Goal: Task Accomplishment & Management: Use online tool/utility

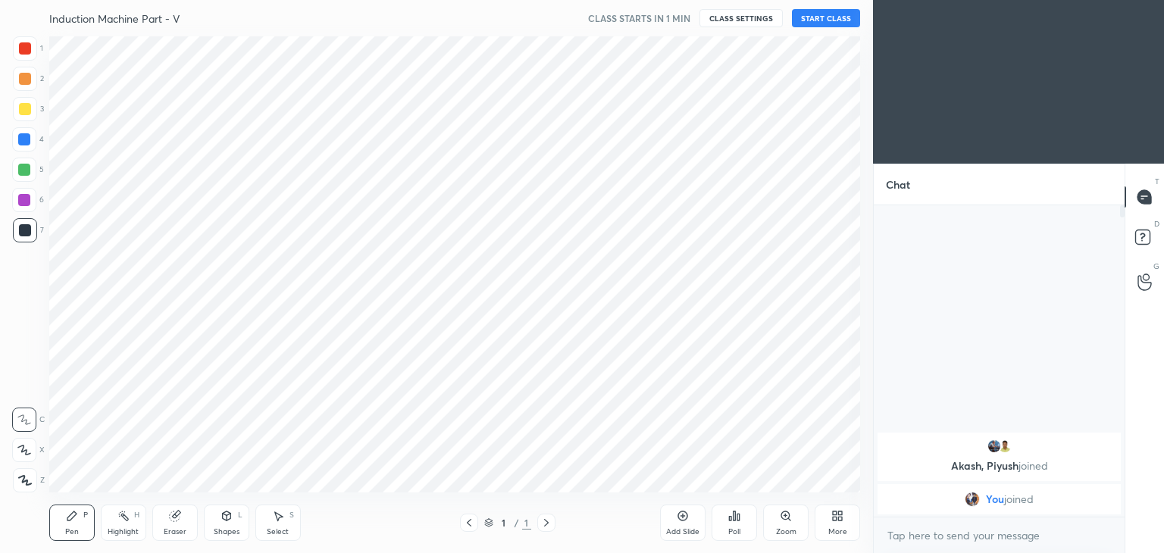
scroll to position [75321, 74966]
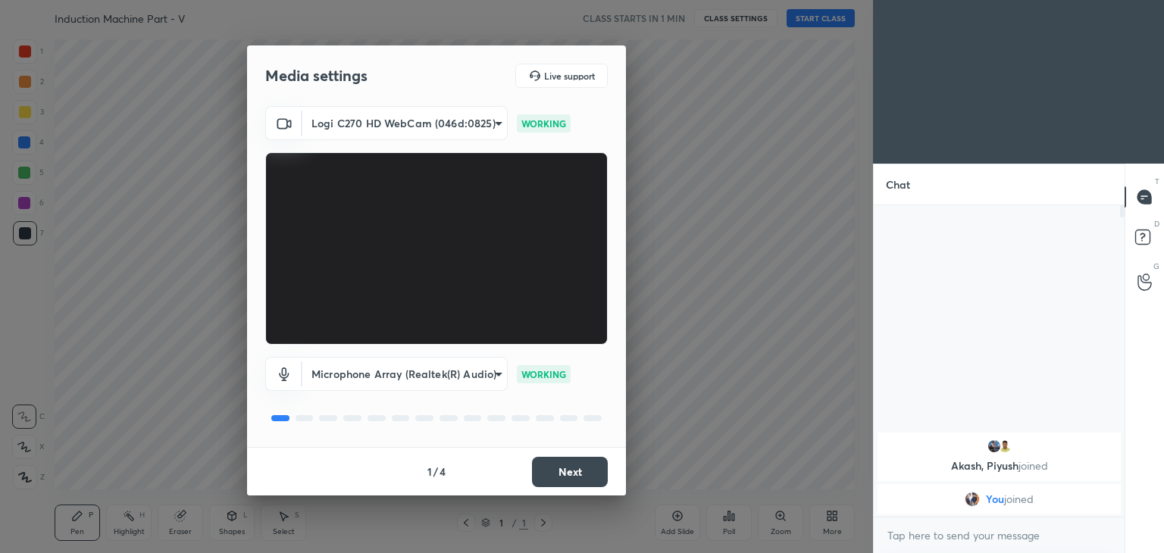
click at [419, 127] on body "1 2 3 4 5 6 7 C X Z C X Z E E Erase all H H Induction Machine Part - V CLASS ST…" at bounding box center [582, 276] width 1164 height 553
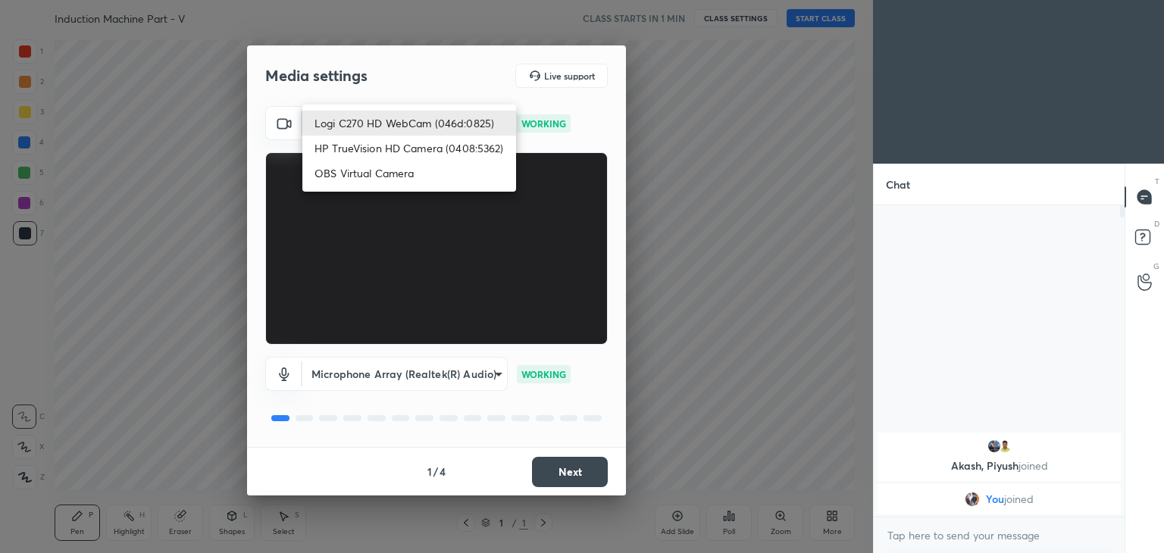
click at [410, 149] on li "HP TrueVision HD Camera (0408:5362)" at bounding box center [409, 148] width 214 height 25
type input "6e129c3dbbea9c9f038ced86e3329b4af5251c06b4e783936748cd200869bc07"
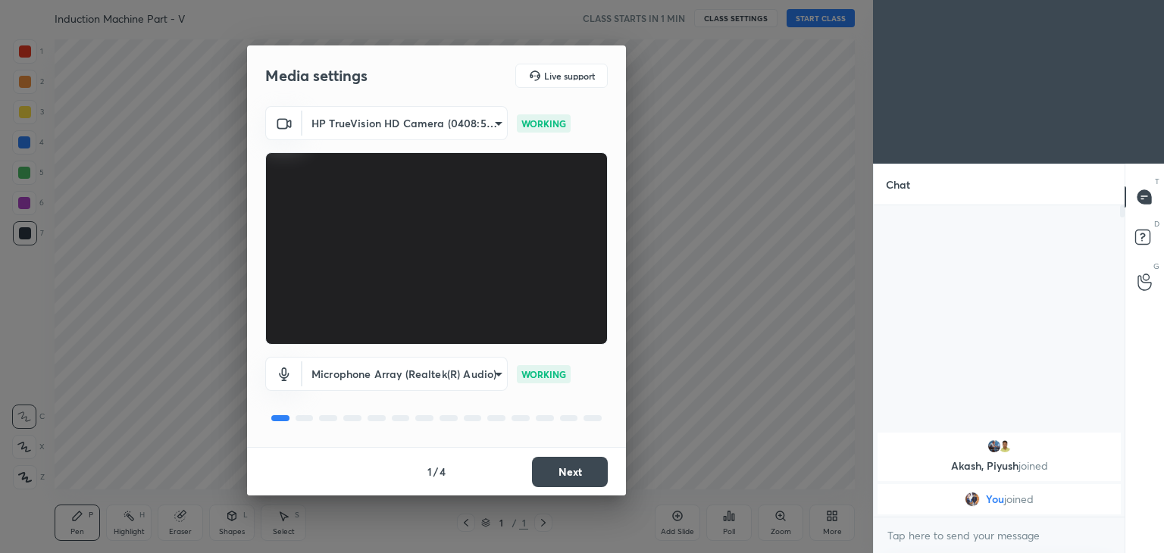
click at [578, 470] on button "Next" at bounding box center [570, 472] width 76 height 30
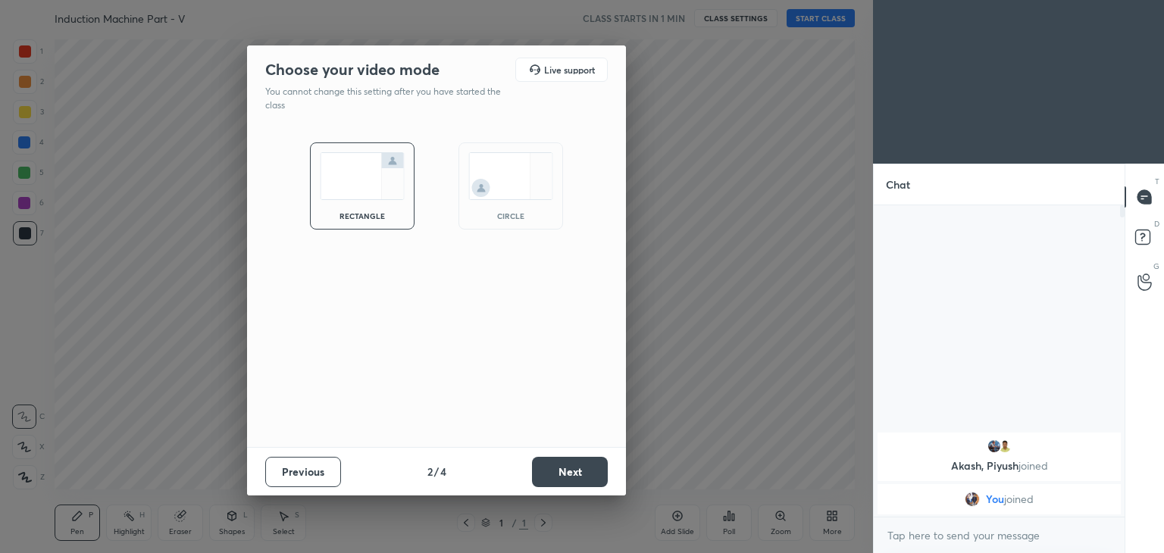
click at [583, 473] on button "Next" at bounding box center [570, 472] width 76 height 30
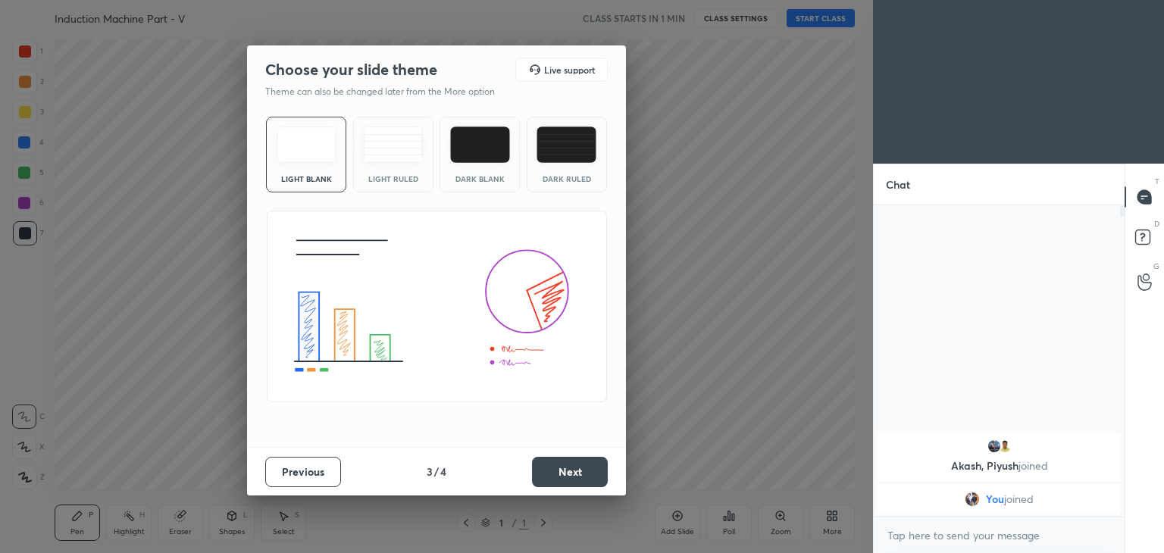
click at [589, 471] on button "Next" at bounding box center [570, 472] width 76 height 30
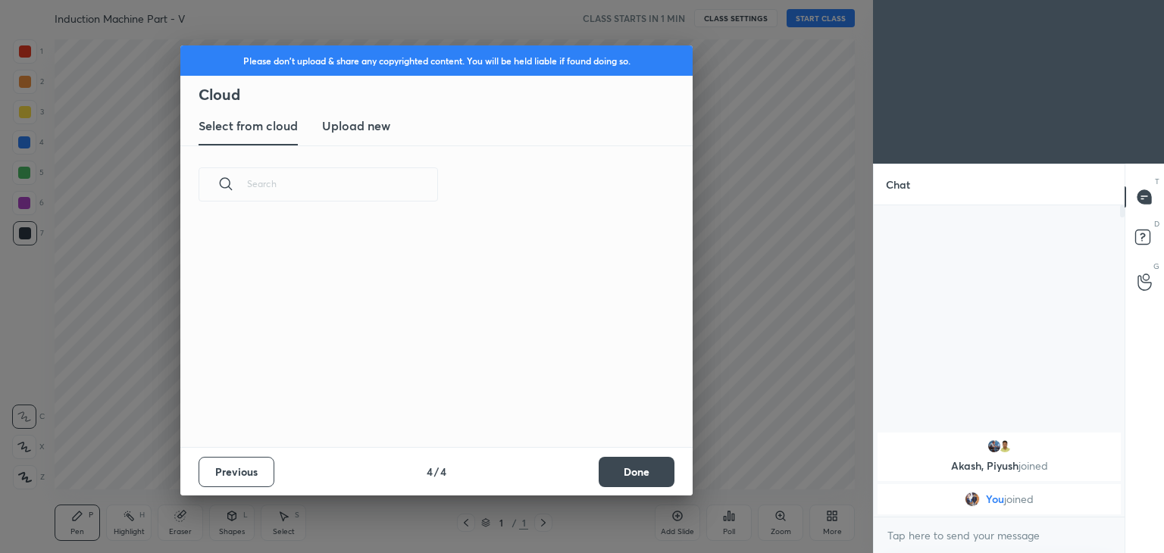
click at [615, 473] on button "Done" at bounding box center [637, 472] width 76 height 30
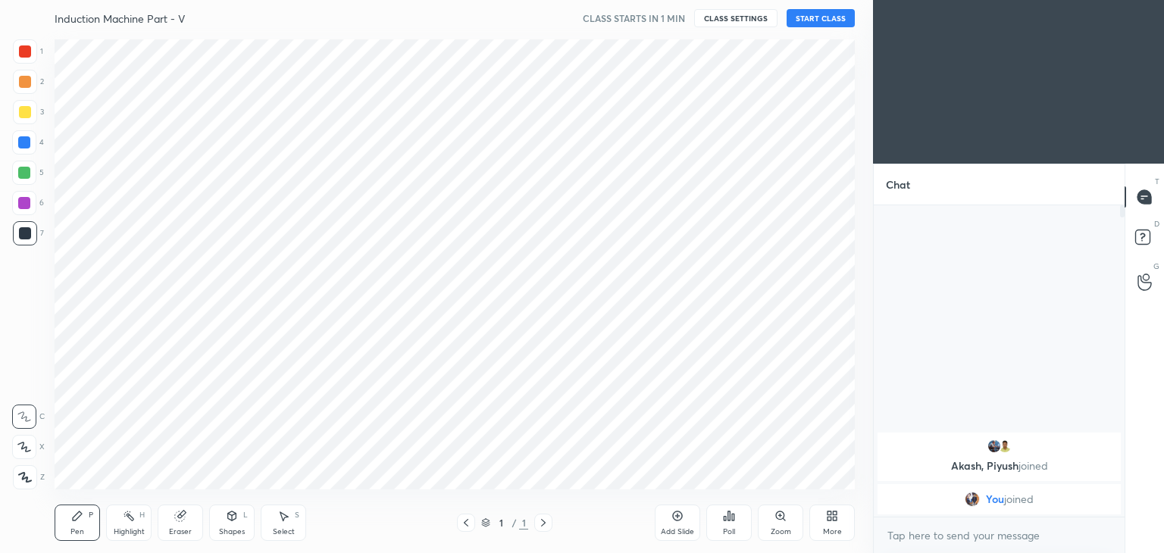
scroll to position [224, 486]
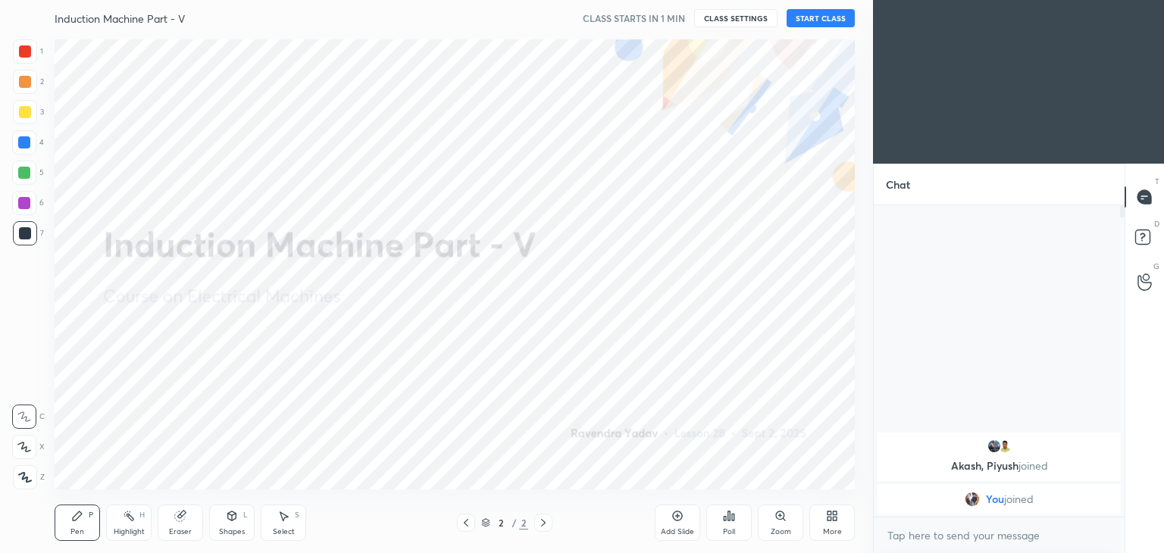
click at [824, 14] on button "START CLASS" at bounding box center [821, 18] width 68 height 18
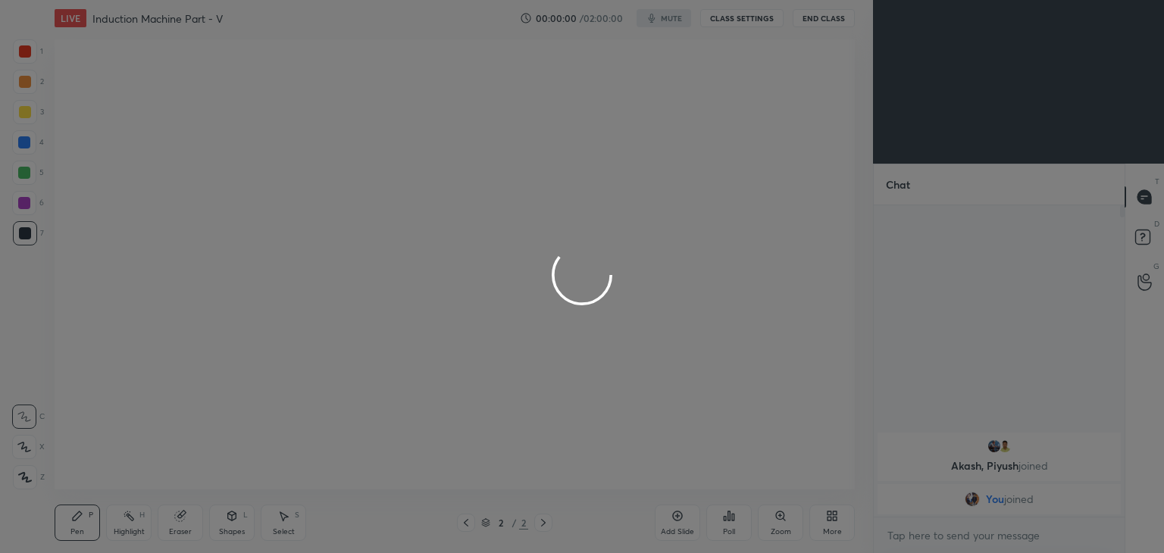
type textarea "x"
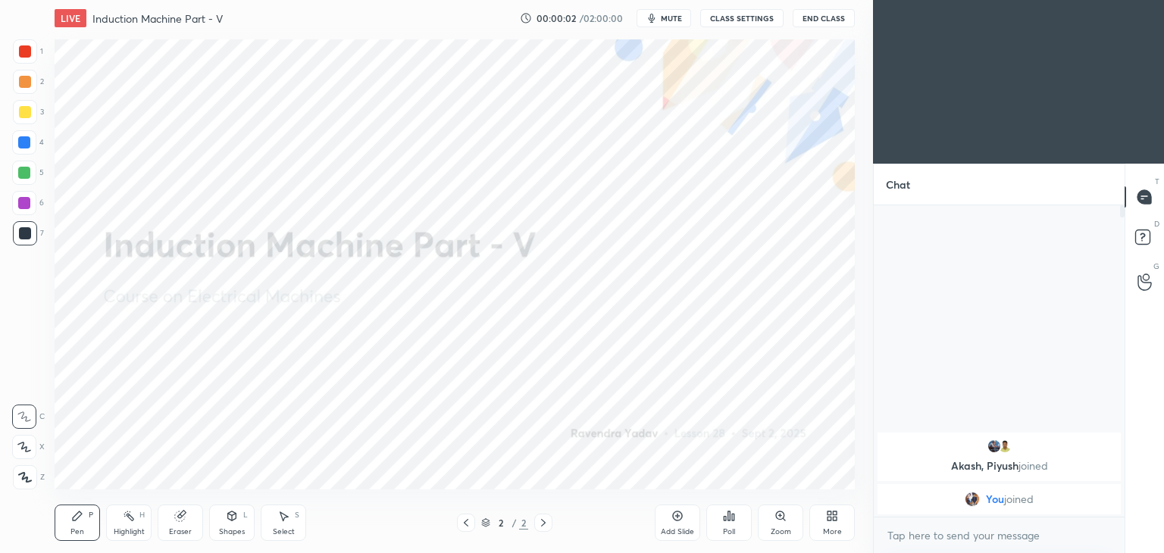
click at [682, 20] on span "mute" at bounding box center [671, 18] width 21 height 11
drag, startPoint x: 676, startPoint y: 17, endPoint x: 702, endPoint y: 16, distance: 26.6
click at [678, 17] on span "unmute" at bounding box center [670, 18] width 33 height 11
click at [746, 11] on button "CLASS SETTINGS" at bounding box center [741, 18] width 83 height 18
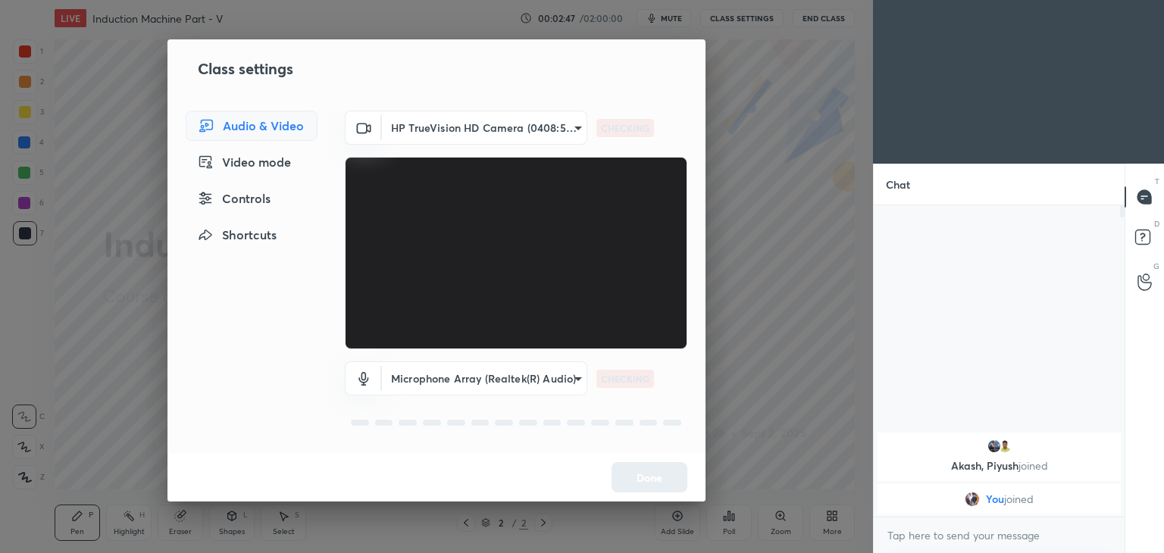
click at [488, 126] on body "1 2 3 4 5 6 7 C X Z C X Z E E Erase all H H LIVE Induction Machine Part - V 00:…" at bounding box center [582, 276] width 1164 height 553
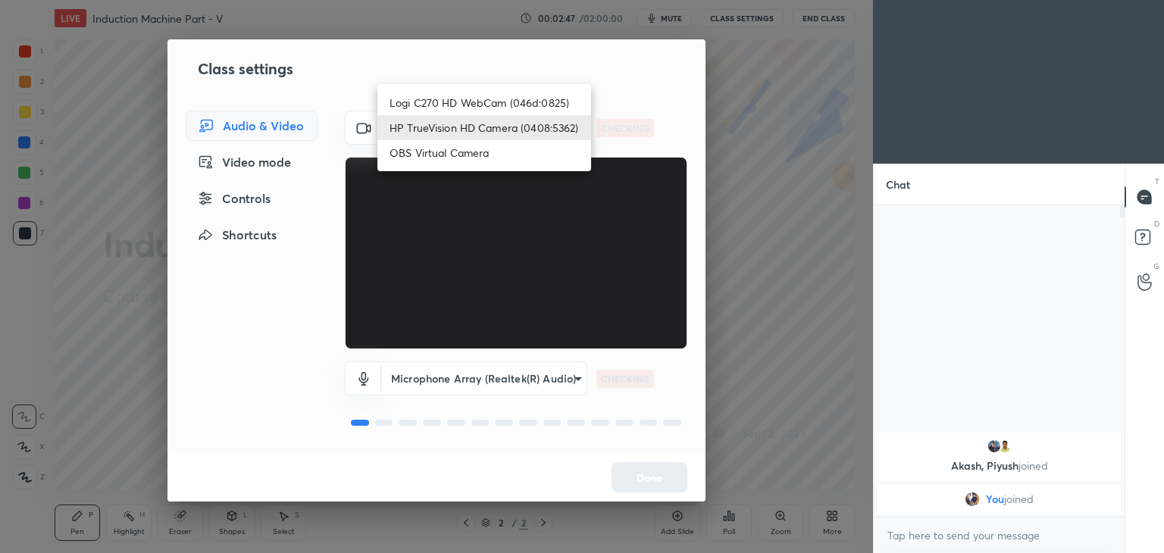
drag, startPoint x: 486, startPoint y: 105, endPoint x: 493, endPoint y: 110, distance: 8.8
click at [485, 105] on li "Logi C270 HD WebCam (046d:0825)" at bounding box center [484, 102] width 214 height 25
type input "f7d1afb7c9de9e4a754af8163ae90a07716e8f4ac3369fe1a9090404ef363049"
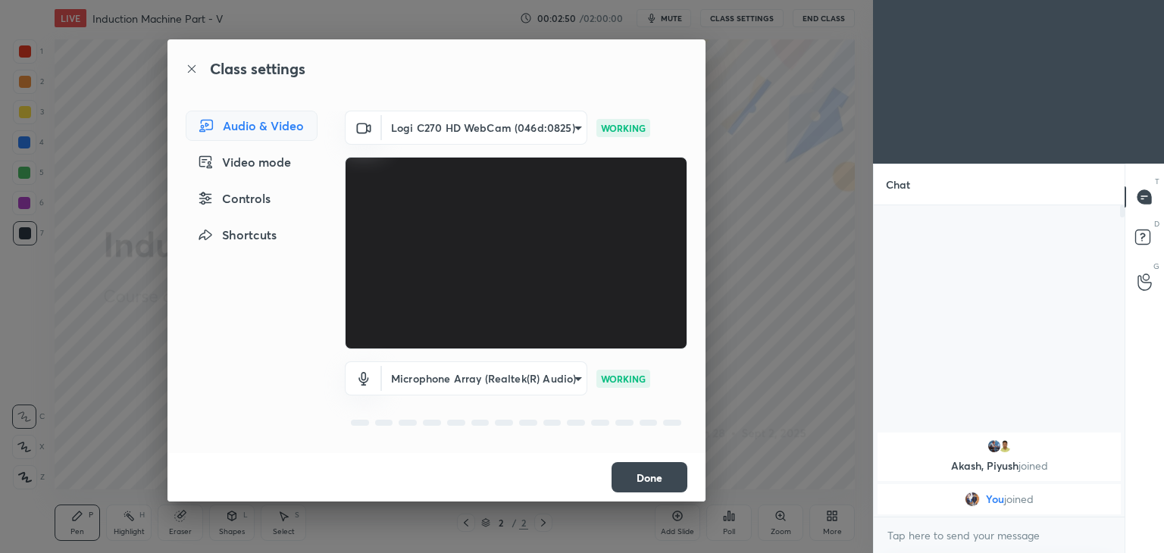
click at [657, 474] on button "Done" at bounding box center [650, 477] width 76 height 30
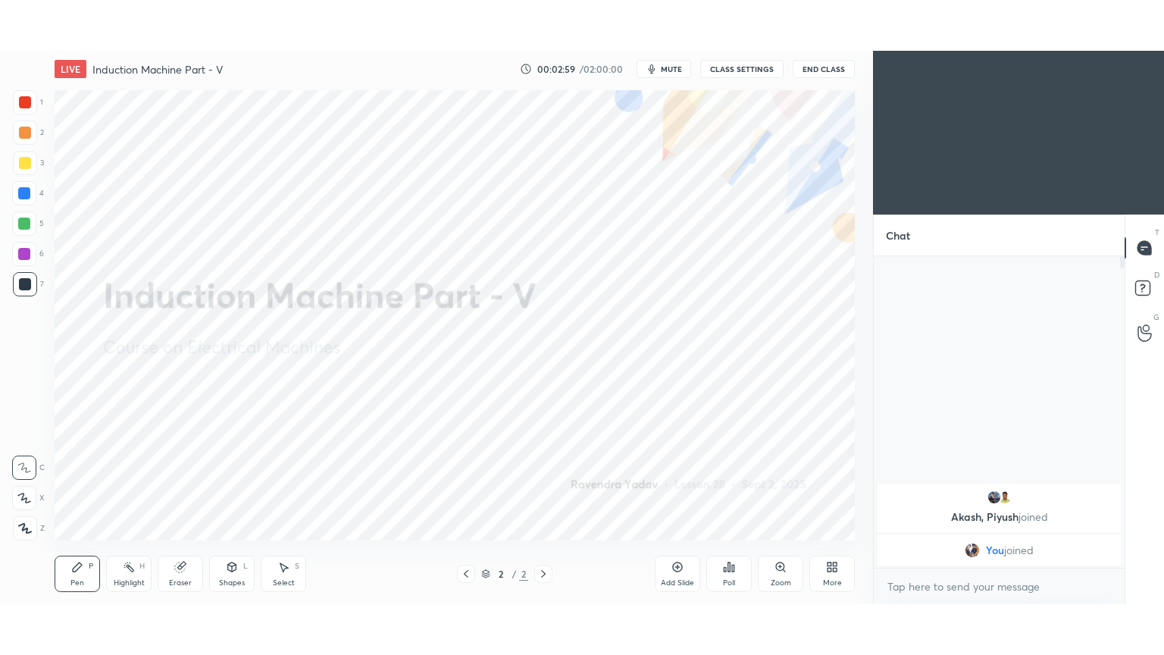
scroll to position [75321, 74966]
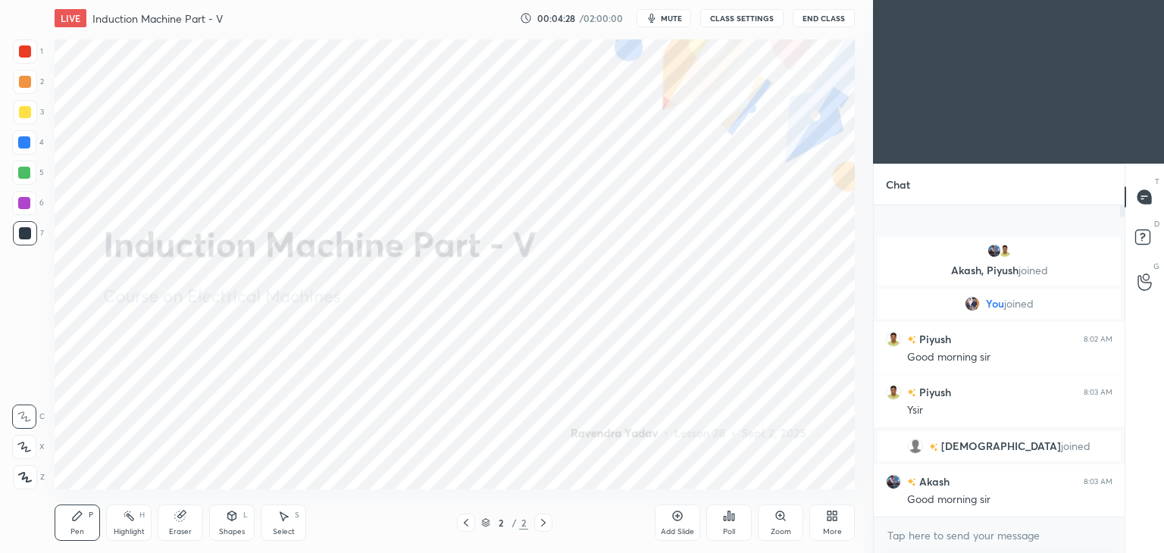
click at [682, 529] on div "Add Slide" at bounding box center [677, 532] width 33 height 8
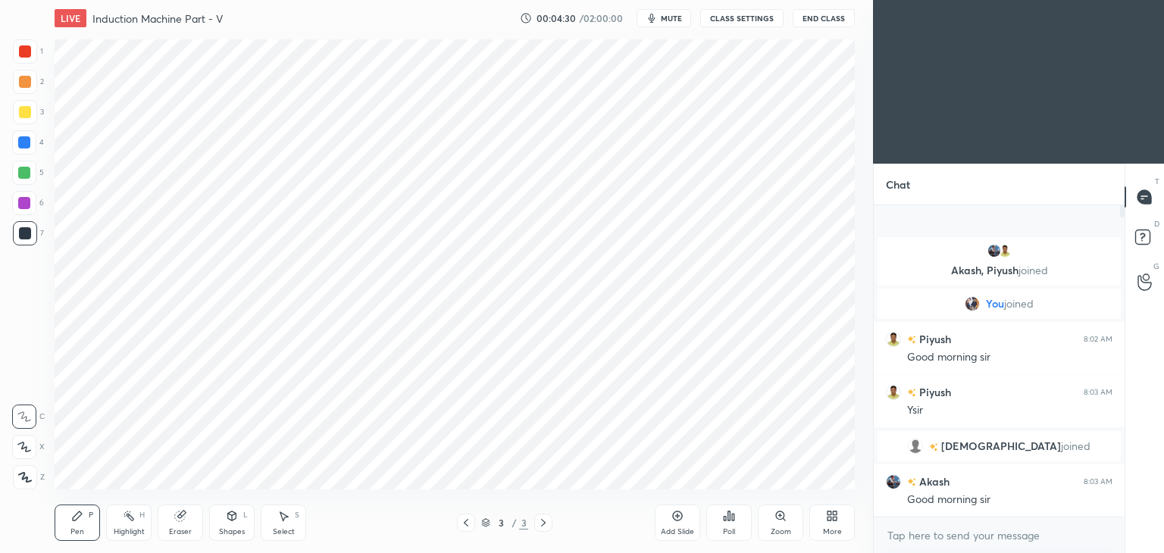
click at [27, 60] on div at bounding box center [25, 51] width 24 height 24
click at [36, 441] on div at bounding box center [24, 447] width 24 height 24
click at [837, 529] on div "More" at bounding box center [832, 532] width 19 height 8
click at [815, 410] on div "Full screen F" at bounding box center [813, 407] width 61 height 36
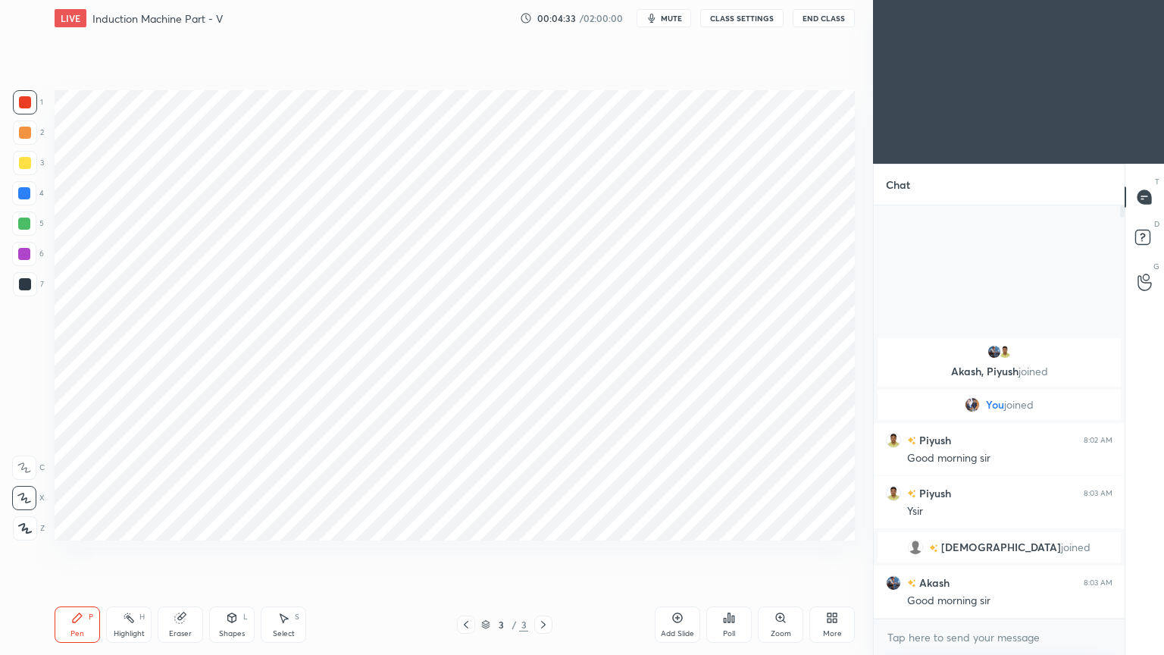
scroll to position [283, 246]
click at [25, 101] on div at bounding box center [25, 102] width 12 height 12
click at [22, 224] on div at bounding box center [24, 223] width 12 height 12
click at [234, 552] on icon at bounding box center [232, 617] width 8 height 9
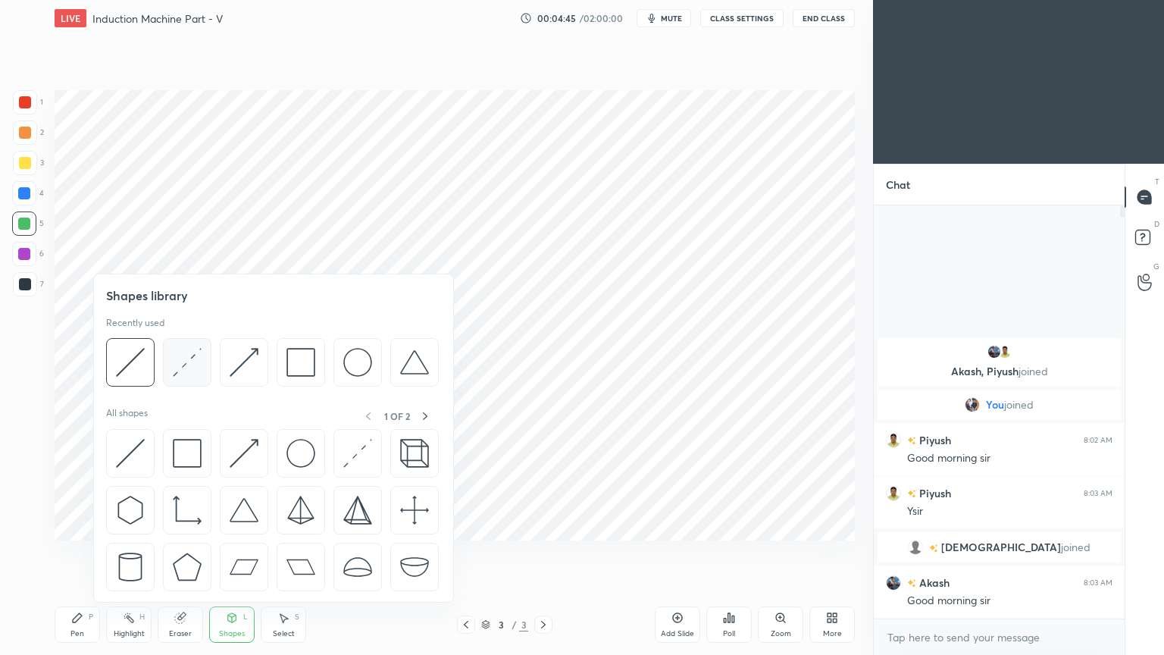
click at [186, 367] on img at bounding box center [187, 362] width 29 height 29
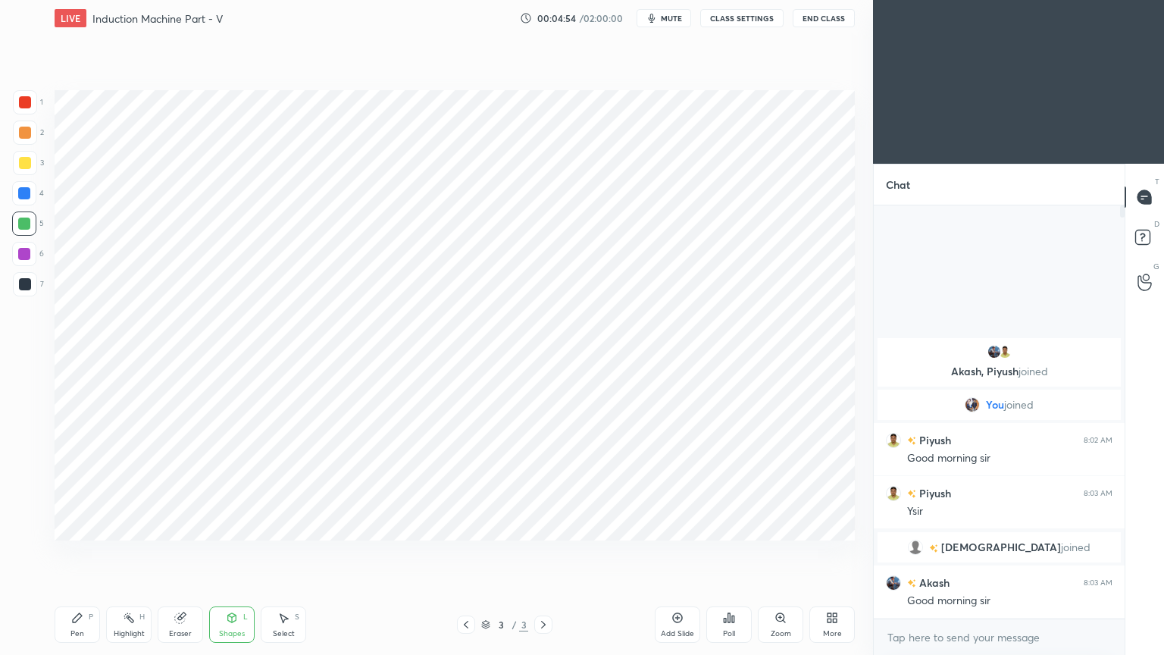
click at [23, 191] on div at bounding box center [24, 193] width 12 height 12
click at [82, 552] on div "Pen P" at bounding box center [77, 624] width 45 height 36
click at [671, 26] on button "mute" at bounding box center [664, 18] width 55 height 18
click at [657, 26] on button "unmute" at bounding box center [664, 18] width 55 height 18
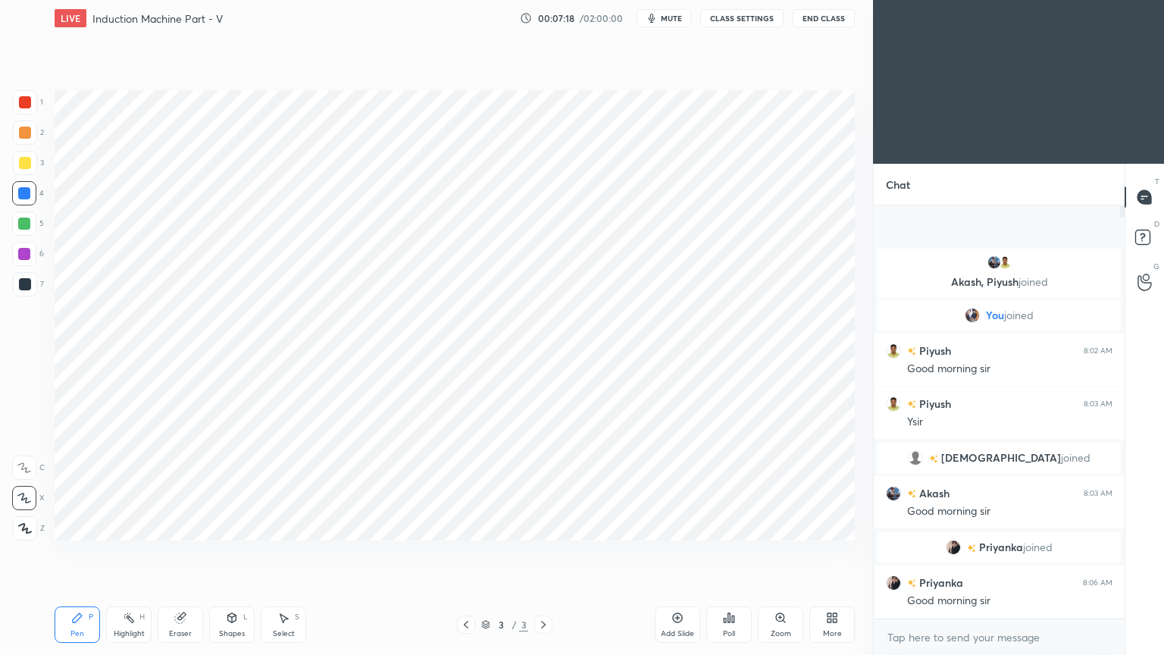
click at [30, 255] on div at bounding box center [24, 254] width 24 height 24
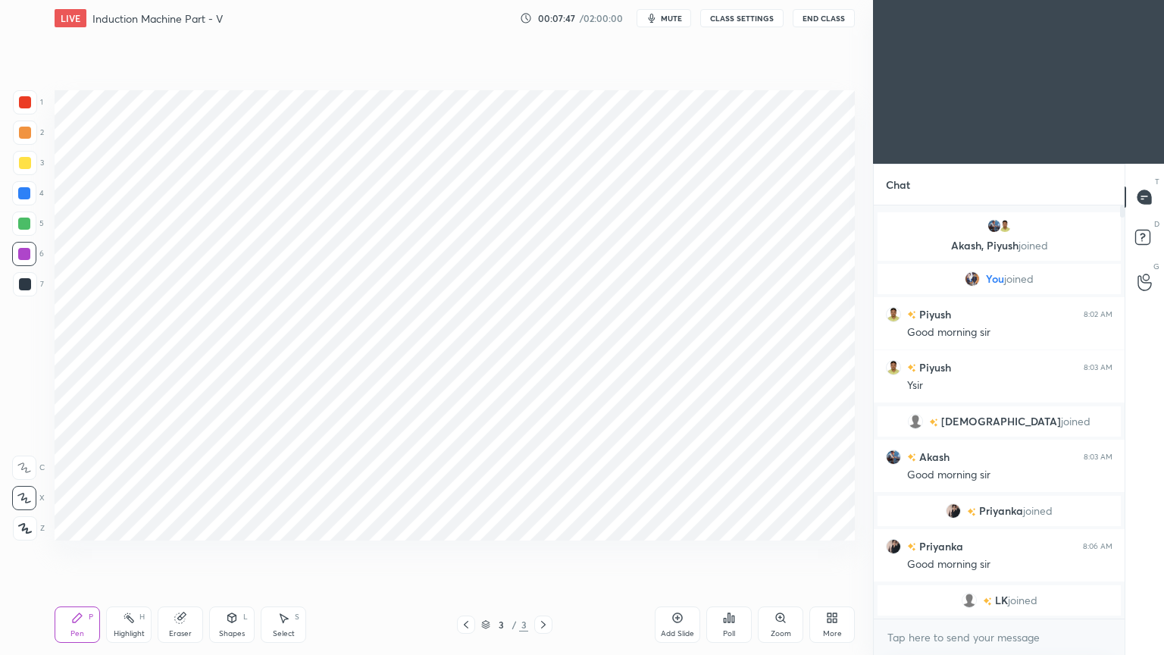
click at [27, 195] on div at bounding box center [24, 193] width 12 height 12
click at [30, 285] on div at bounding box center [25, 284] width 12 height 12
click at [33, 197] on div at bounding box center [24, 193] width 24 height 24
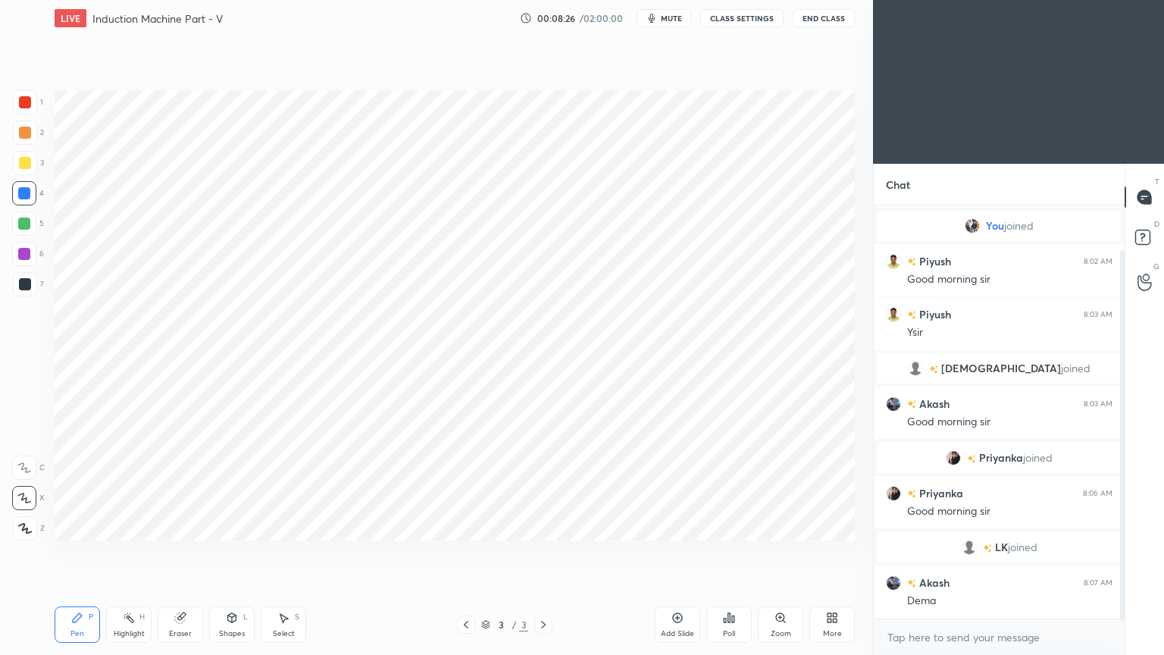
drag, startPoint x: 1122, startPoint y: 489, endPoint x: 1116, endPoint y: 537, distance: 48.8
click at [1120, 537] on div at bounding box center [1122, 434] width 5 height 369
click at [30, 285] on div at bounding box center [25, 284] width 12 height 12
click at [37, 116] on div "1" at bounding box center [28, 105] width 30 height 30
click at [15, 133] on div at bounding box center [25, 132] width 24 height 24
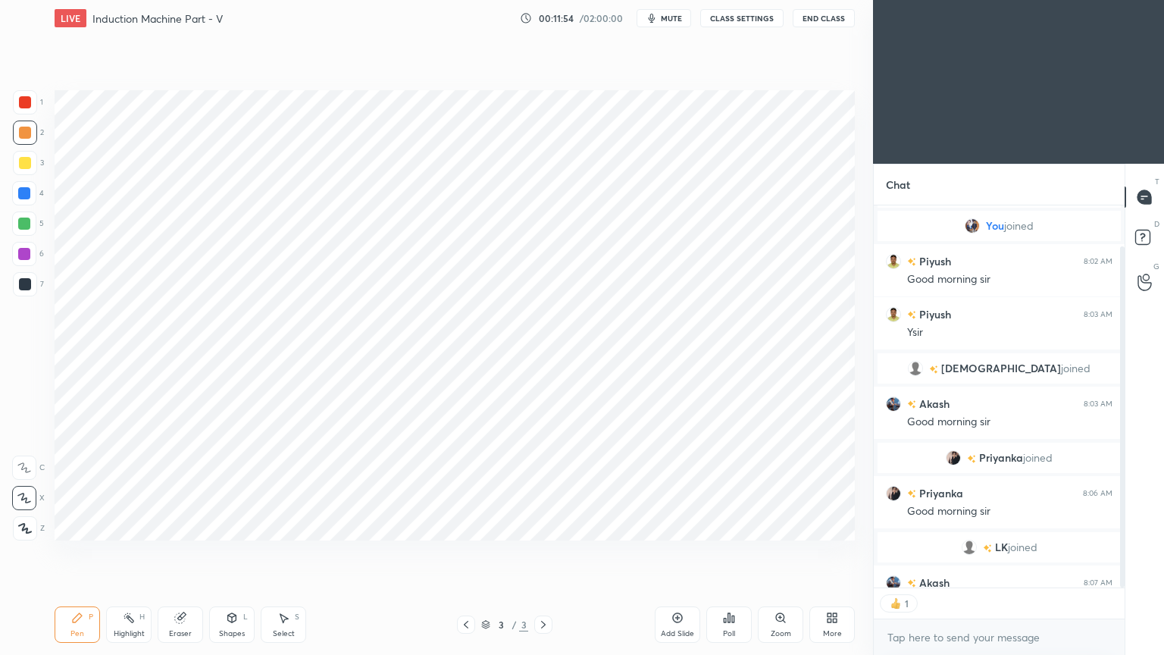
scroll to position [5, 5]
click at [673, 552] on div "Add Slide" at bounding box center [677, 624] width 45 height 36
click at [24, 284] on div at bounding box center [25, 284] width 12 height 12
click at [77, 552] on div "Pen P" at bounding box center [77, 624] width 45 height 36
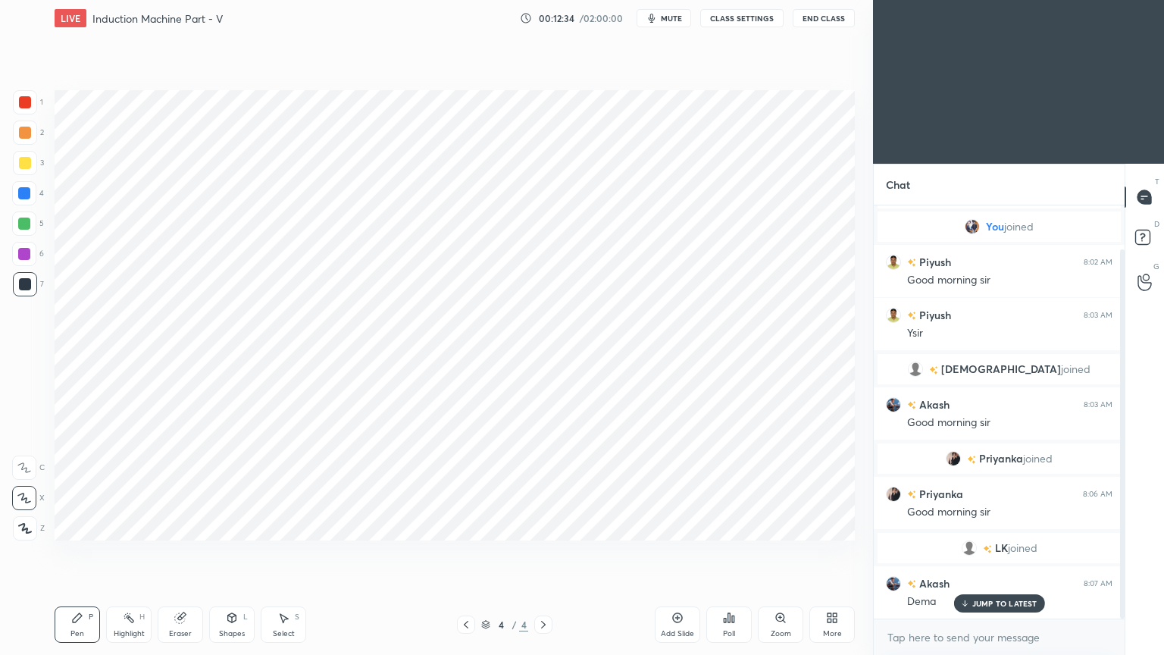
click at [28, 258] on div at bounding box center [24, 254] width 12 height 12
click at [31, 105] on div at bounding box center [25, 102] width 24 height 24
click at [10, 275] on div "1 2 3 4 5 6 7 C X Z C X Z E E Erase all H H" at bounding box center [24, 315] width 48 height 450
click at [30, 285] on div at bounding box center [25, 284] width 12 height 12
click at [33, 193] on div at bounding box center [24, 193] width 24 height 24
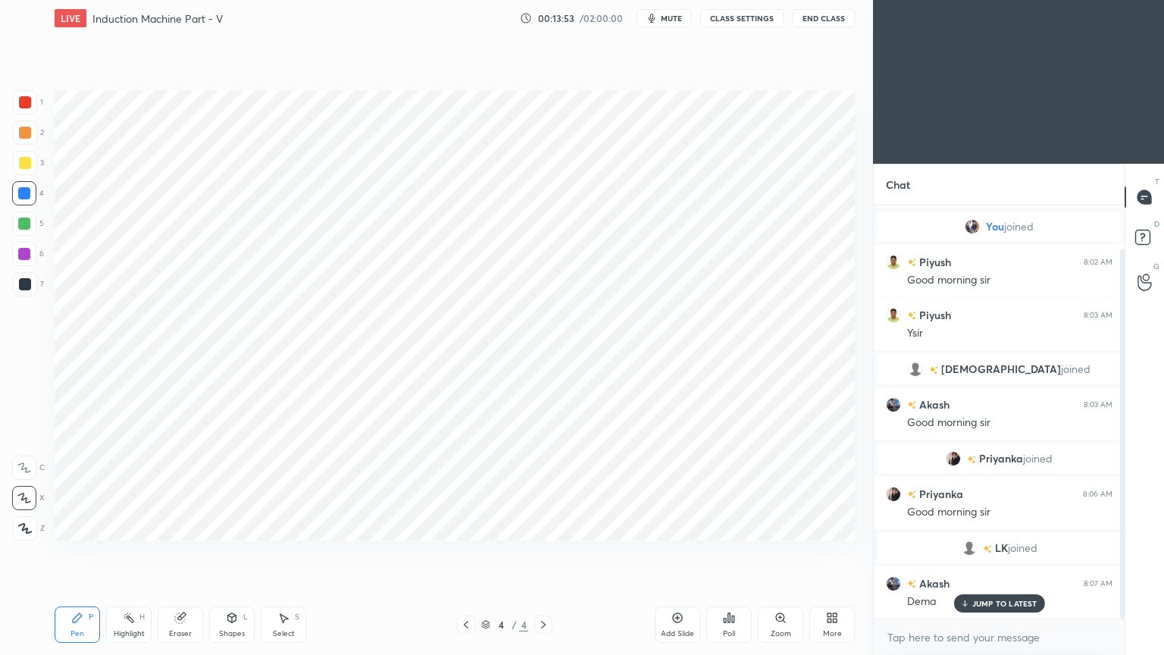
click at [224, 552] on div "Shapes L" at bounding box center [231, 624] width 45 height 36
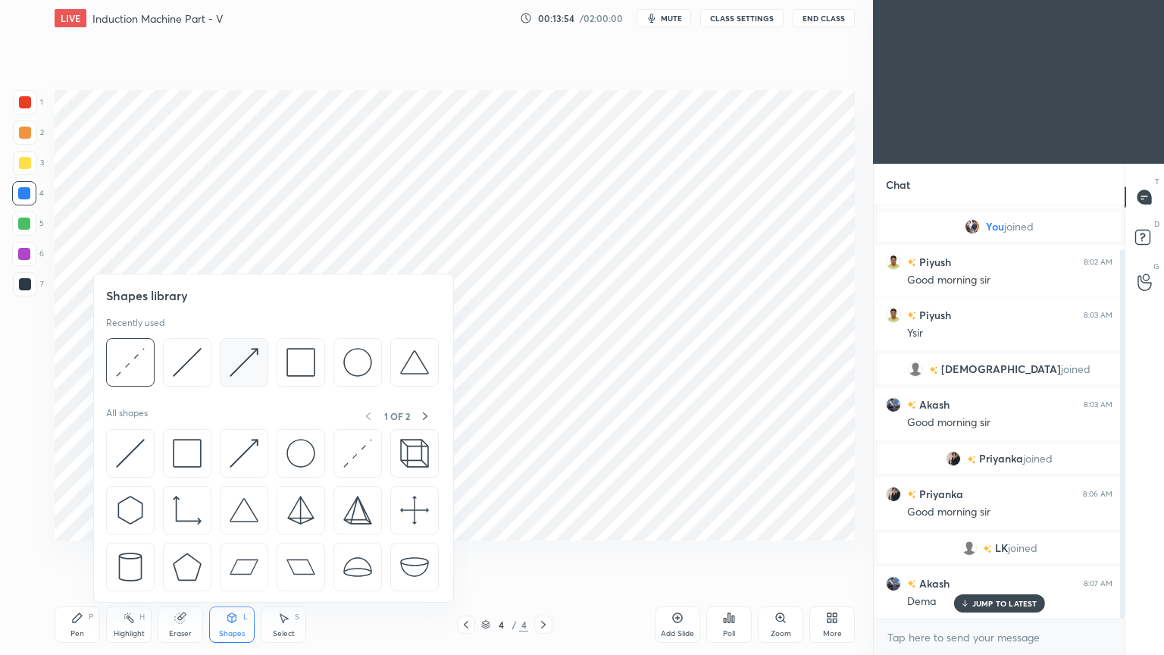
click at [227, 364] on div at bounding box center [244, 362] width 48 height 48
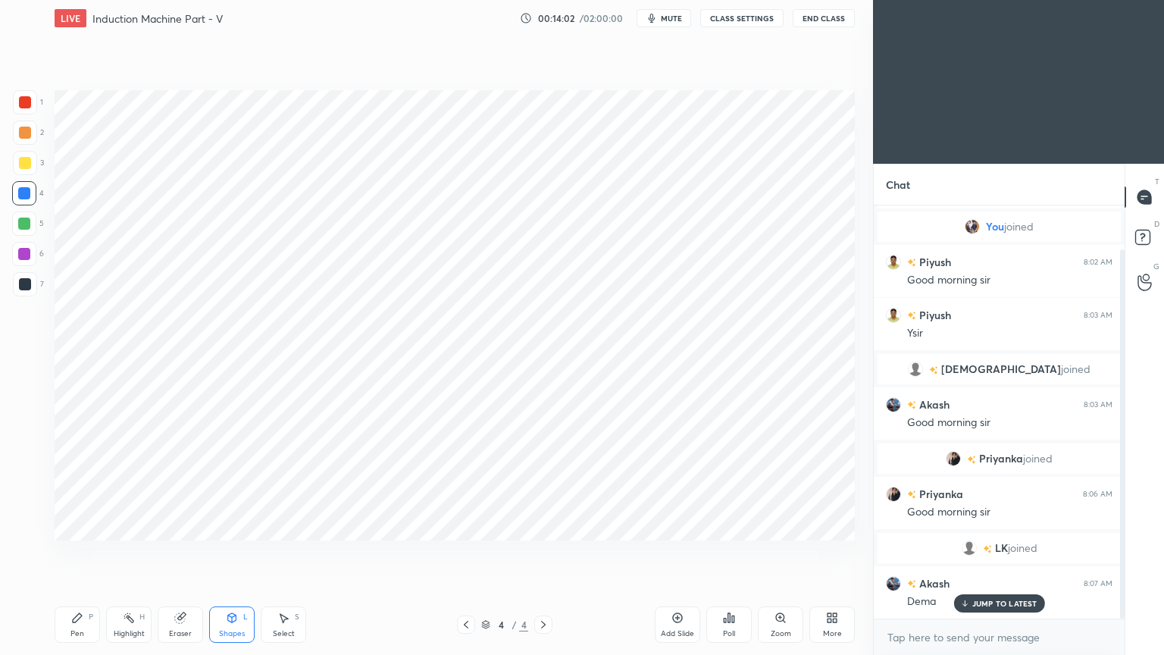
click at [24, 110] on div at bounding box center [25, 102] width 24 height 24
click at [74, 552] on icon at bounding box center [77, 617] width 9 height 9
click at [22, 285] on div at bounding box center [25, 284] width 12 height 12
click at [24, 255] on div at bounding box center [24, 254] width 12 height 12
click at [130, 552] on div "Highlight H" at bounding box center [128, 624] width 45 height 36
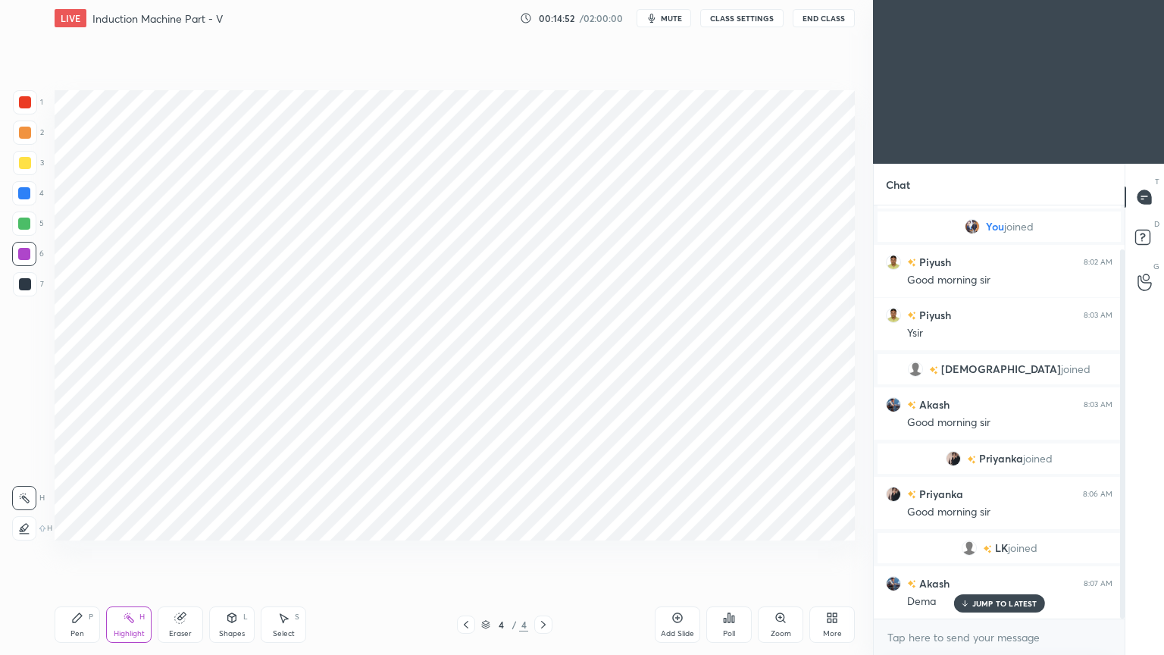
click at [461, 552] on icon at bounding box center [466, 624] width 12 height 12
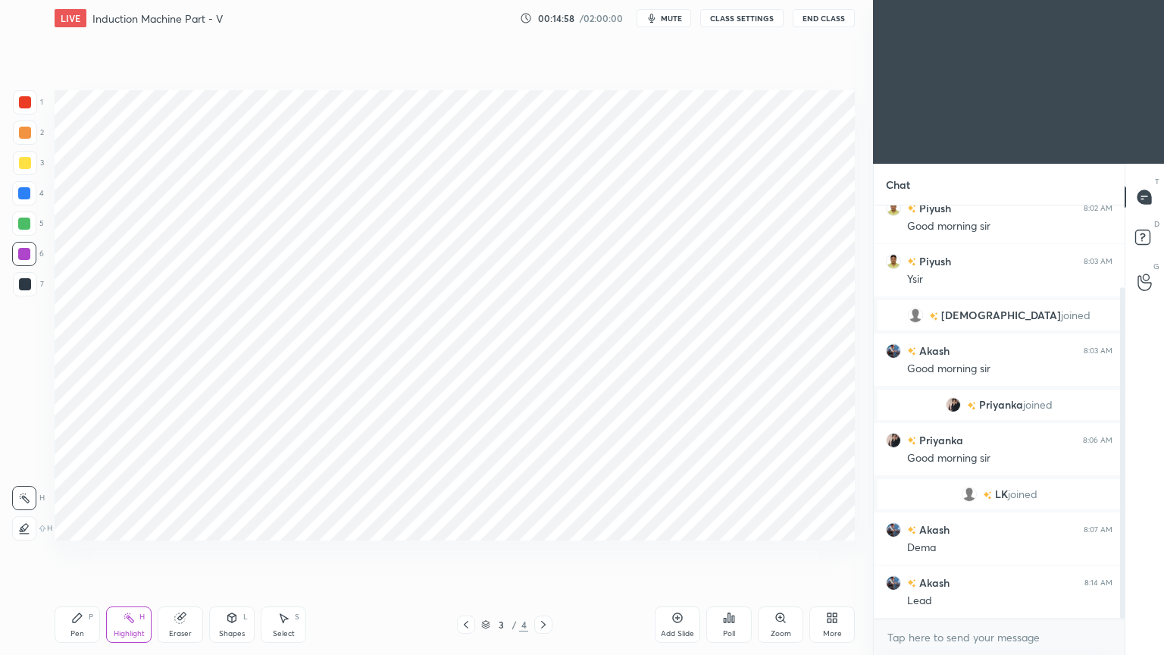
click at [548, 552] on div at bounding box center [543, 624] width 18 height 18
click at [67, 552] on div "Pen P" at bounding box center [77, 624] width 45 height 36
click at [31, 290] on div at bounding box center [25, 284] width 24 height 24
click at [119, 552] on div "Highlight" at bounding box center [129, 634] width 31 height 8
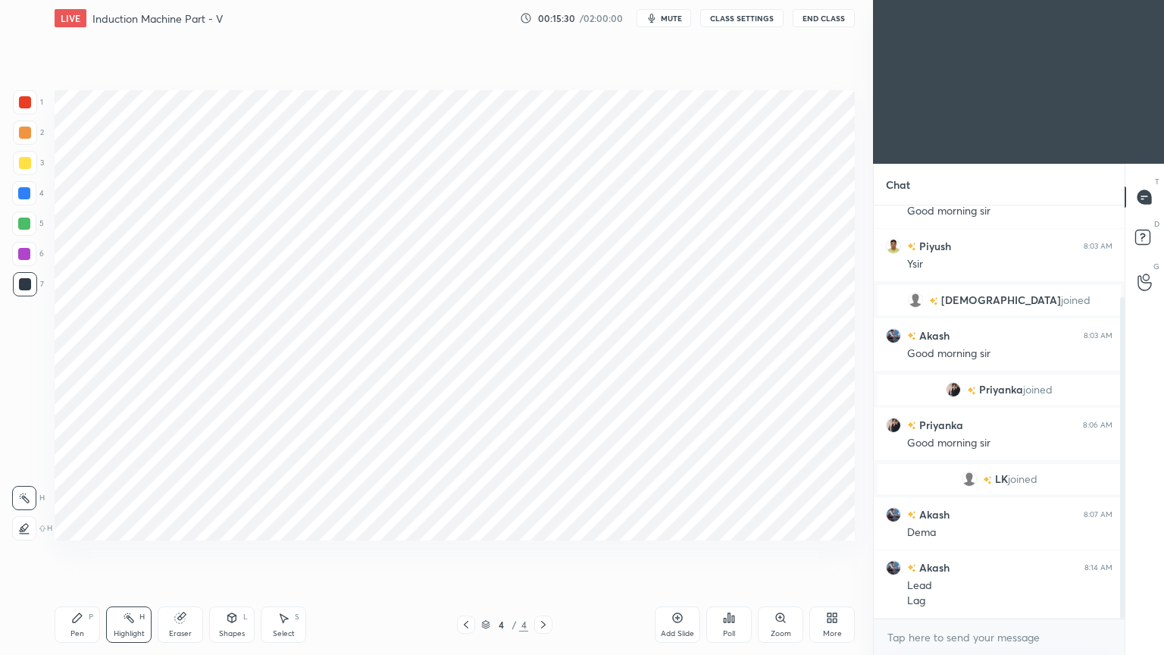
click at [74, 552] on div "Pen P" at bounding box center [77, 624] width 45 height 36
click at [22, 91] on div at bounding box center [25, 102] width 24 height 24
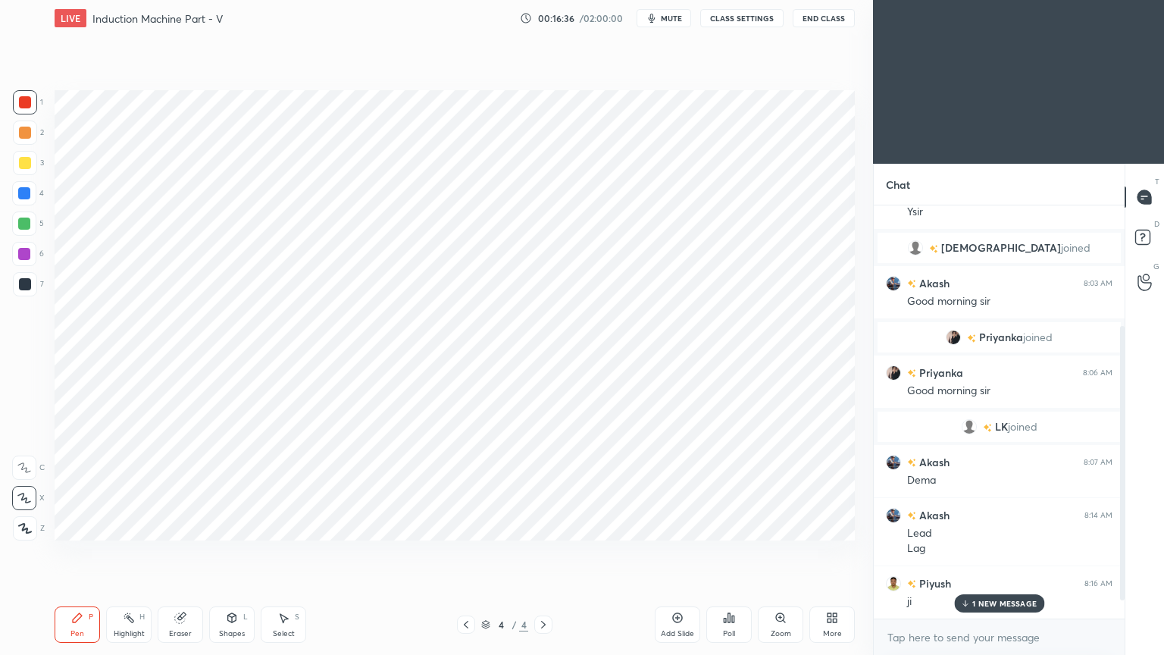
scroll to position [224, 0]
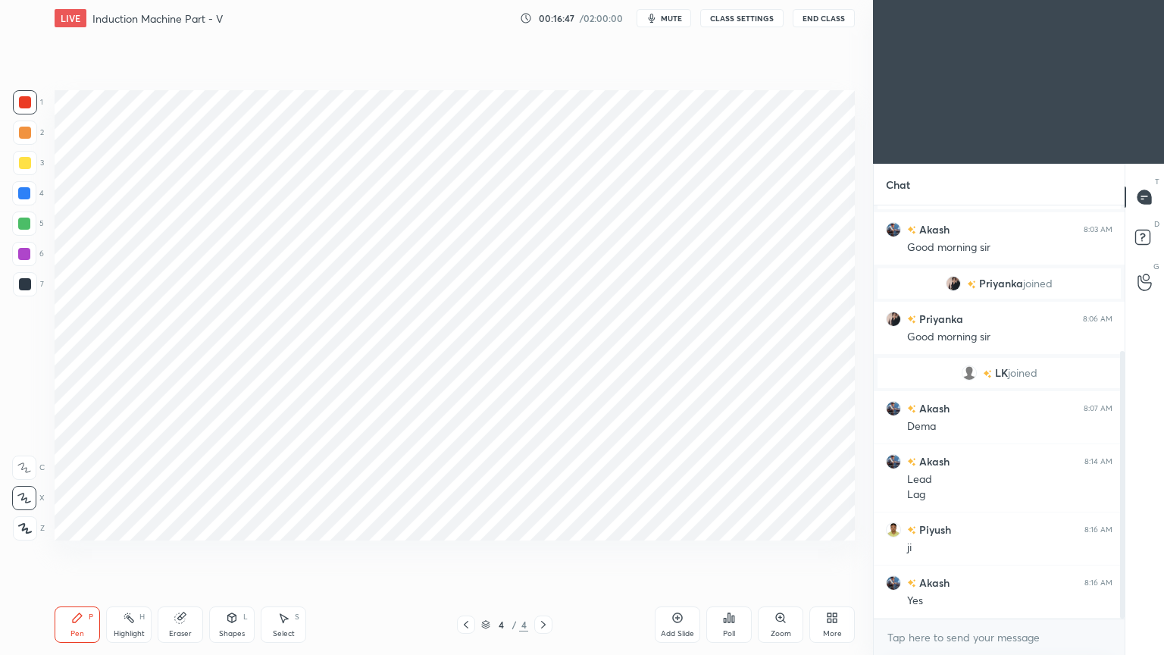
click at [673, 552] on div "Add Slide" at bounding box center [677, 634] width 33 height 8
click at [26, 93] on div at bounding box center [25, 102] width 24 height 24
click at [20, 230] on div at bounding box center [24, 223] width 24 height 24
click at [223, 552] on div "Shapes L" at bounding box center [231, 624] width 45 height 36
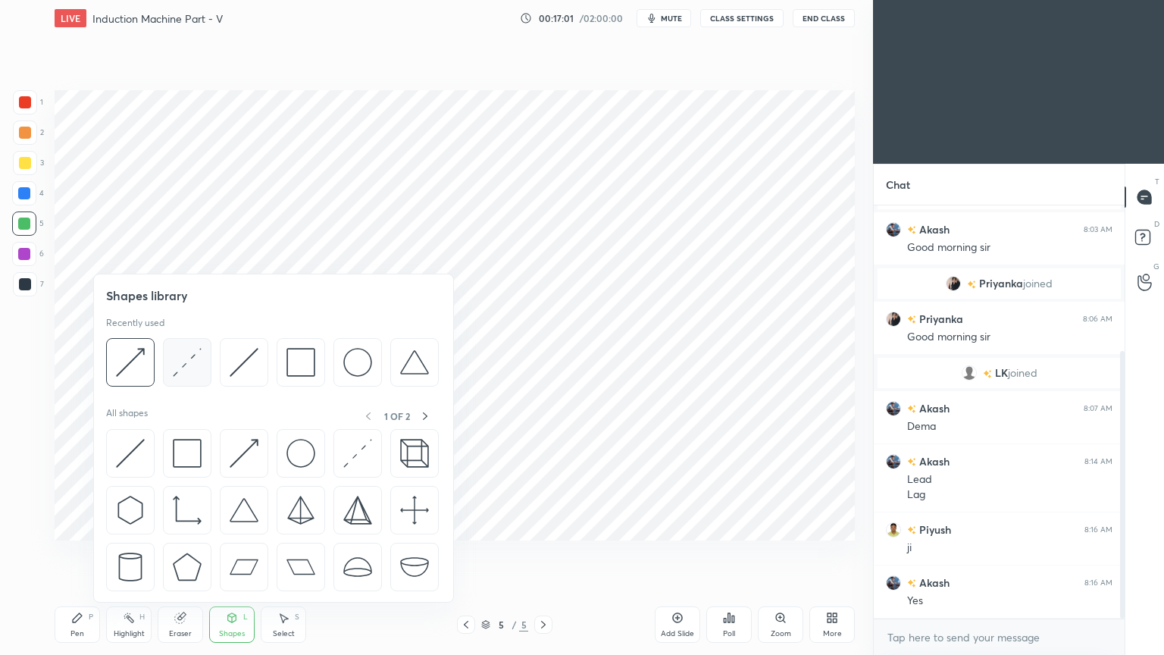
click at [174, 369] on img at bounding box center [187, 362] width 29 height 29
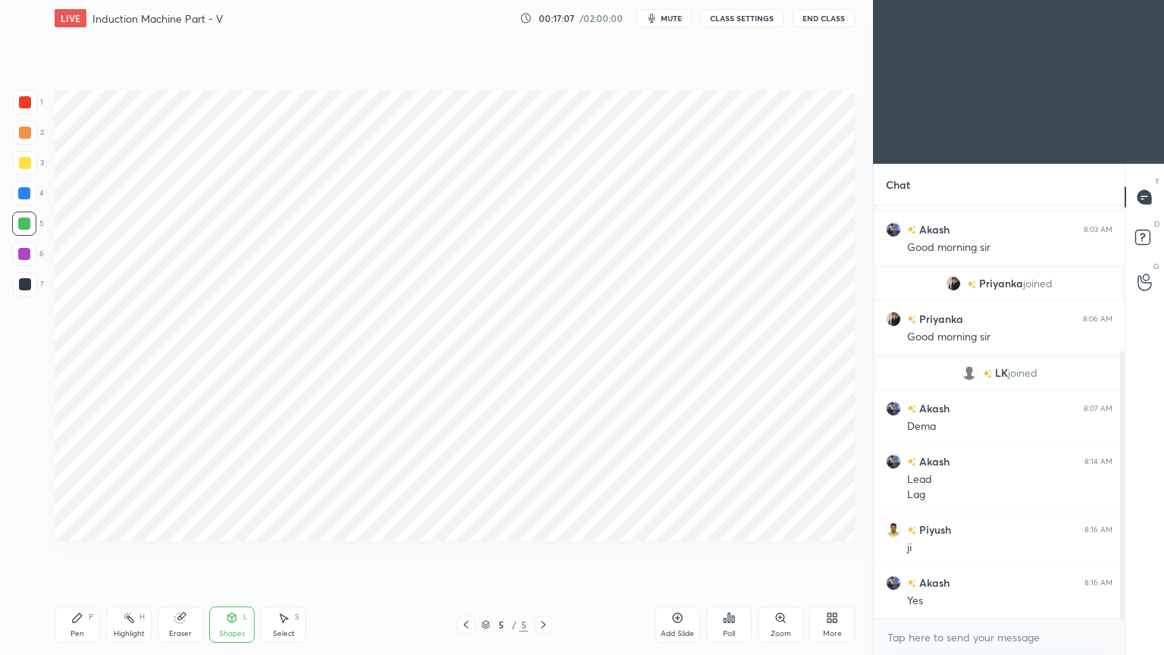
click at [18, 196] on div at bounding box center [24, 193] width 12 height 12
click at [76, 552] on div "Pen P" at bounding box center [77, 624] width 45 height 36
click at [30, 249] on div at bounding box center [24, 254] width 24 height 24
click at [76, 552] on div "Pen P" at bounding box center [77, 624] width 45 height 36
click at [27, 282] on div at bounding box center [25, 284] width 12 height 12
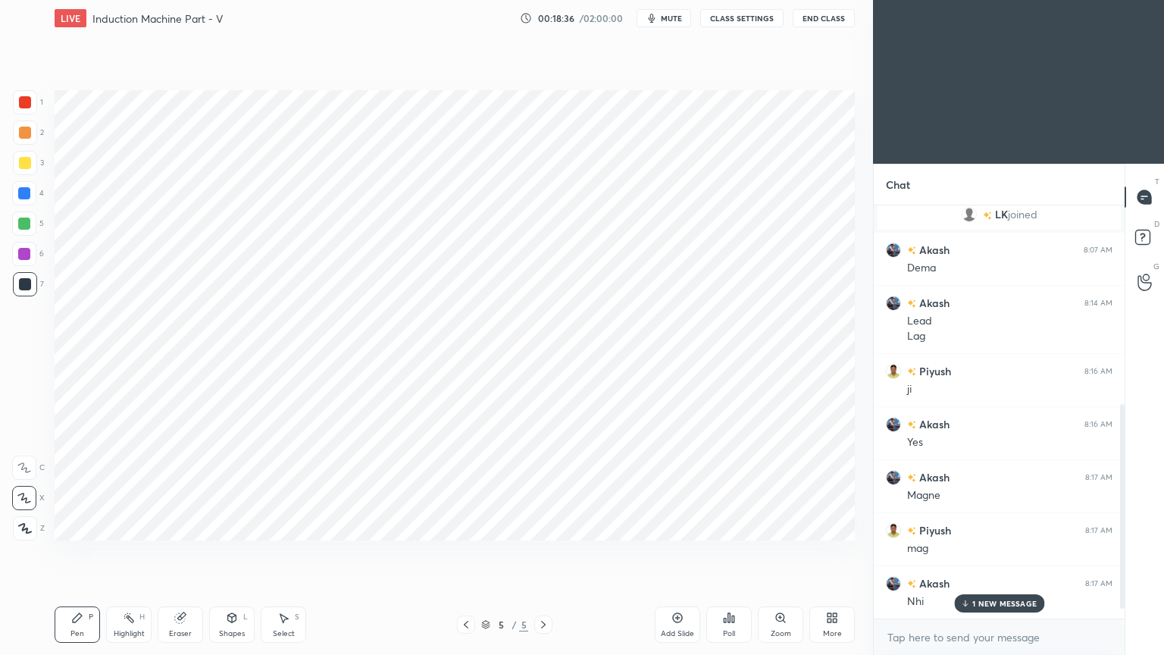
scroll to position [436, 0]
click at [224, 552] on div "Shapes" at bounding box center [232, 634] width 26 height 8
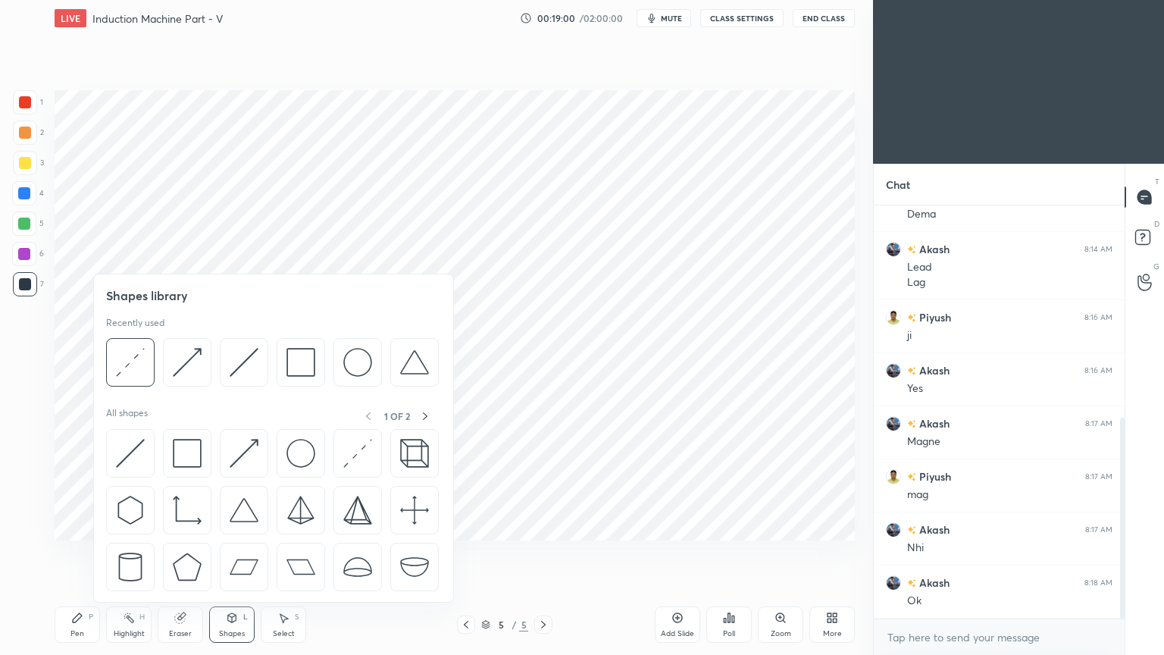
click at [277, 552] on div "Select" at bounding box center [284, 634] width 22 height 8
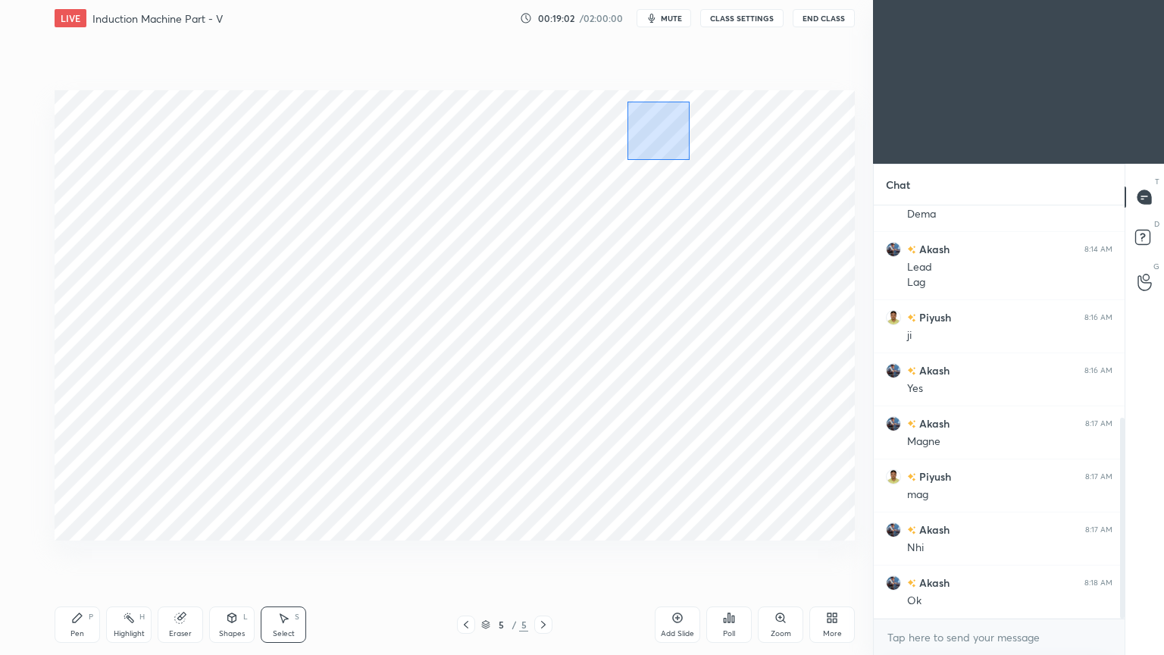
drag, startPoint x: 627, startPoint y: 101, endPoint x: 689, endPoint y: 154, distance: 81.1
click at [691, 158] on div "0 ° Undo Copy Duplicate Duplicate to new slide Delete" at bounding box center [455, 315] width 800 height 450
drag, startPoint x: 673, startPoint y: 140, endPoint x: 652, endPoint y: 140, distance: 21.2
click at [652, 140] on div "0 ° Undo Copy Duplicate Duplicate to new slide Delete" at bounding box center [455, 315] width 800 height 450
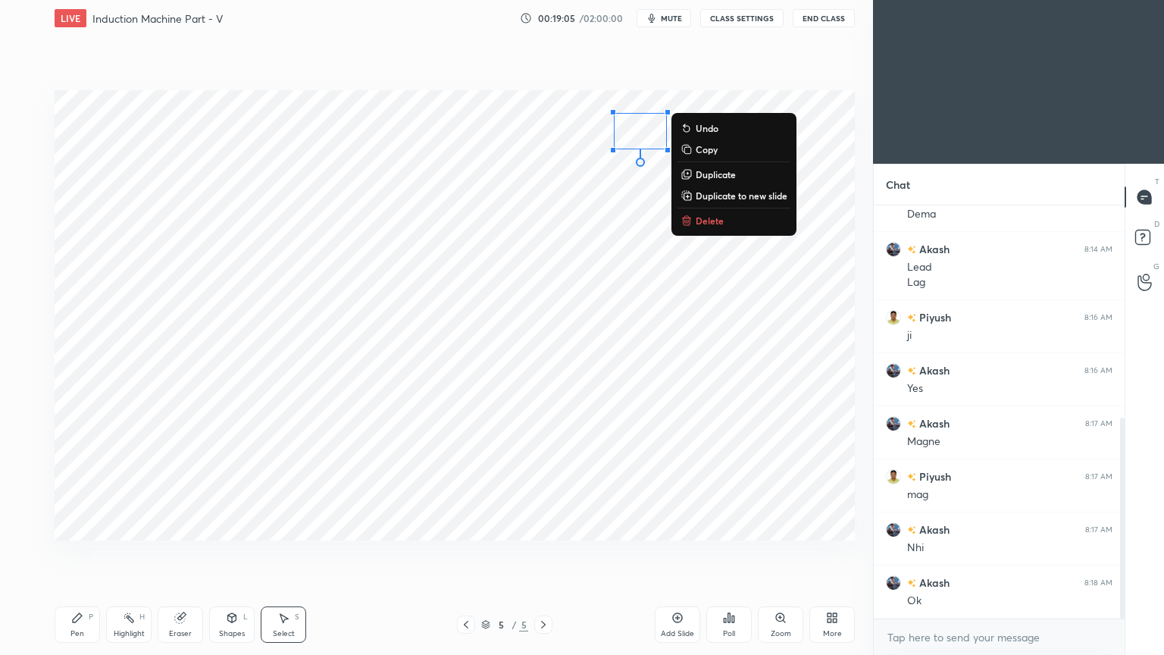
click at [79, 552] on div "Pen P" at bounding box center [77, 624] width 45 height 36
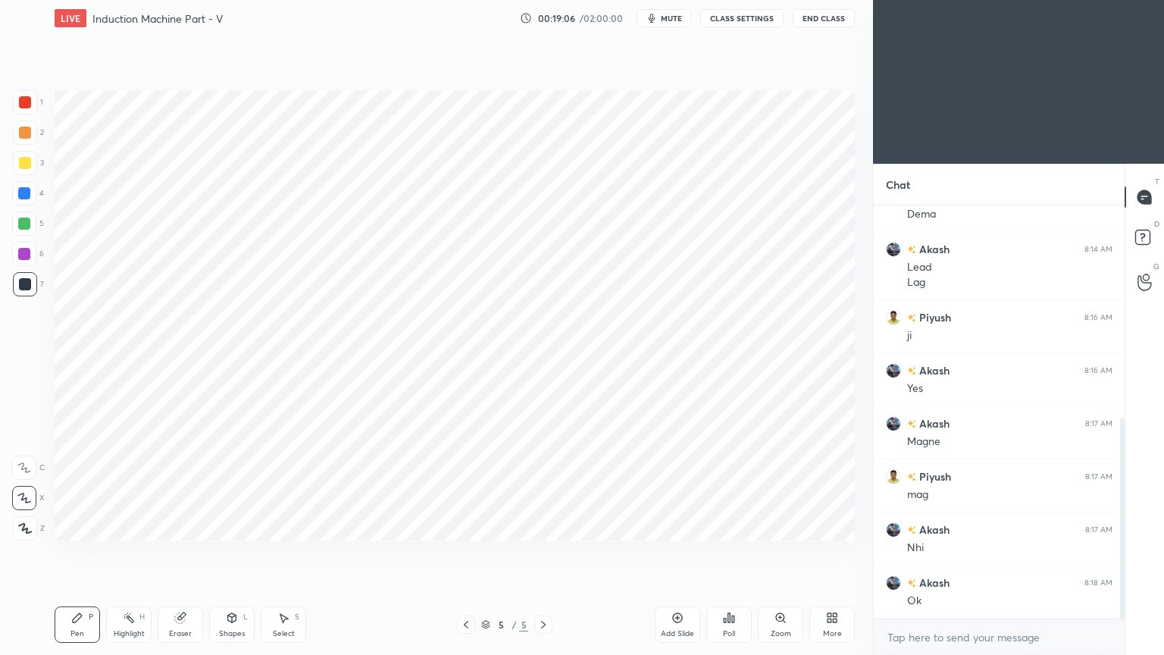
drag, startPoint x: 20, startPoint y: 266, endPoint x: 43, endPoint y: 266, distance: 23.5
click at [18, 270] on div "6" at bounding box center [28, 257] width 32 height 30
click at [27, 287] on div at bounding box center [25, 284] width 12 height 12
click at [20, 187] on div at bounding box center [24, 193] width 12 height 12
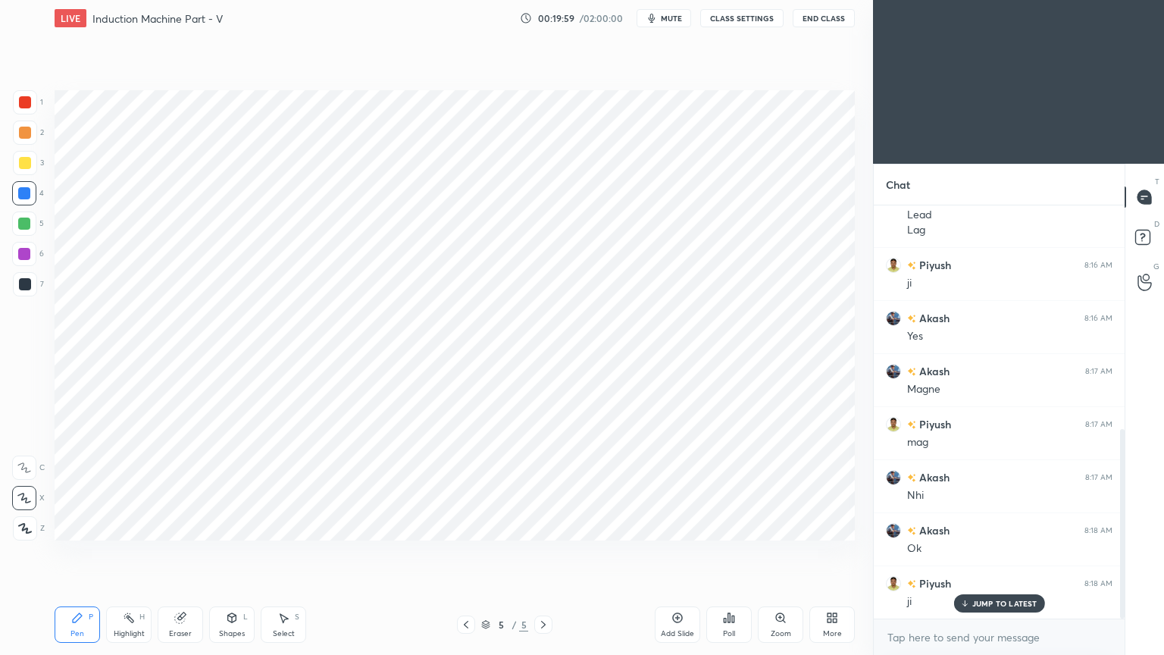
click at [24, 116] on div "1" at bounding box center [28, 105] width 30 height 30
click at [19, 282] on div at bounding box center [25, 284] width 12 height 12
click at [27, 100] on div at bounding box center [25, 102] width 12 height 12
click at [19, 194] on div at bounding box center [24, 193] width 12 height 12
click at [17, 274] on div at bounding box center [25, 284] width 24 height 24
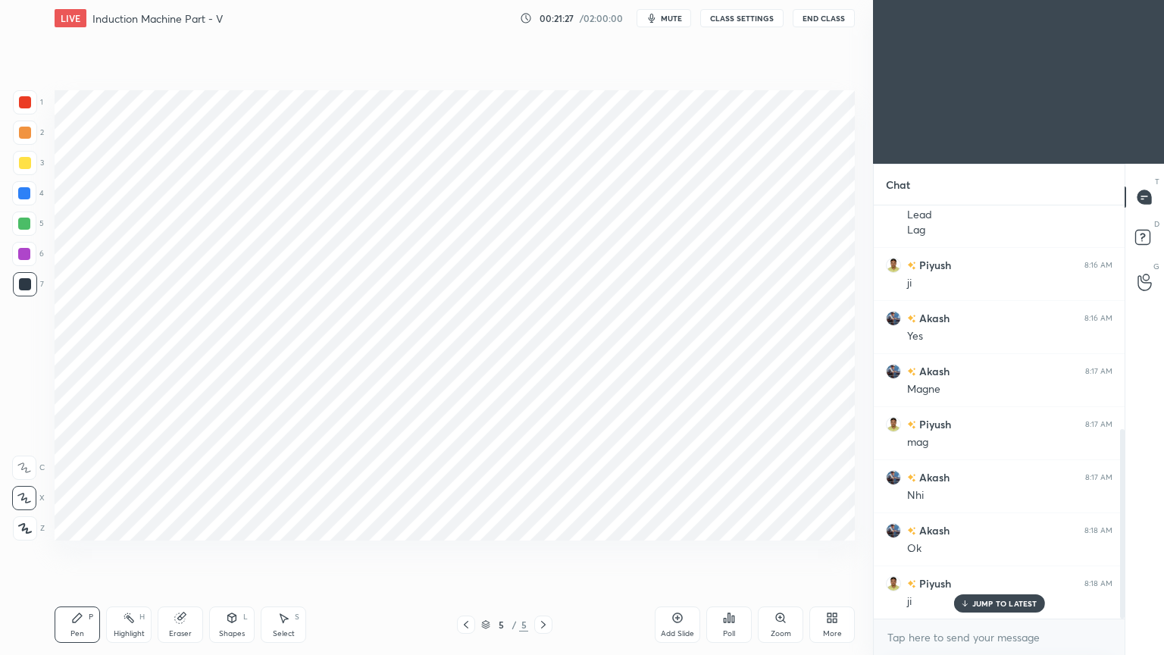
click at [12, 255] on div at bounding box center [24, 254] width 24 height 24
click at [22, 292] on div at bounding box center [25, 284] width 24 height 24
click at [36, 196] on div at bounding box center [24, 193] width 24 height 24
click at [21, 289] on div at bounding box center [25, 284] width 12 height 12
click at [174, 552] on icon at bounding box center [180, 618] width 12 height 12
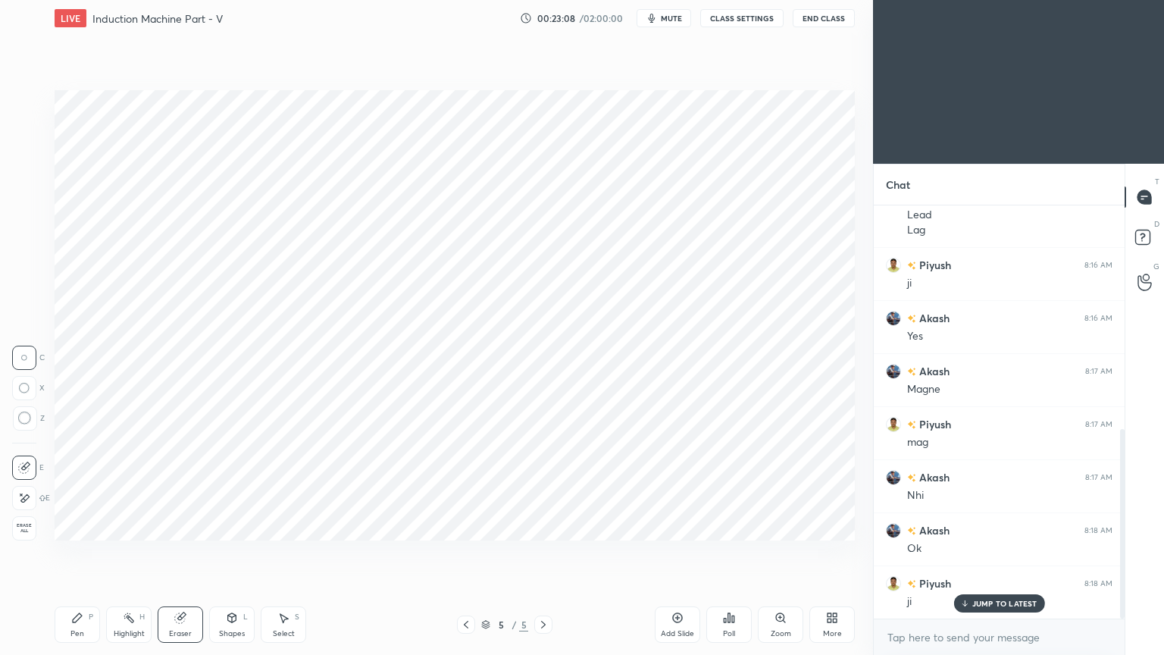
click at [83, 552] on div "Pen P" at bounding box center [77, 624] width 45 height 36
click at [19, 105] on div at bounding box center [25, 102] width 12 height 12
click at [19, 195] on div at bounding box center [24, 193] width 12 height 12
click at [82, 552] on icon at bounding box center [77, 618] width 12 height 12
click at [679, 552] on div "Add Slide" at bounding box center [677, 624] width 45 height 36
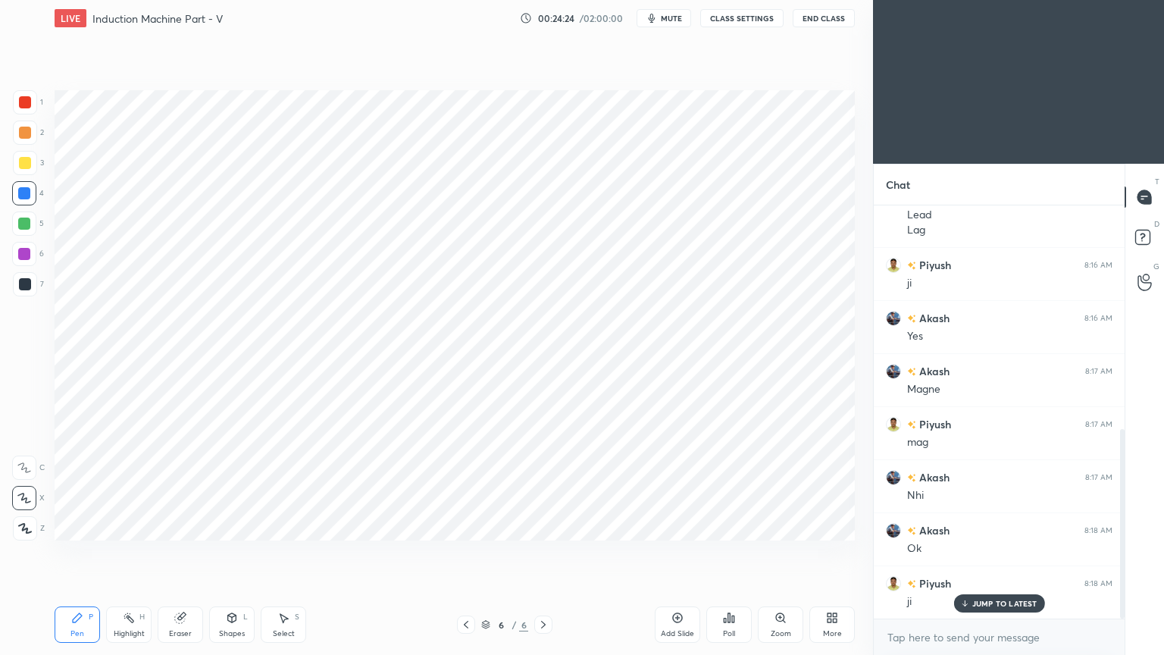
click at [25, 257] on div at bounding box center [24, 254] width 12 height 12
click at [236, 552] on div "Shapes" at bounding box center [232, 634] width 26 height 8
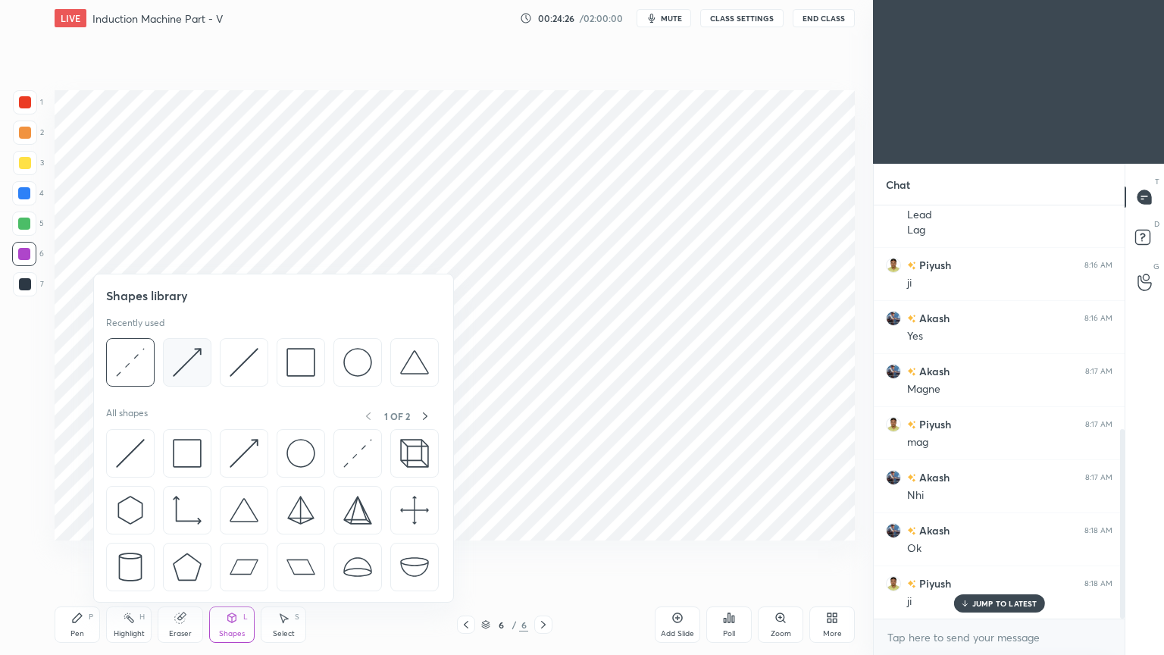
click at [180, 382] on div at bounding box center [187, 362] width 48 height 48
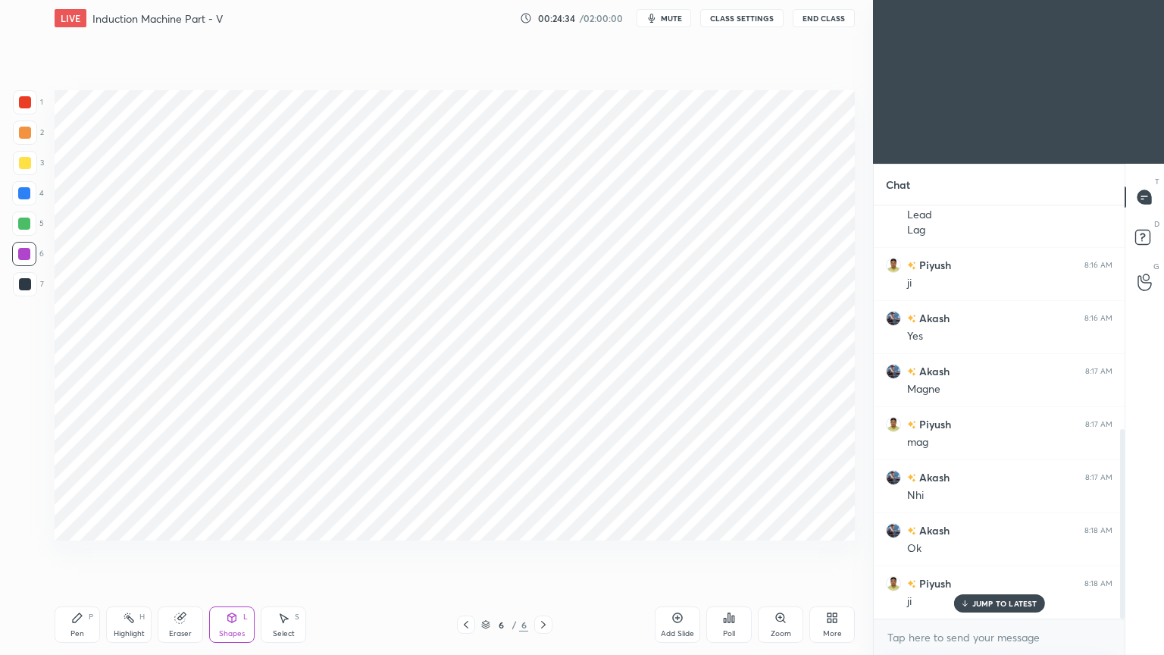
click at [27, 113] on div at bounding box center [25, 102] width 24 height 24
click at [82, 552] on div "Pen" at bounding box center [77, 634] width 14 height 8
click at [27, 228] on div at bounding box center [24, 223] width 12 height 12
click at [247, 552] on div "Shapes L" at bounding box center [231, 624] width 45 height 36
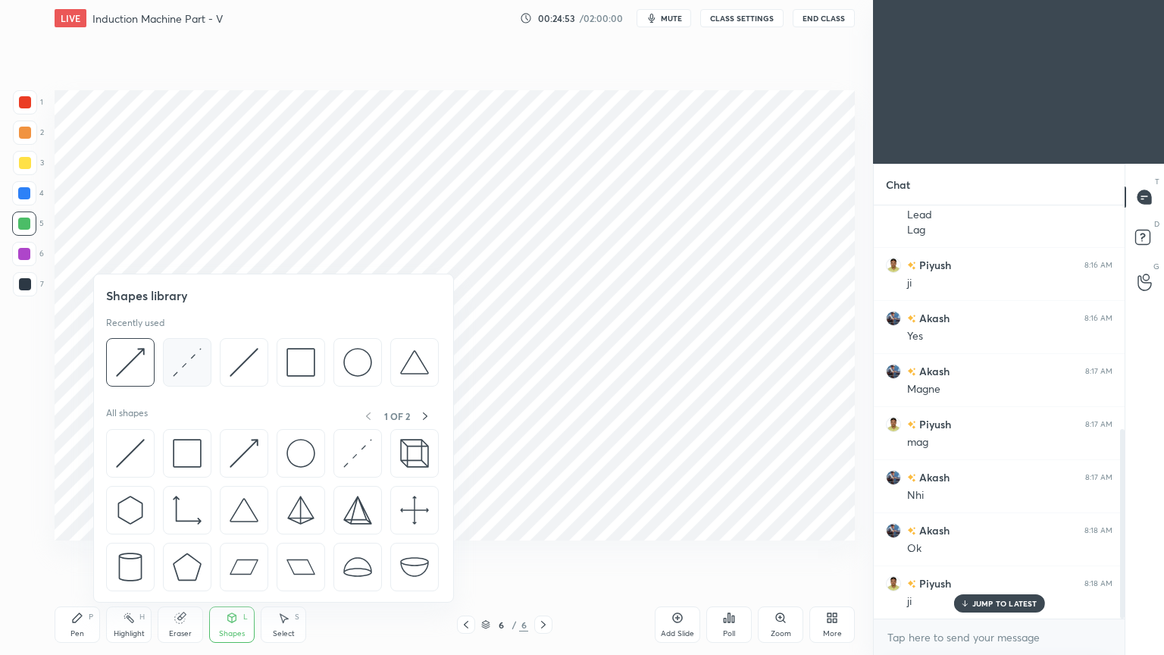
click at [182, 370] on img at bounding box center [187, 362] width 29 height 29
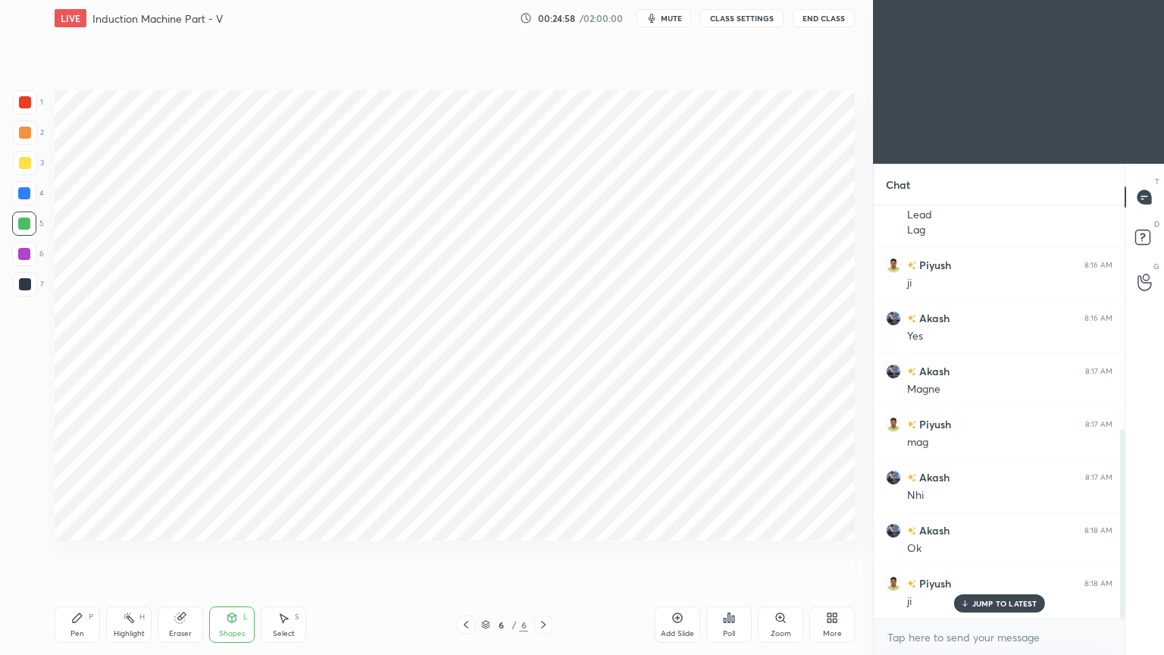
click at [85, 552] on div "Pen P" at bounding box center [77, 624] width 45 height 36
click at [24, 278] on div "1 2 3 4 5 6 7" at bounding box center [28, 196] width 32 height 212
click at [25, 287] on div at bounding box center [25, 284] width 12 height 12
click at [138, 552] on div "Highlight" at bounding box center [129, 634] width 31 height 8
click at [468, 552] on icon at bounding box center [466, 624] width 12 height 12
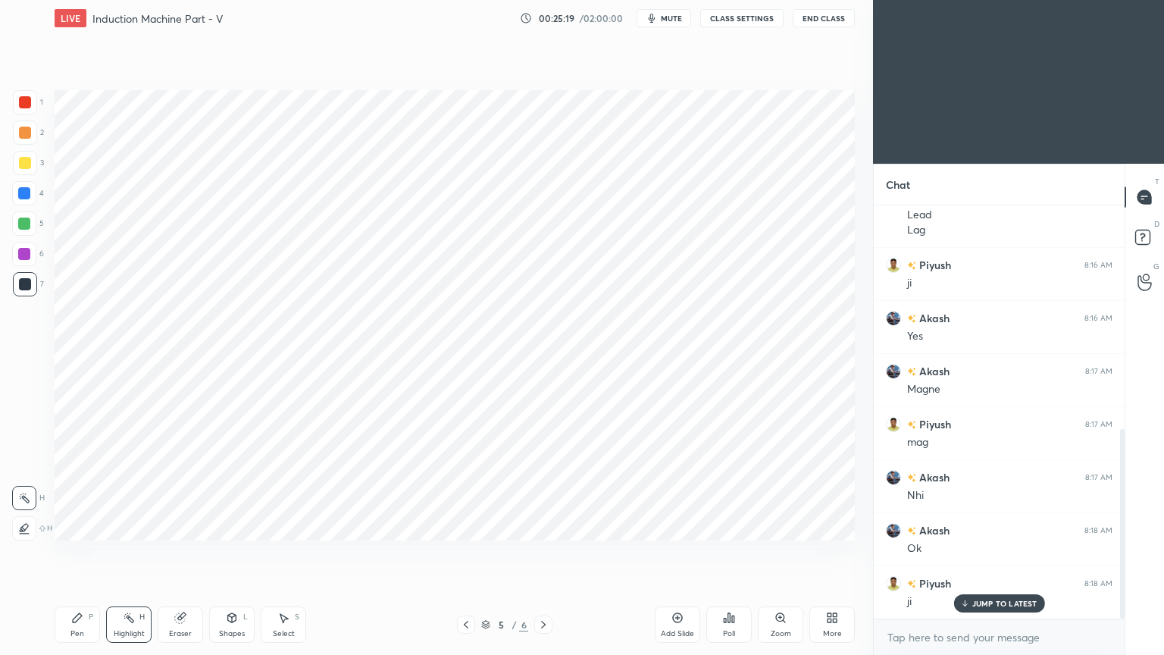
click at [544, 552] on icon at bounding box center [543, 624] width 12 height 12
click at [225, 552] on div "Shapes L" at bounding box center [231, 624] width 45 height 36
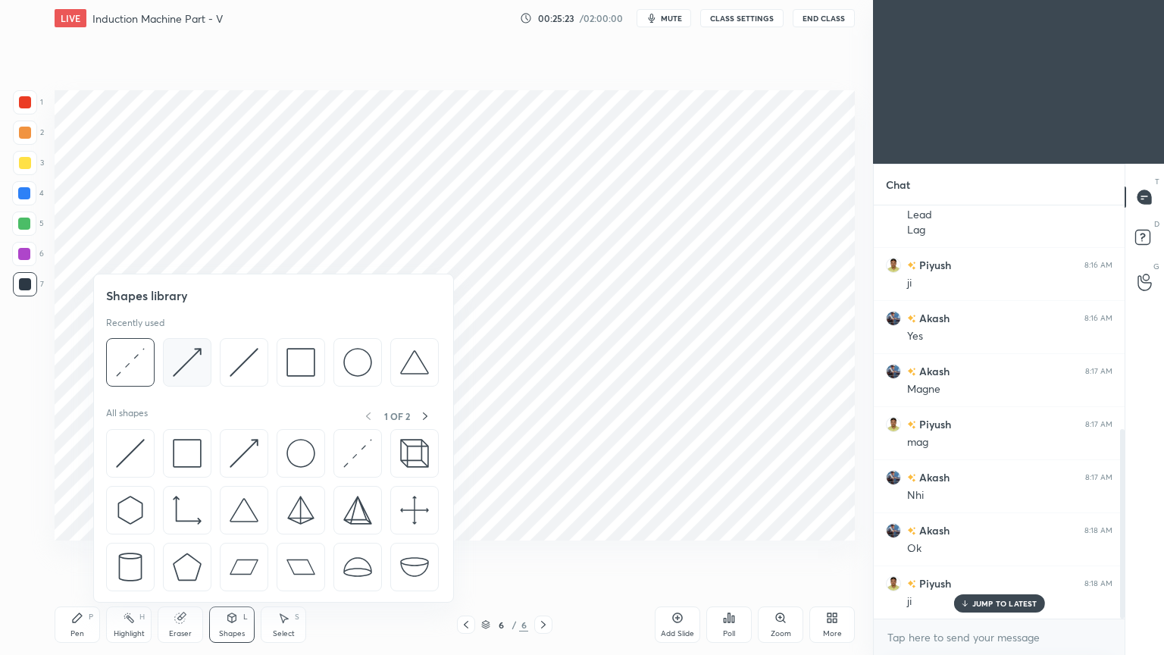
click at [189, 358] on img at bounding box center [187, 362] width 29 height 29
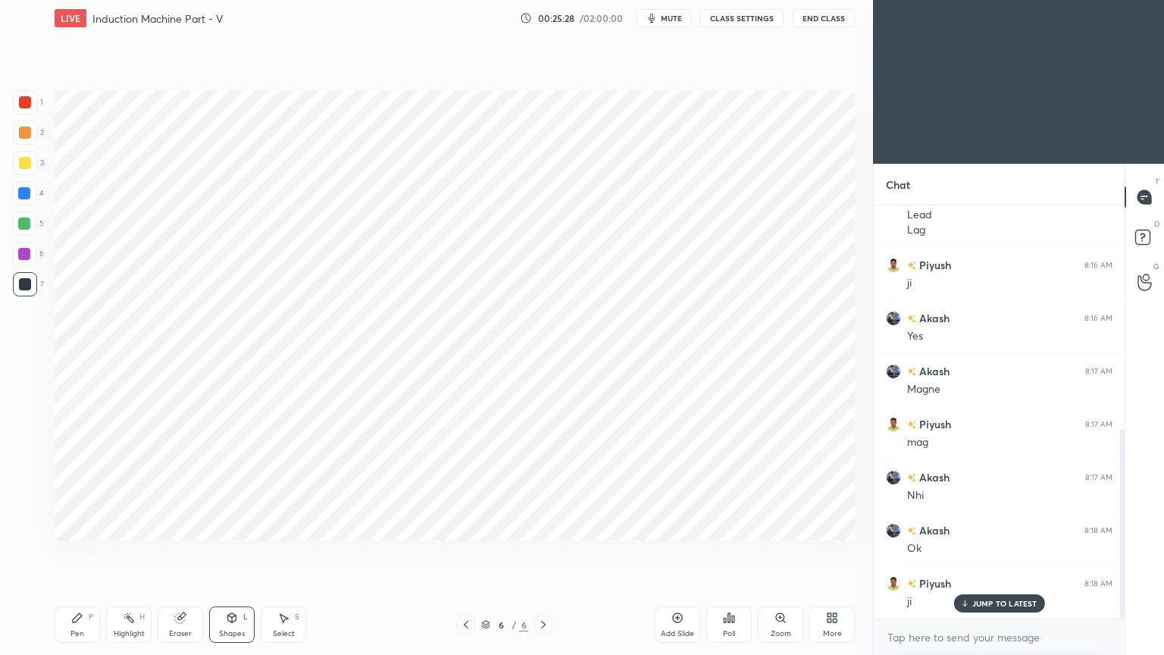
click at [83, 552] on icon at bounding box center [77, 618] width 12 height 12
click at [230, 552] on div "Shapes L" at bounding box center [231, 624] width 45 height 36
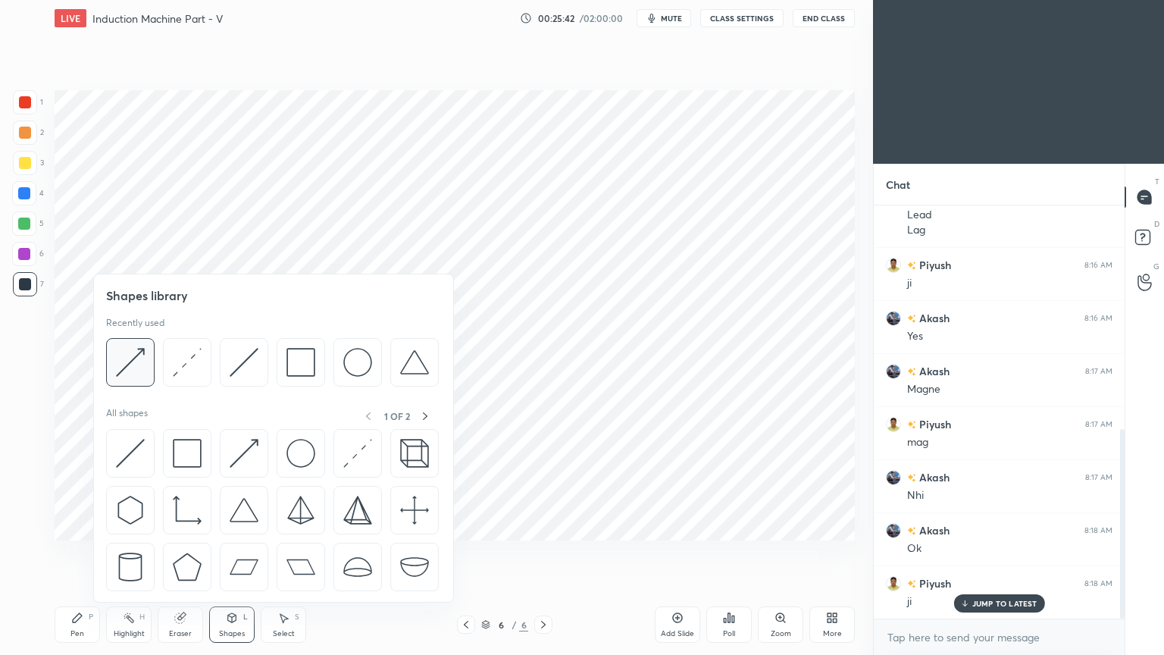
click at [136, 369] on img at bounding box center [130, 362] width 29 height 29
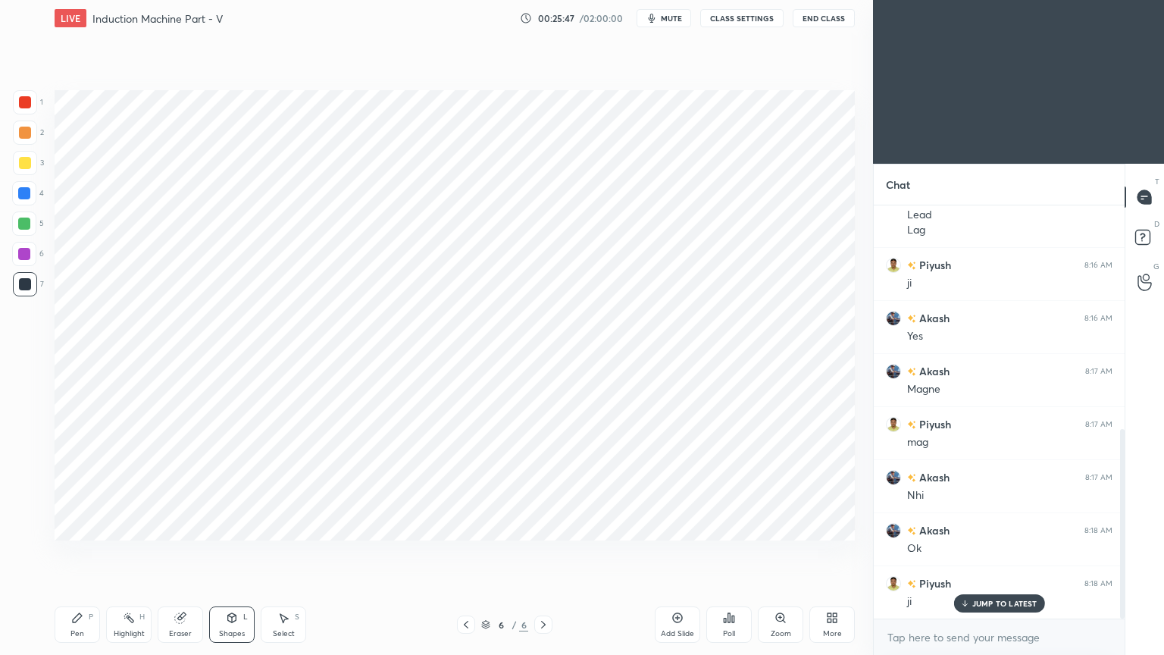
click at [65, 552] on div "Pen P" at bounding box center [77, 624] width 45 height 36
click at [465, 552] on icon at bounding box center [466, 624] width 12 height 12
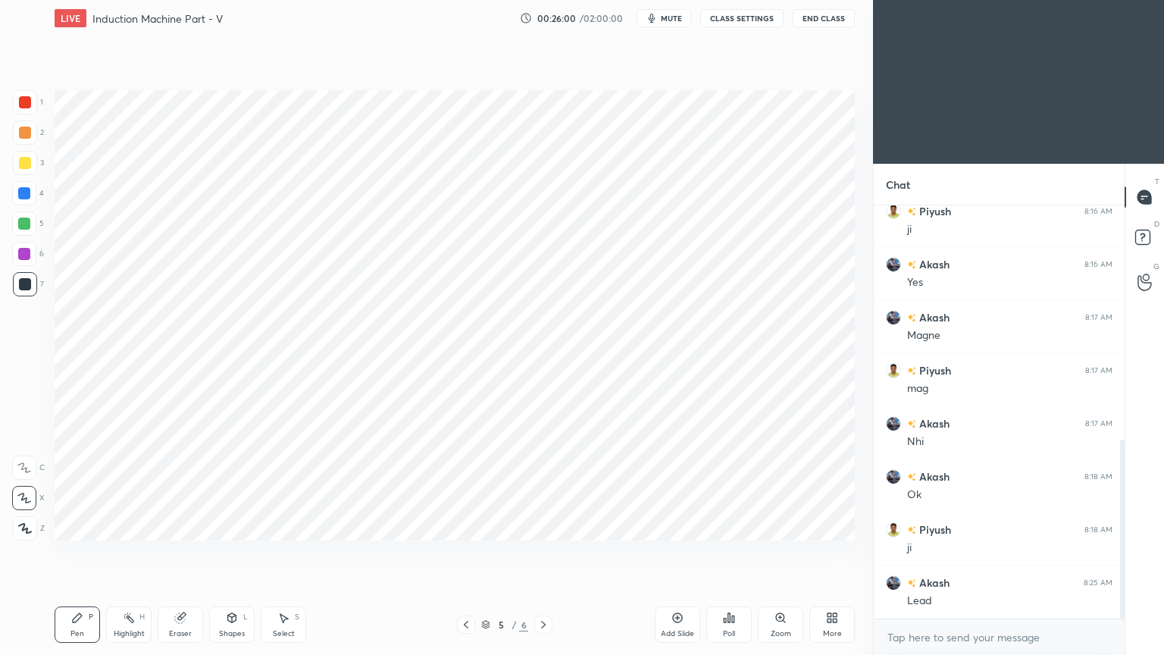
click at [547, 552] on icon at bounding box center [543, 624] width 12 height 12
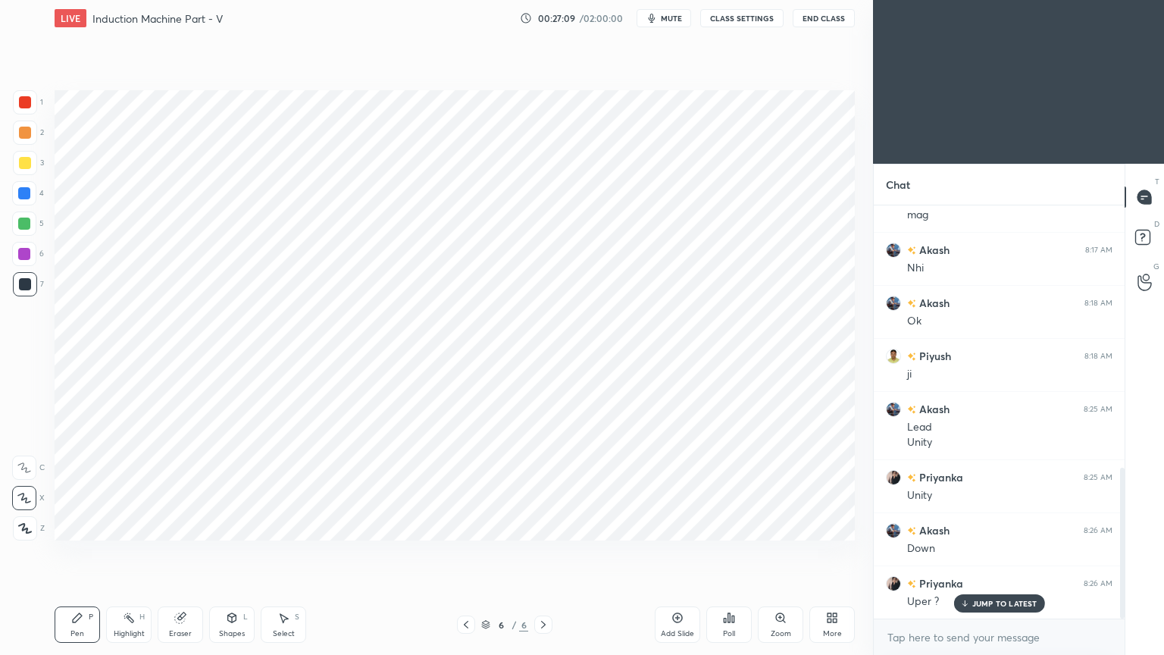
scroll to position [752, 0]
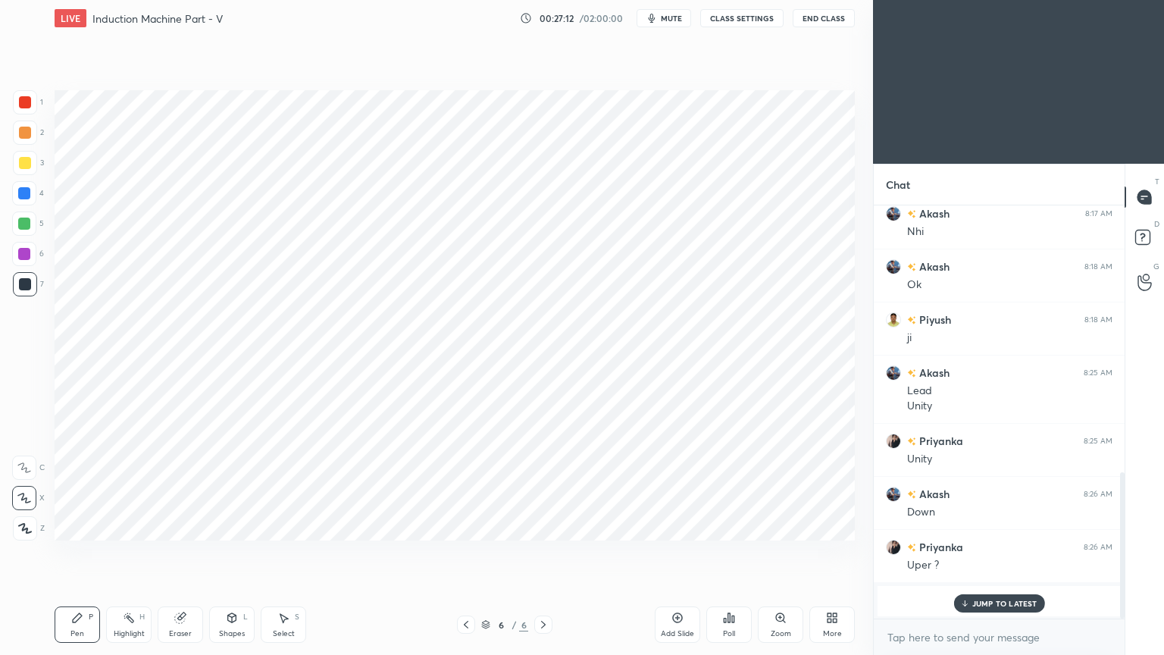
click at [1021, 552] on p "JUMP TO LATEST" at bounding box center [1004, 603] width 65 height 9
click at [29, 230] on div at bounding box center [24, 223] width 24 height 24
click at [223, 552] on div "Shapes L" at bounding box center [231, 624] width 45 height 36
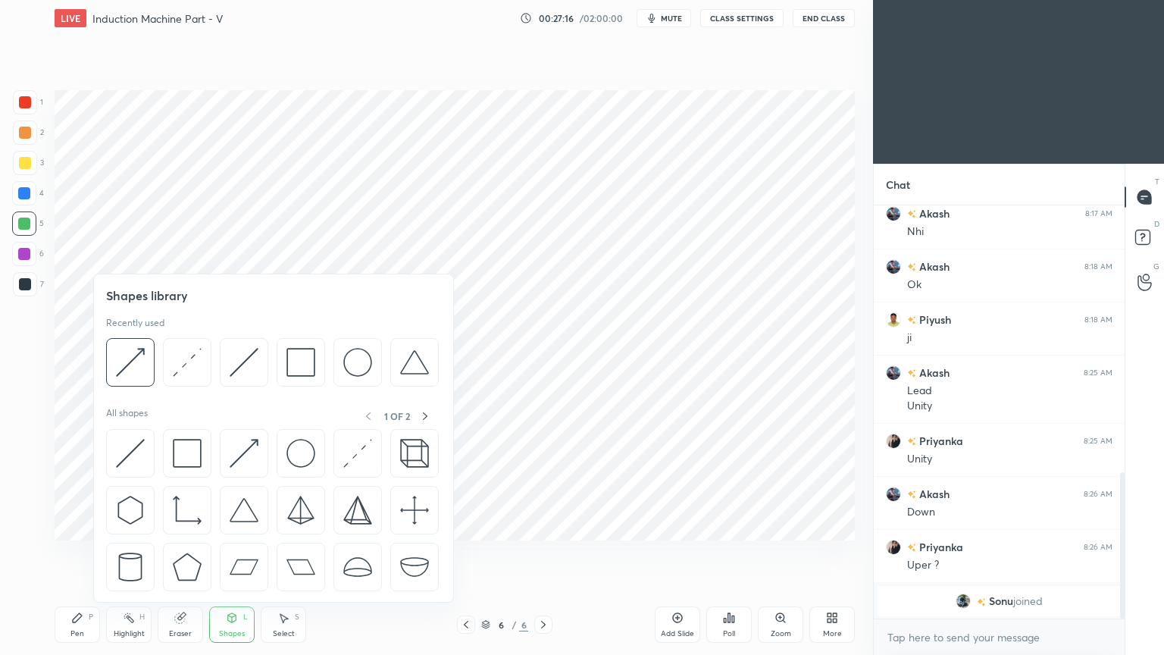
click at [189, 387] on div at bounding box center [272, 366] width 333 height 57
click at [174, 372] on img at bounding box center [187, 362] width 29 height 29
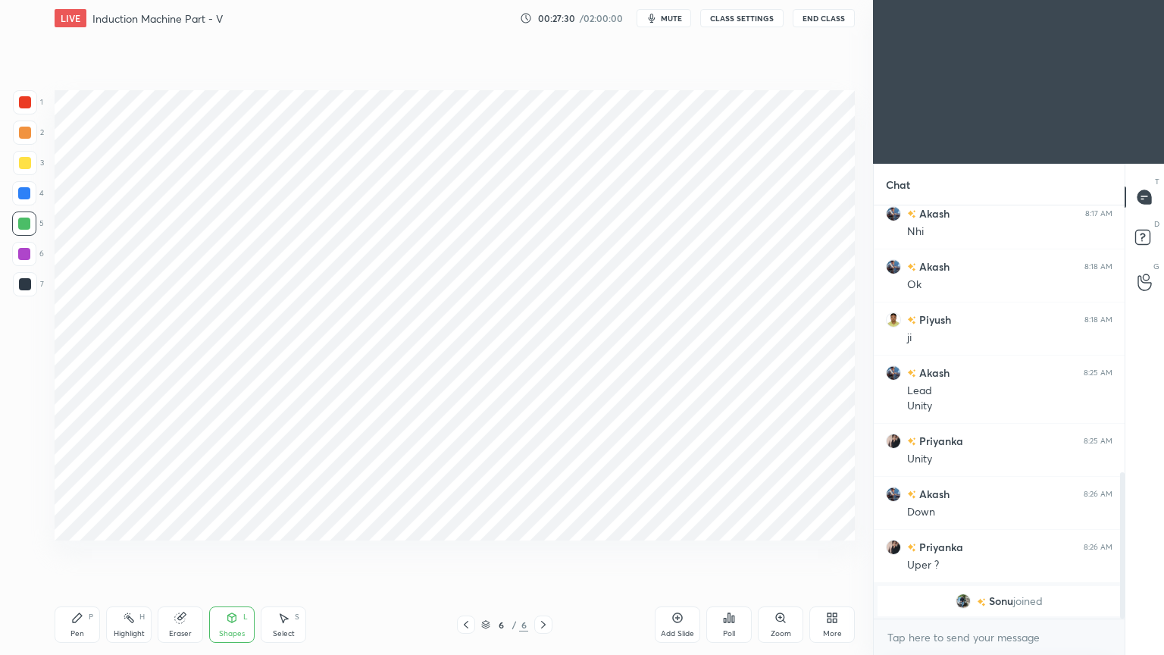
click at [26, 193] on div at bounding box center [24, 193] width 12 height 12
click at [86, 552] on div "Pen P" at bounding box center [77, 624] width 45 height 36
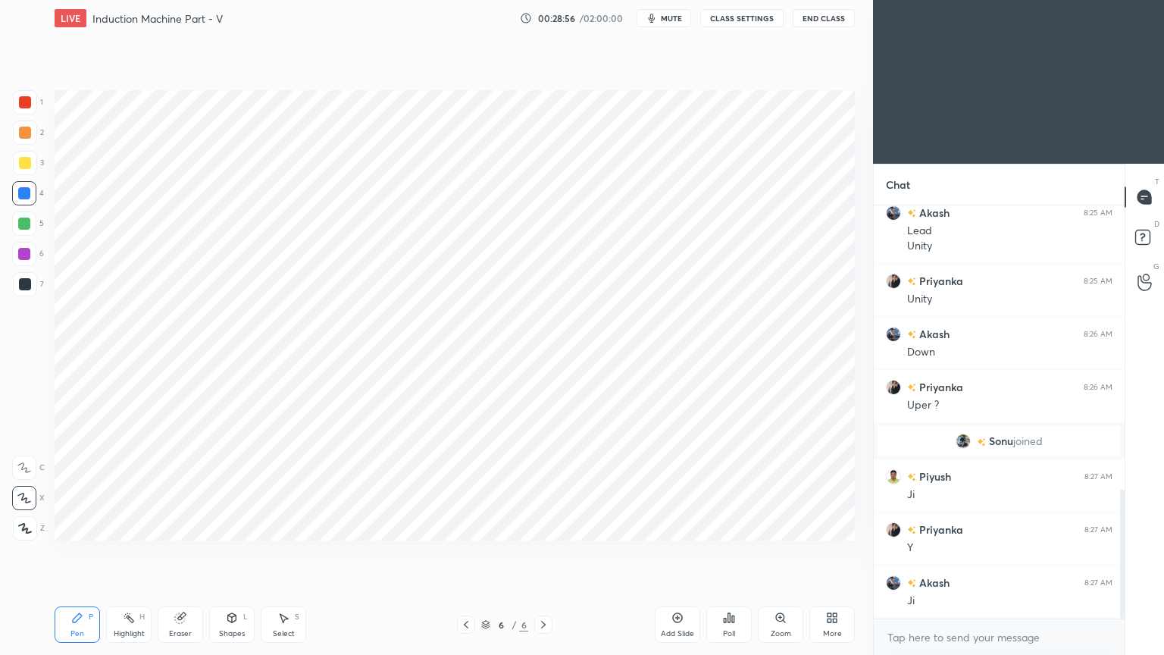
scroll to position [964, 0]
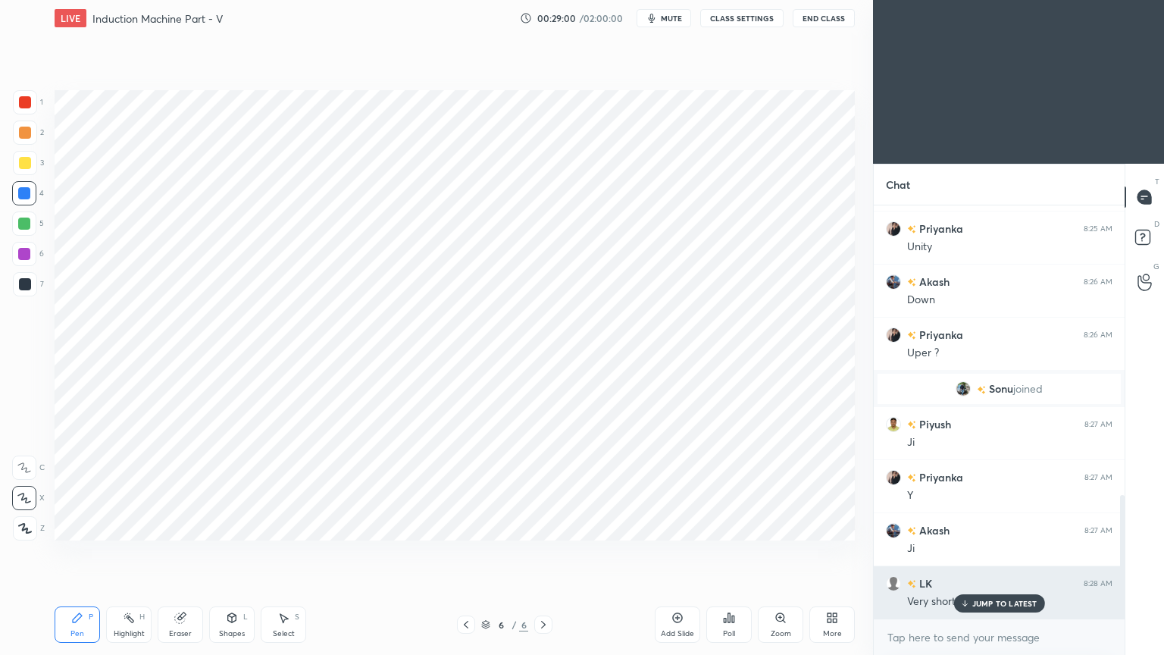
drag, startPoint x: 986, startPoint y: 603, endPoint x: 970, endPoint y: 602, distance: 15.9
click at [985, 552] on p "JUMP TO LATEST" at bounding box center [1004, 603] width 65 height 9
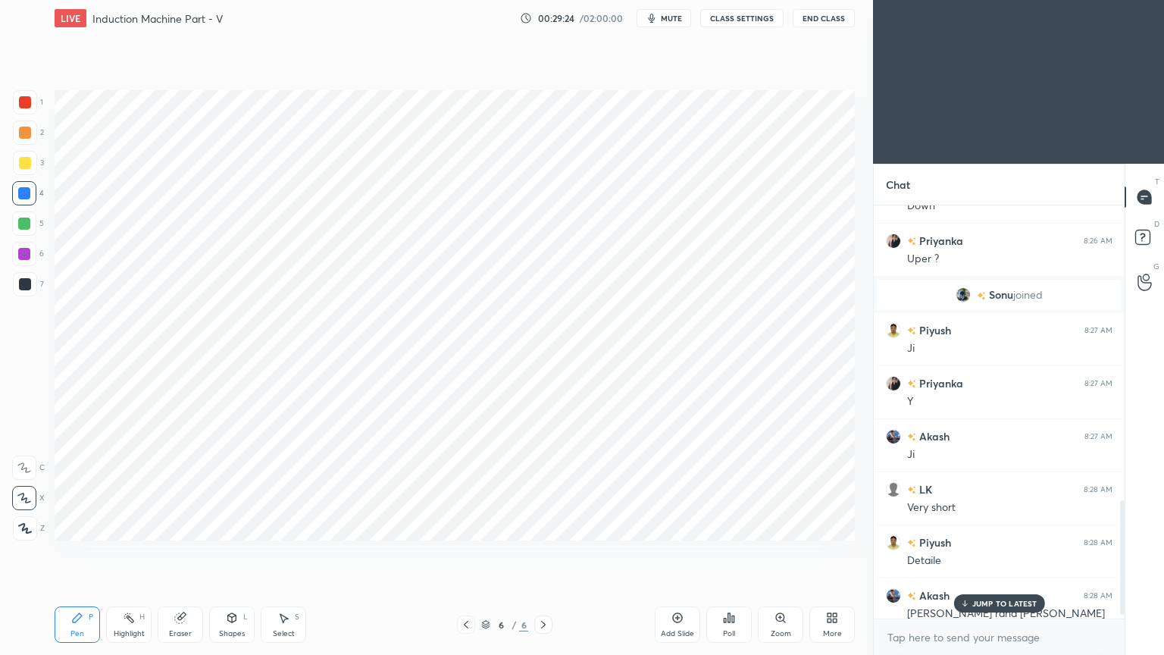
scroll to position [1071, 0]
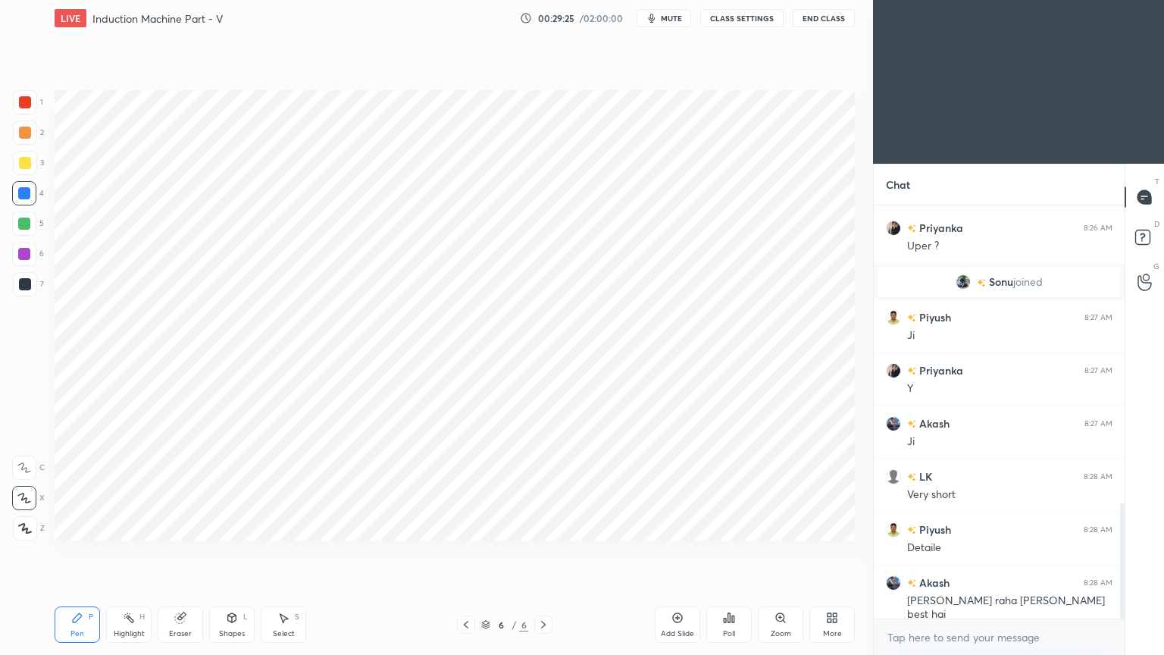
drag, startPoint x: 1122, startPoint y: 571, endPoint x: 1128, endPoint y: 621, distance: 50.4
click at [1128, 552] on div "Chat Priyanka 8:25 AM Unity Akash 8:26 AM Down Priyanka 8:26 AM Uper ? [PERSON_…" at bounding box center [1018, 409] width 291 height 491
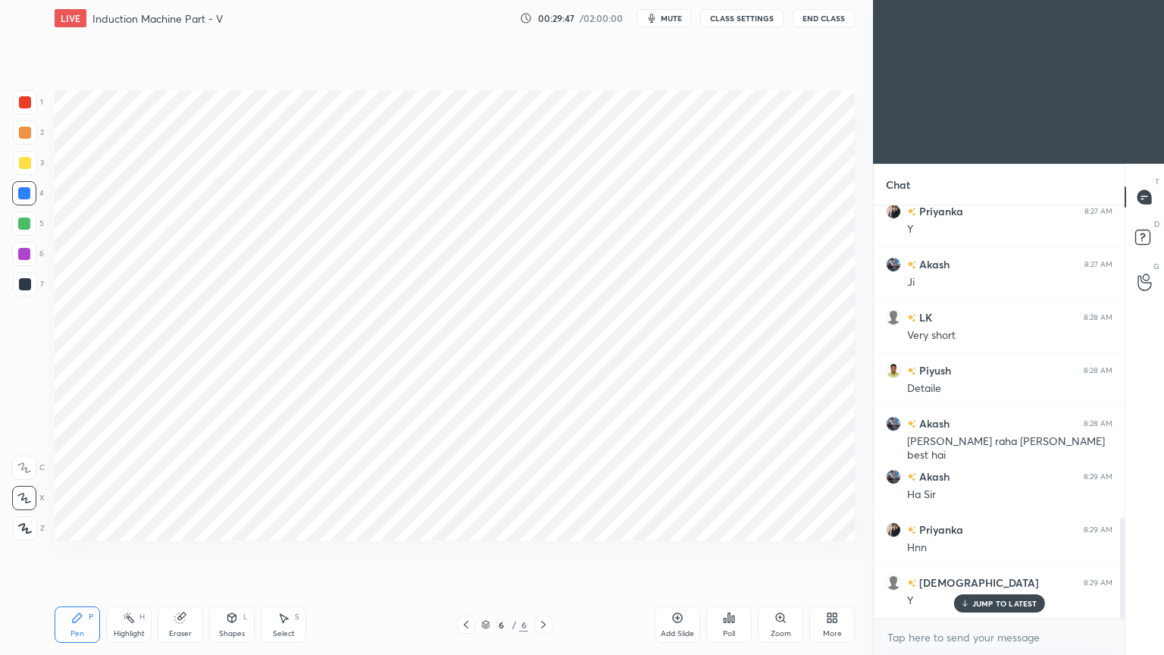
scroll to position [1282, 0]
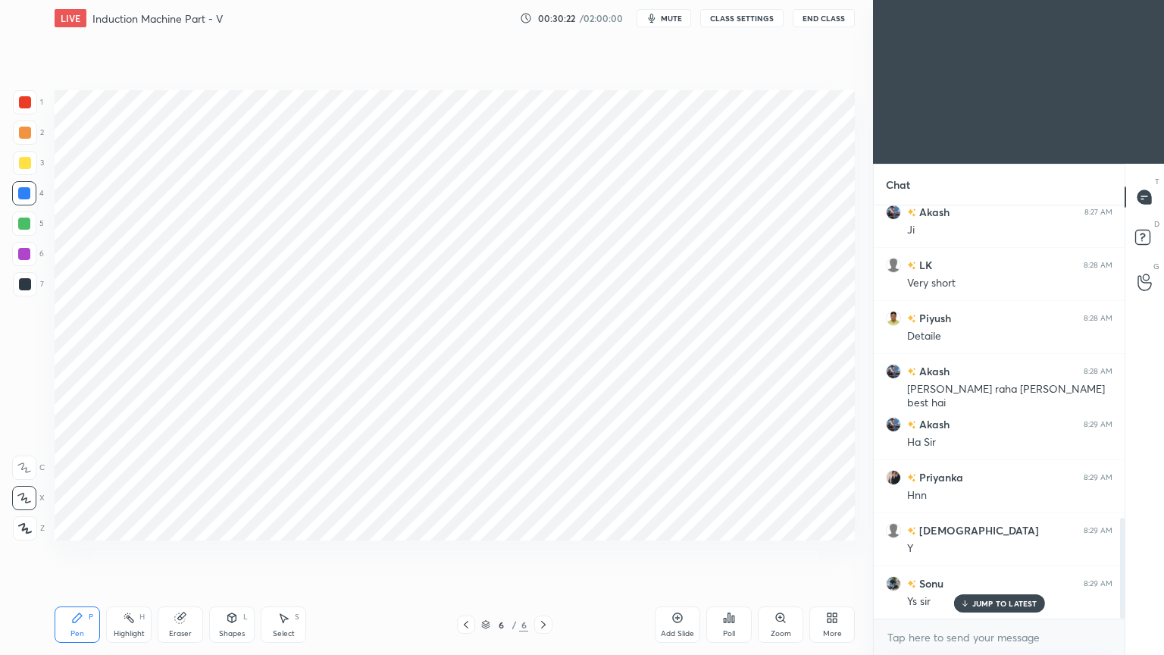
click at [688, 552] on div "Add Slide" at bounding box center [677, 624] width 45 height 36
click at [30, 104] on div at bounding box center [25, 102] width 12 height 12
click at [15, 227] on div at bounding box center [24, 223] width 24 height 24
click at [234, 552] on div "Shapes L" at bounding box center [231, 624] width 45 height 36
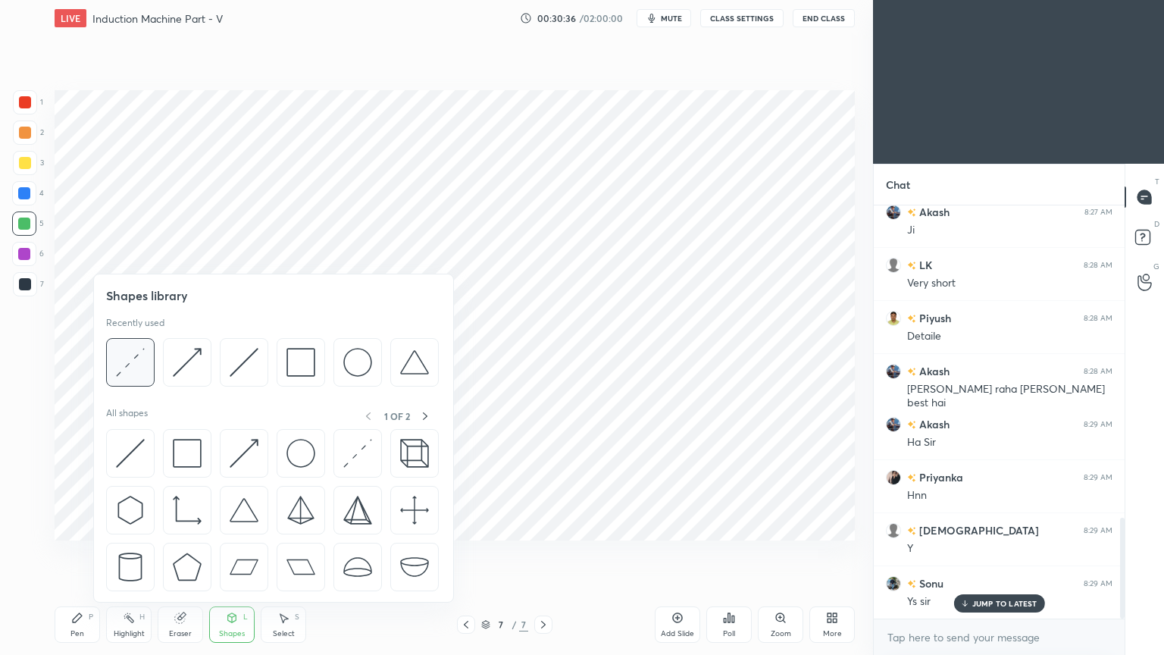
click at [137, 366] on img at bounding box center [130, 362] width 29 height 29
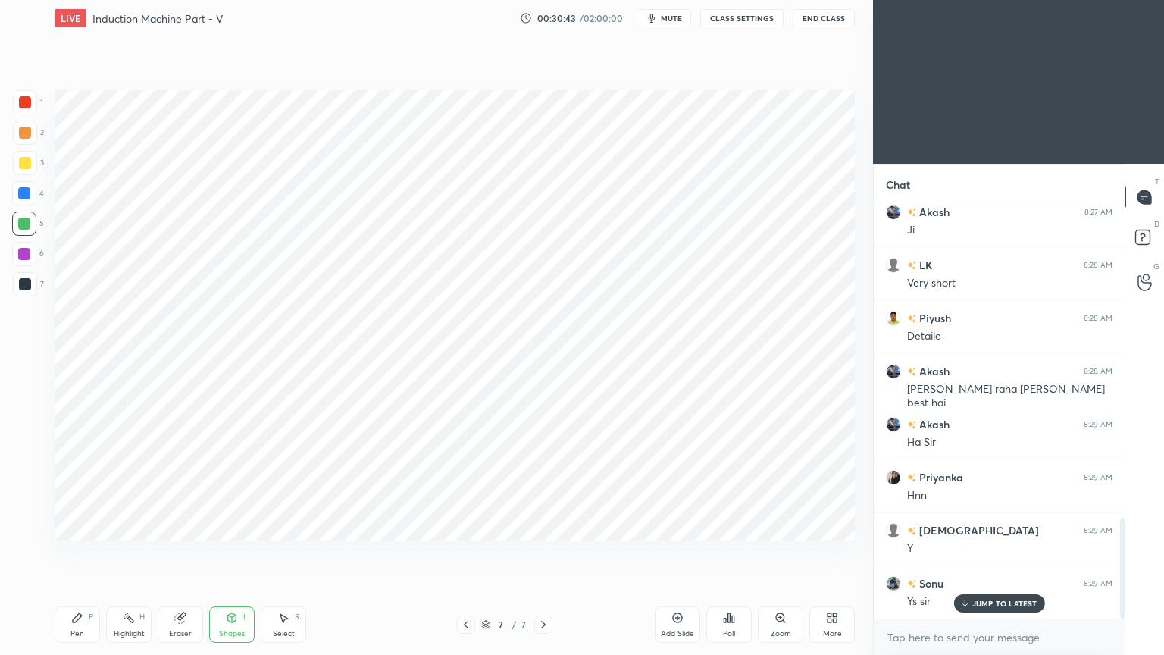
click at [16, 193] on div at bounding box center [24, 193] width 24 height 24
click at [80, 552] on icon at bounding box center [77, 618] width 12 height 12
click at [26, 243] on div at bounding box center [24, 254] width 24 height 24
click at [83, 552] on div "Pen P" at bounding box center [77, 624] width 45 height 36
drag, startPoint x: 18, startPoint y: 290, endPoint x: 43, endPoint y: 280, distance: 27.2
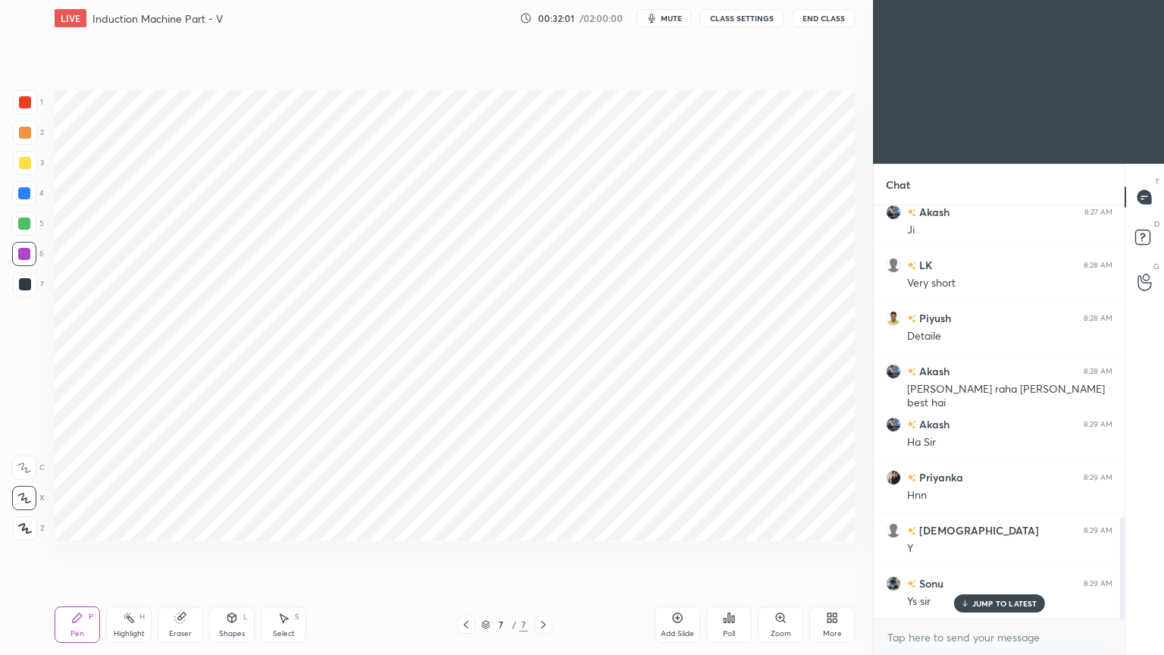
click at [24, 290] on div at bounding box center [25, 284] width 24 height 24
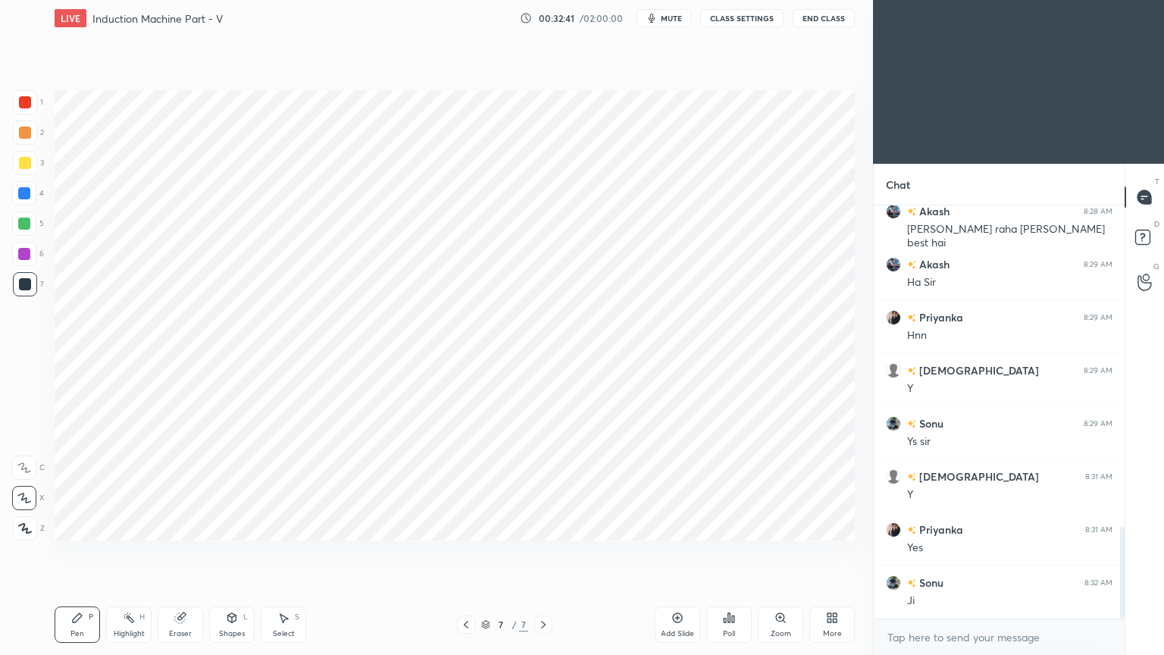
scroll to position [1494, 0]
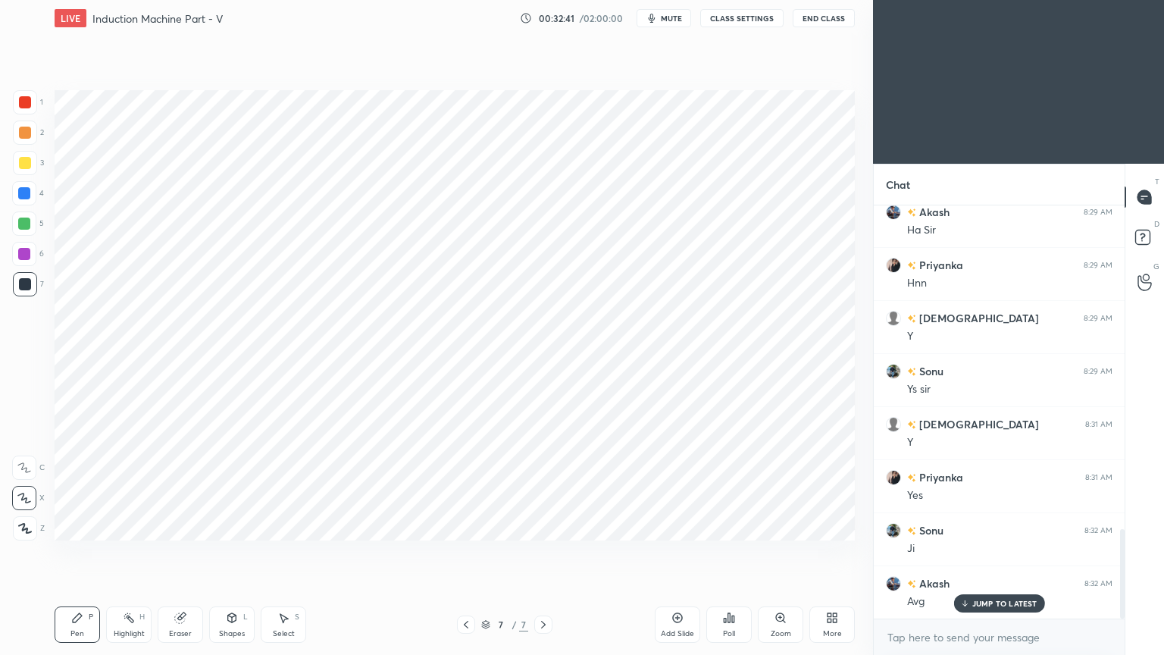
drag, startPoint x: 22, startPoint y: 246, endPoint x: 25, endPoint y: 236, distance: 10.3
click at [24, 246] on div at bounding box center [24, 254] width 24 height 24
drag, startPoint x: 67, startPoint y: 619, endPoint x: 77, endPoint y: 607, distance: 15.6
click at [64, 552] on div "Pen P" at bounding box center [77, 624] width 45 height 36
click at [18, 289] on div at bounding box center [25, 284] width 24 height 24
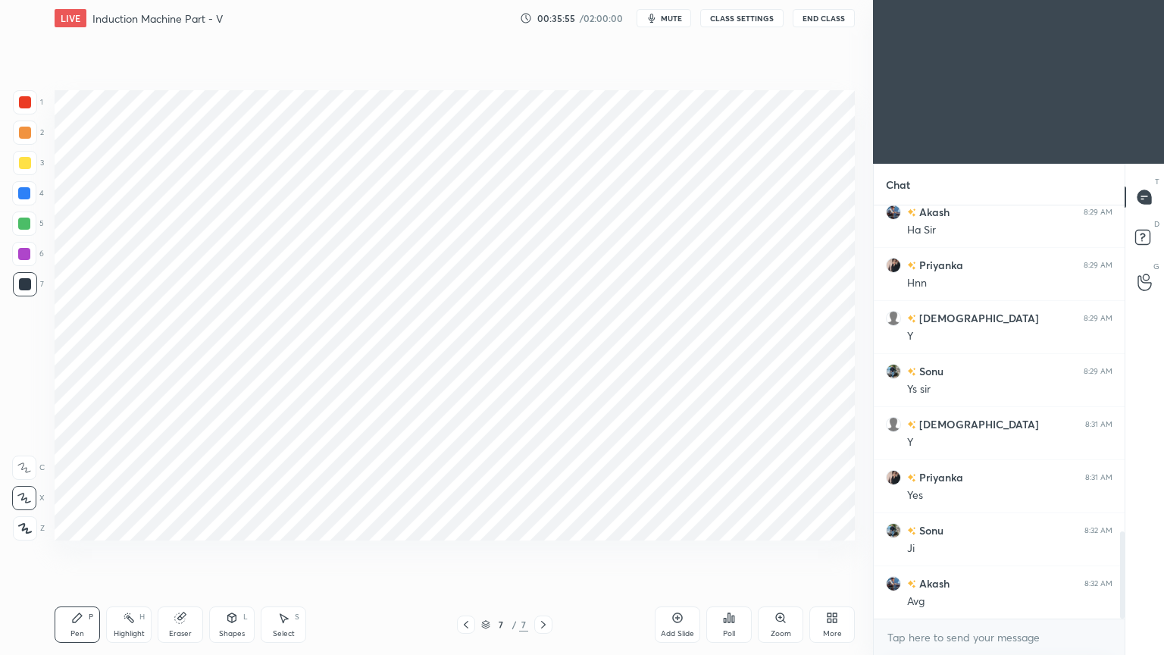
scroll to position [1548, 0]
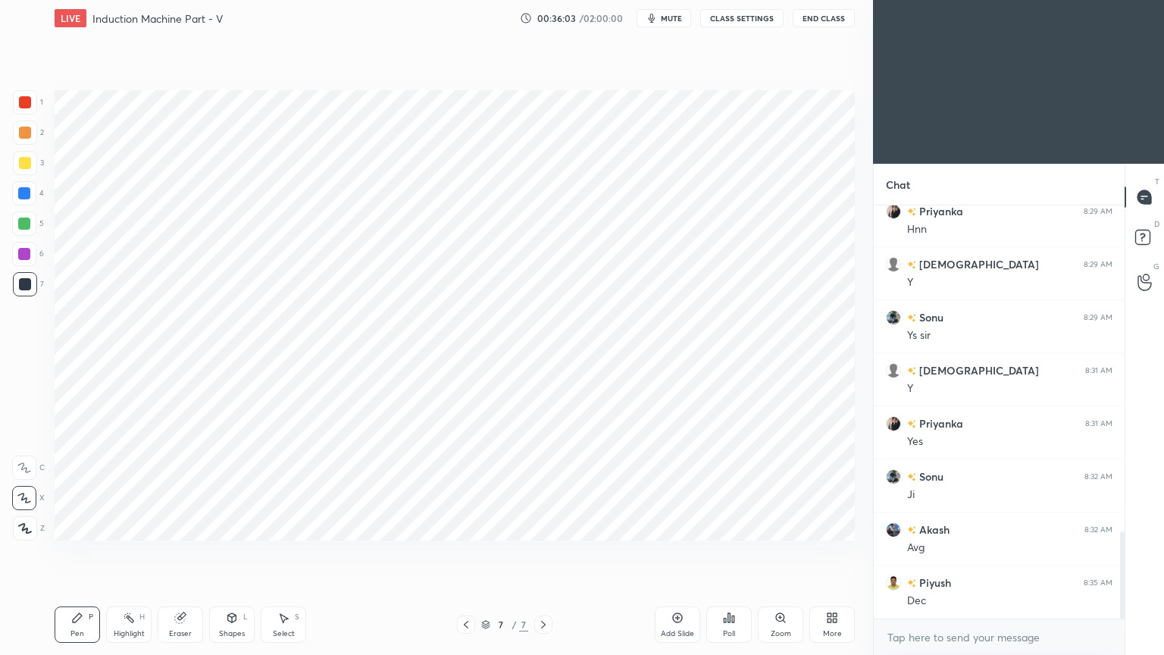
click at [674, 552] on icon at bounding box center [677, 618] width 12 height 12
click at [27, 195] on div at bounding box center [24, 193] width 12 height 12
click at [29, 258] on div at bounding box center [24, 254] width 12 height 12
click at [462, 552] on icon at bounding box center [466, 624] width 12 height 12
click at [541, 552] on icon at bounding box center [543, 624] width 12 height 12
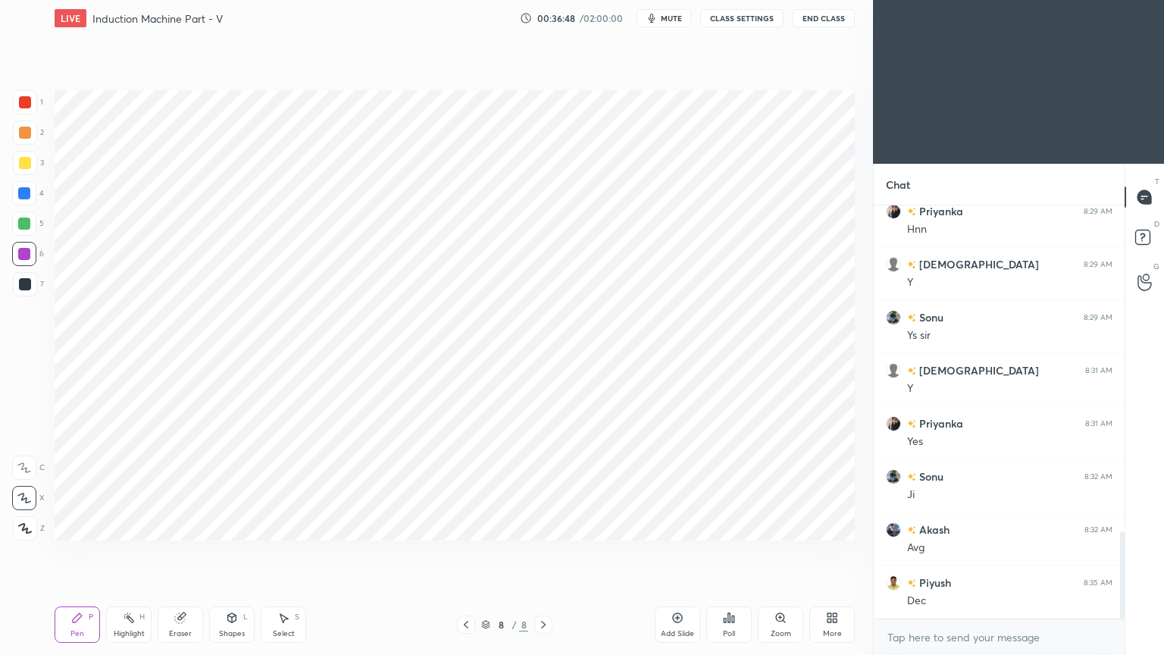
drag, startPoint x: 186, startPoint y: 615, endPoint x: 252, endPoint y: 562, distance: 84.0
click at [185, 552] on div "Eraser" at bounding box center [180, 624] width 45 height 36
click at [465, 552] on icon at bounding box center [466, 624] width 12 height 12
click at [82, 552] on div "Pen P" at bounding box center [77, 624] width 45 height 36
click at [546, 552] on icon at bounding box center [543, 624] width 12 height 12
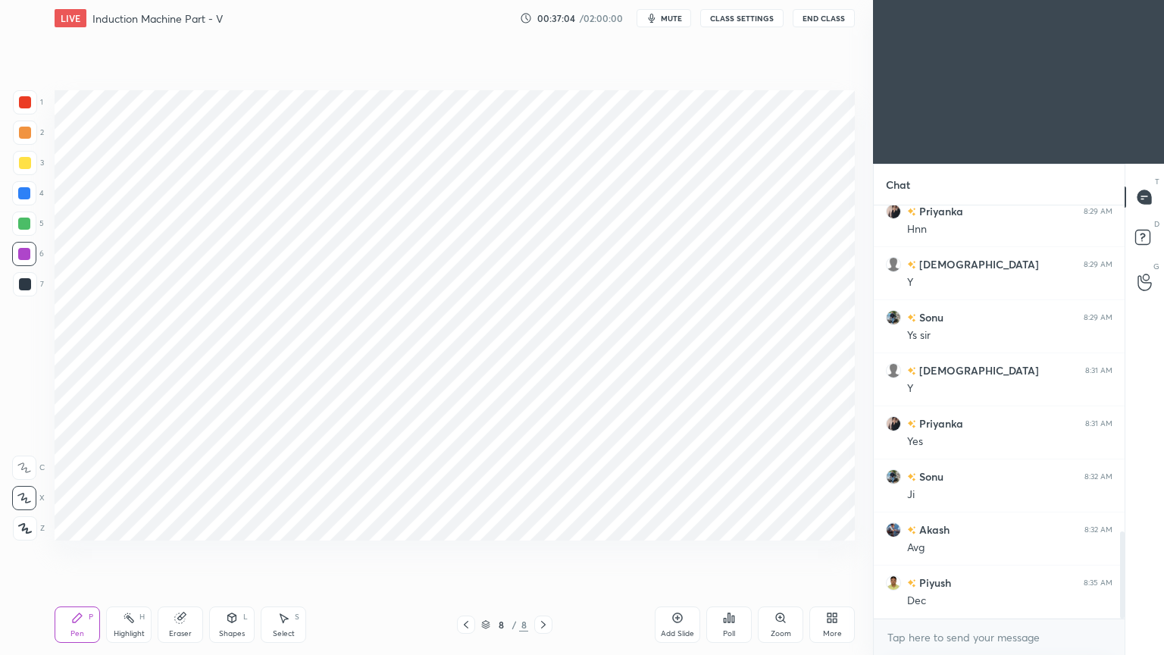
click at [14, 288] on div at bounding box center [25, 284] width 24 height 24
click at [231, 552] on div "Pen P Highlight H Eraser Shapes L Select S 8 / 8 Add Slide Poll Zoom More" at bounding box center [455, 624] width 800 height 61
click at [233, 552] on div "Shapes" at bounding box center [232, 634] width 26 height 8
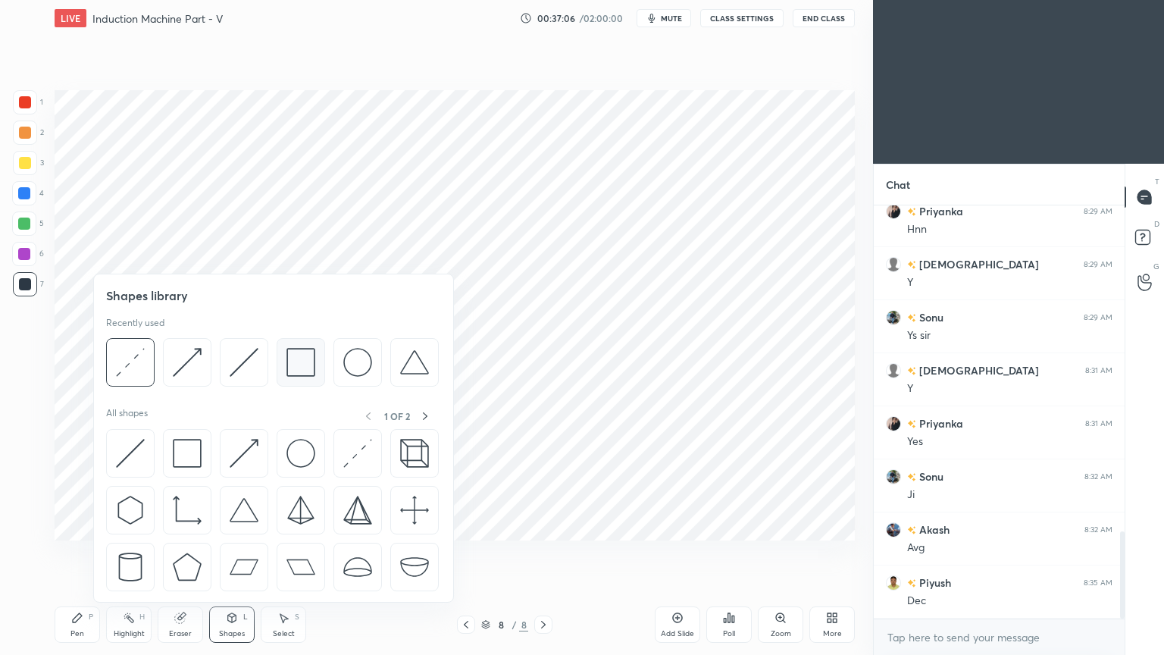
click at [288, 376] on img at bounding box center [300, 362] width 29 height 29
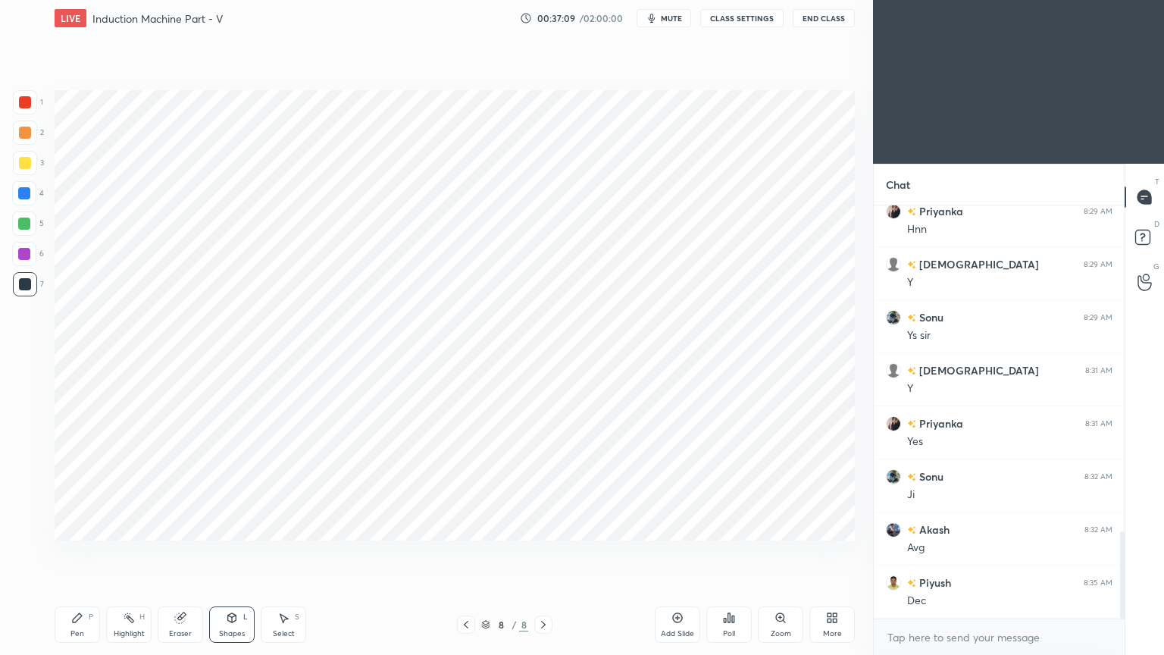
click at [84, 552] on div "Pen P" at bounding box center [77, 624] width 45 height 36
click at [25, 115] on div "1" at bounding box center [28, 105] width 30 height 30
click at [468, 552] on icon at bounding box center [466, 624] width 12 height 12
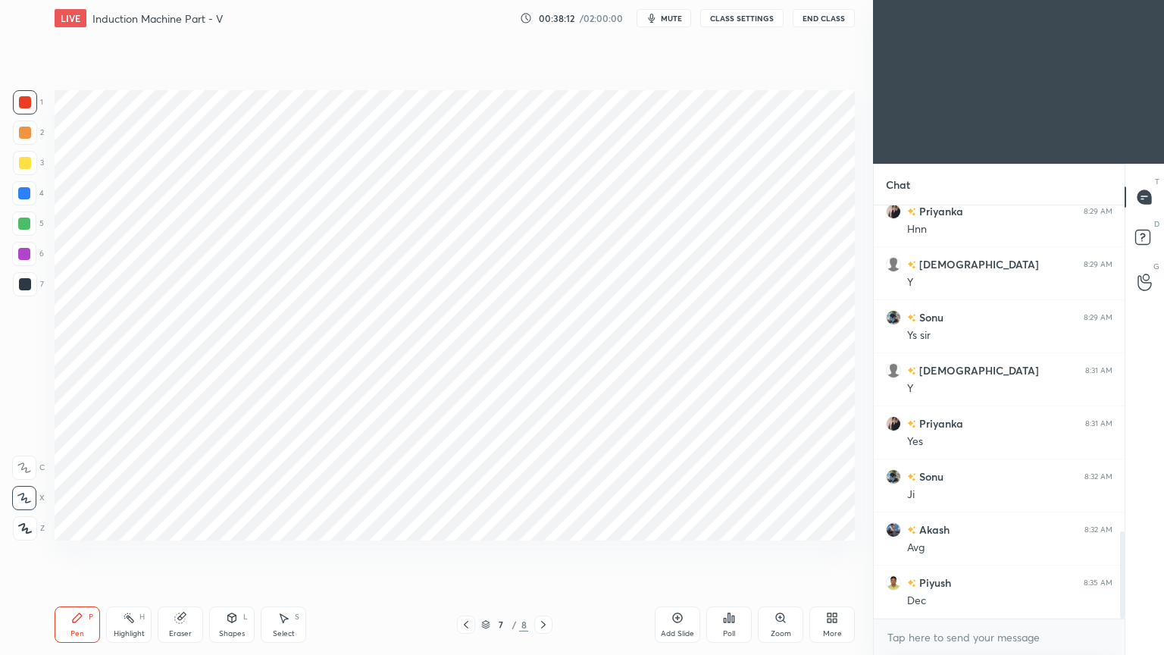
drag, startPoint x: 543, startPoint y: 618, endPoint x: 555, endPoint y: 615, distance: 12.5
click at [545, 552] on div at bounding box center [543, 624] width 18 height 18
click at [34, 286] on div at bounding box center [25, 284] width 24 height 24
click at [25, 193] on div at bounding box center [24, 193] width 12 height 12
click at [461, 552] on icon at bounding box center [466, 624] width 12 height 12
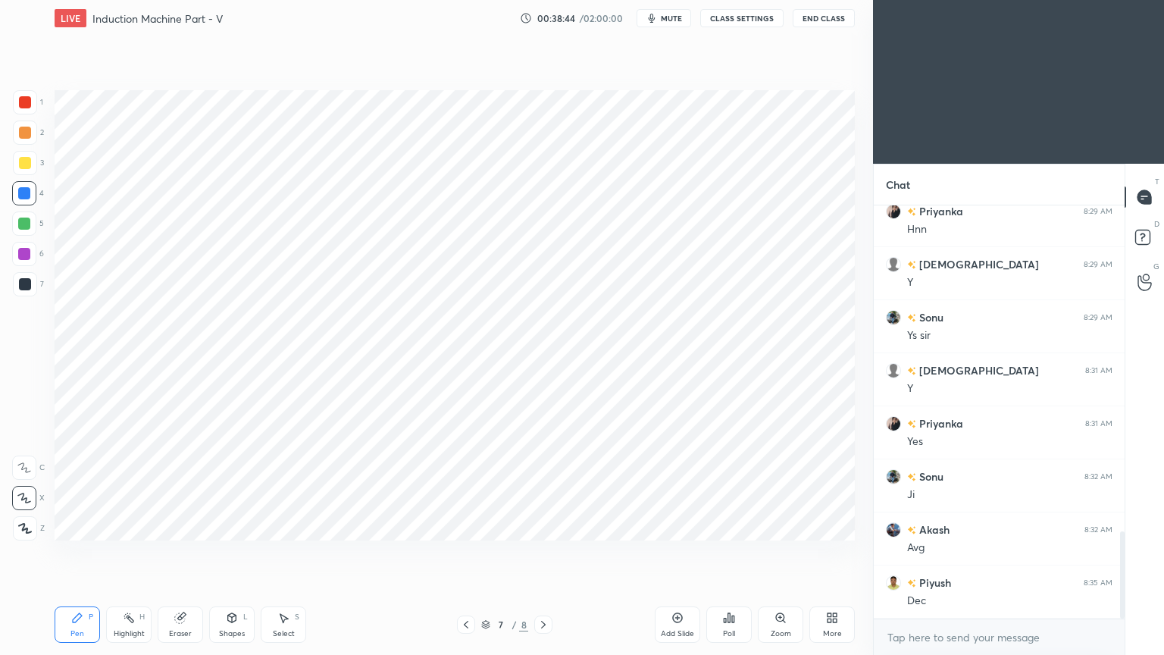
click at [543, 552] on icon at bounding box center [543, 625] width 5 height 8
click at [22, 249] on div at bounding box center [24, 254] width 12 height 12
click at [27, 279] on div at bounding box center [25, 284] width 12 height 12
click at [77, 552] on div "Pen" at bounding box center [77, 634] width 14 height 8
click at [31, 102] on div at bounding box center [25, 102] width 24 height 24
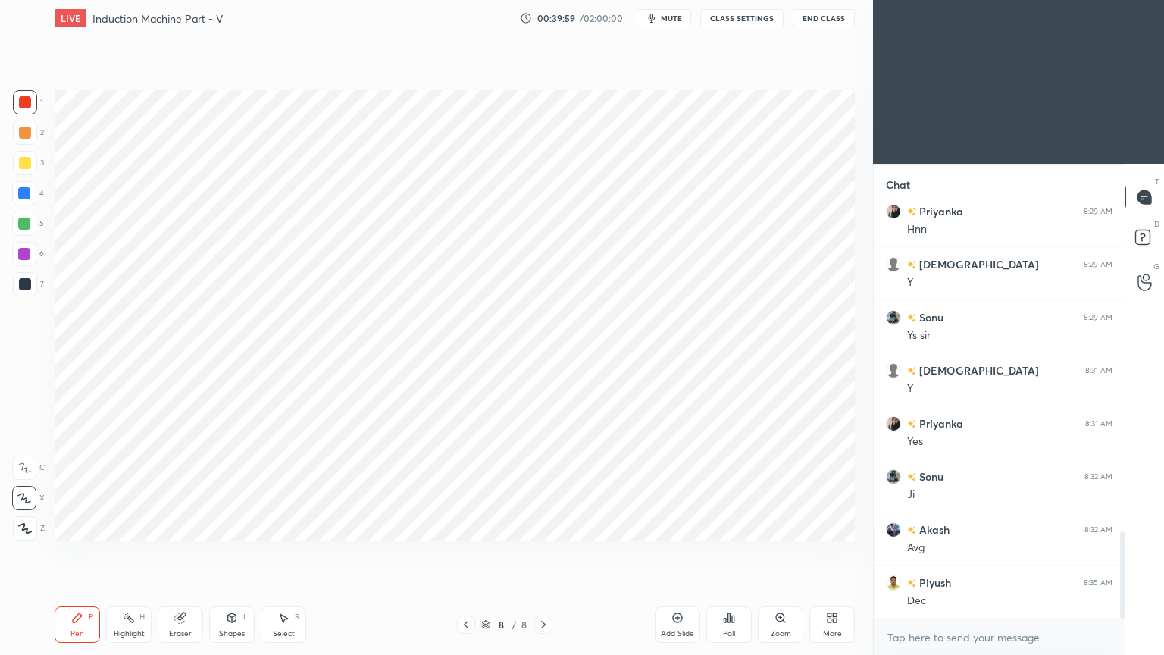
click at [13, 282] on div at bounding box center [25, 284] width 24 height 24
click at [10, 193] on div "1 2 3 4 5 6 7 C X Z C X Z E E Erase all H H" at bounding box center [24, 315] width 48 height 450
click at [7, 196] on div "1 2 3 4 5 6 7 C X Z C X Z E E Erase all H H" at bounding box center [24, 315] width 48 height 450
click at [24, 188] on div at bounding box center [24, 193] width 12 height 12
drag, startPoint x: 7, startPoint y: 96, endPoint x: 52, endPoint y: 106, distance: 46.5
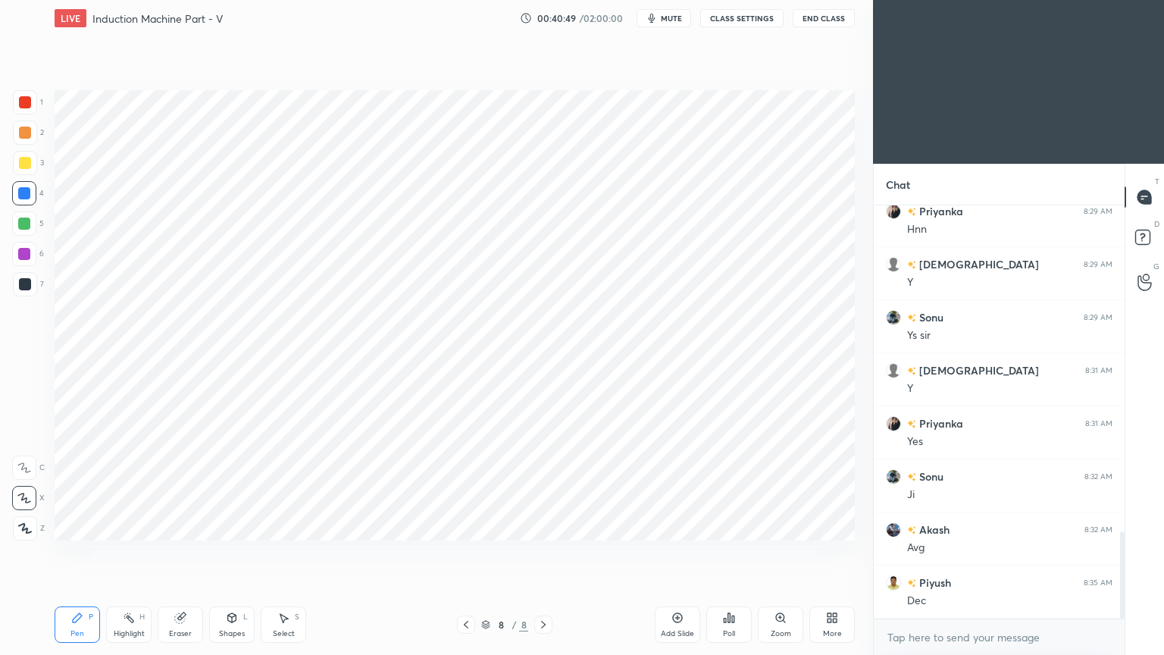
click at [10, 97] on div "1 2 3 4 5 6 7 C X Z C X Z E E Erase all H H" at bounding box center [24, 315] width 48 height 450
click at [27, 102] on div at bounding box center [25, 102] width 12 height 12
click at [27, 274] on div at bounding box center [25, 284] width 24 height 24
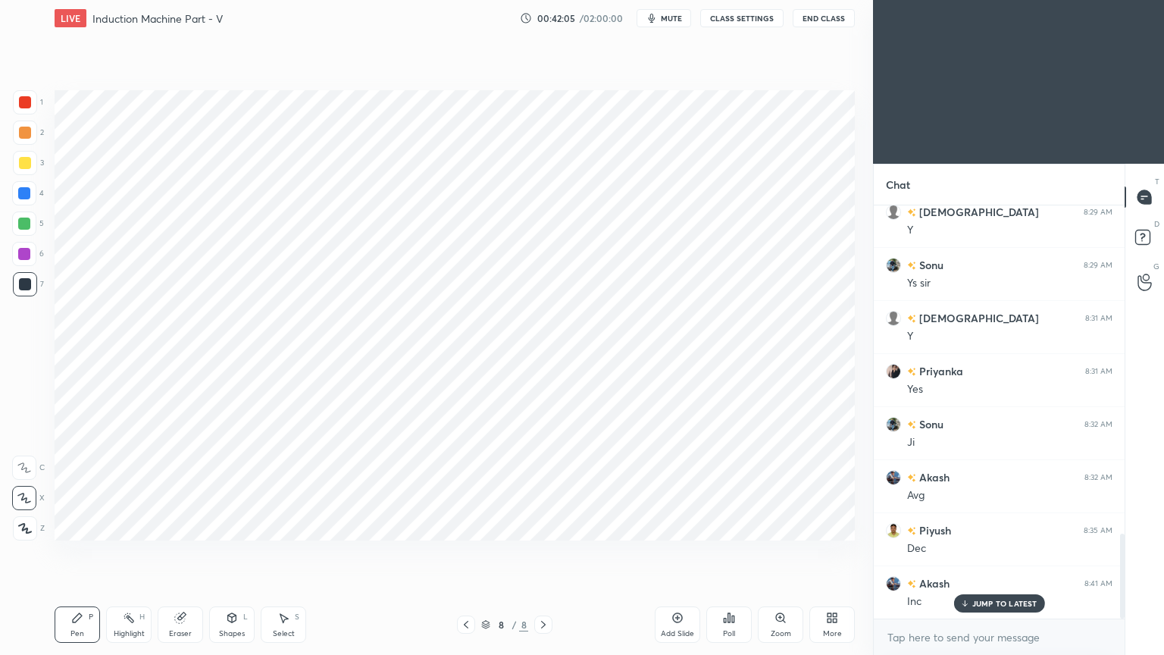
scroll to position [1654, 0]
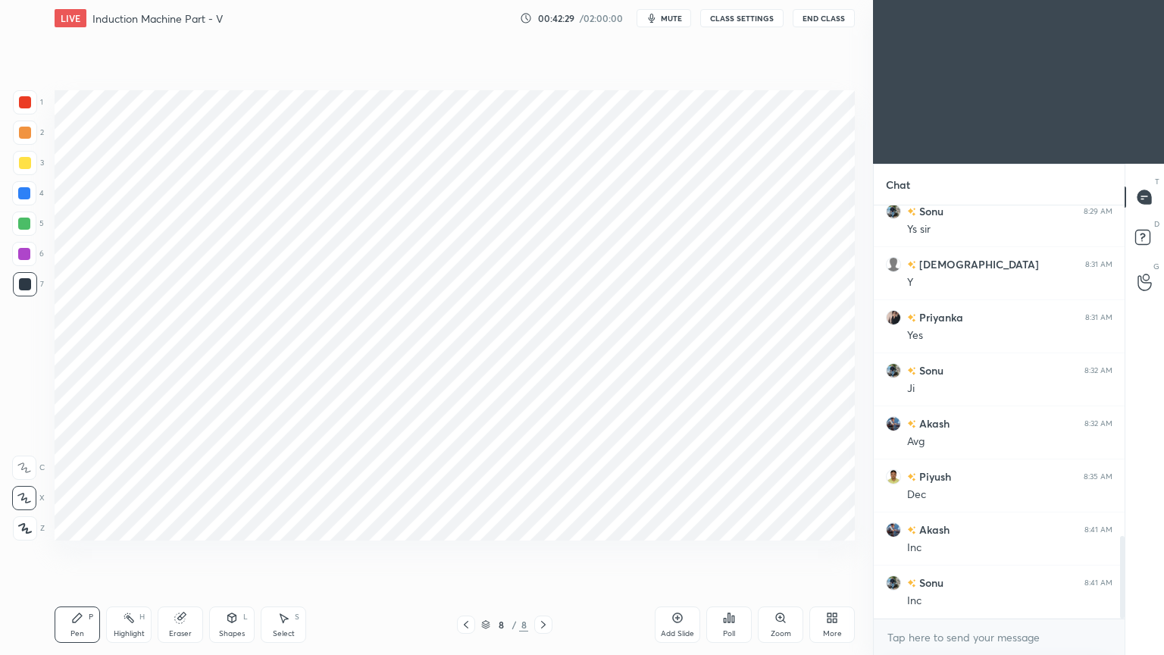
click at [19, 96] on div at bounding box center [25, 102] width 12 height 12
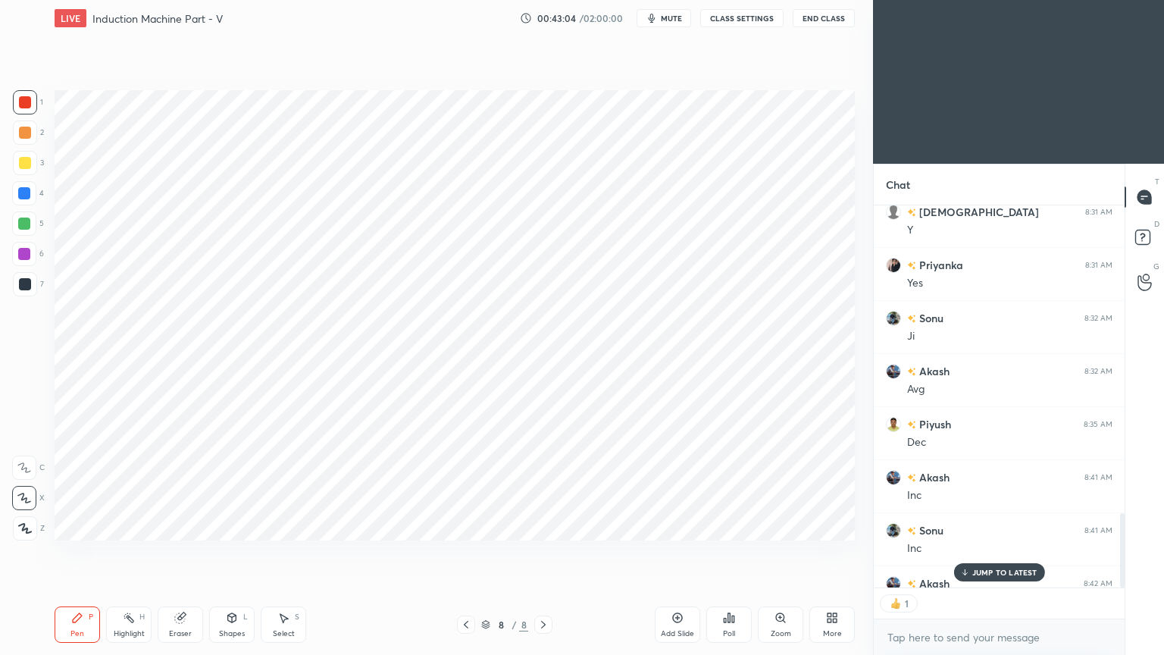
scroll to position [5, 5]
type textarea "x"
click at [679, 552] on div "Add Slide" at bounding box center [677, 634] width 33 height 8
click at [22, 284] on div at bounding box center [25, 284] width 12 height 12
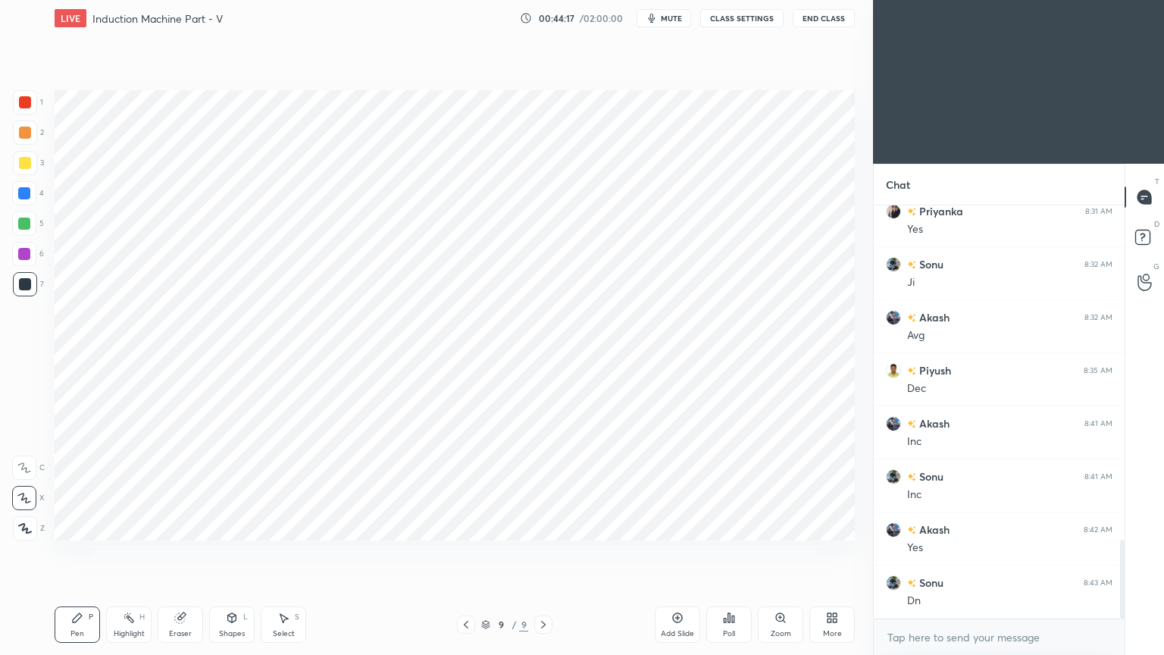
click at [233, 552] on div "Shapes L" at bounding box center [231, 624] width 45 height 36
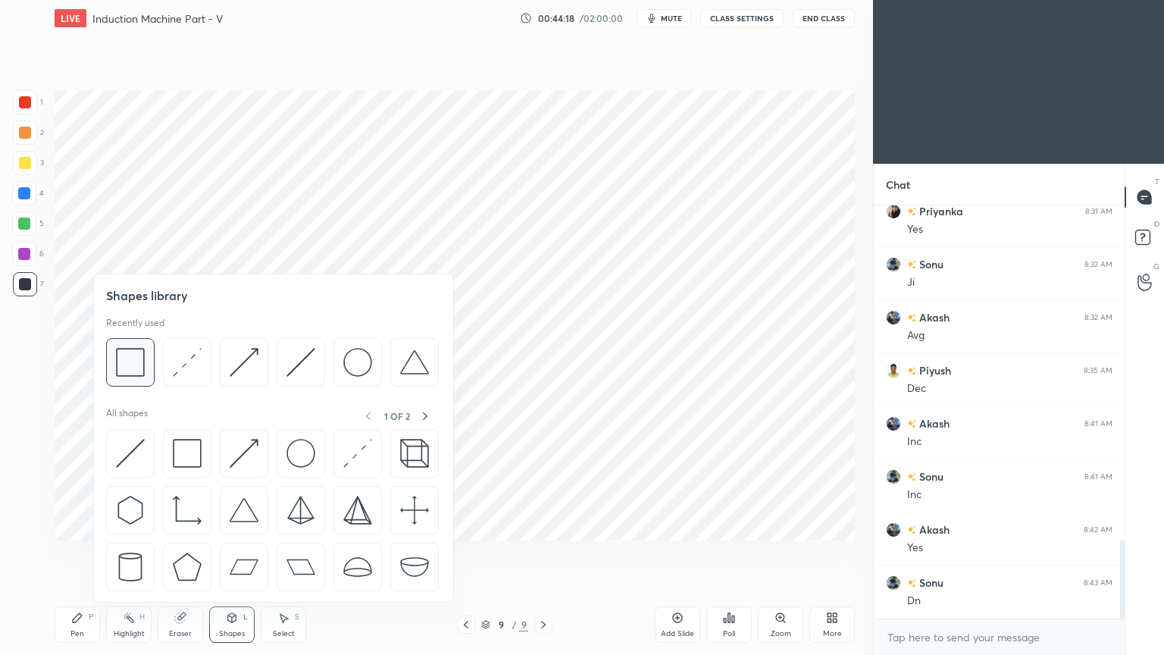
click at [124, 366] on img at bounding box center [130, 362] width 29 height 29
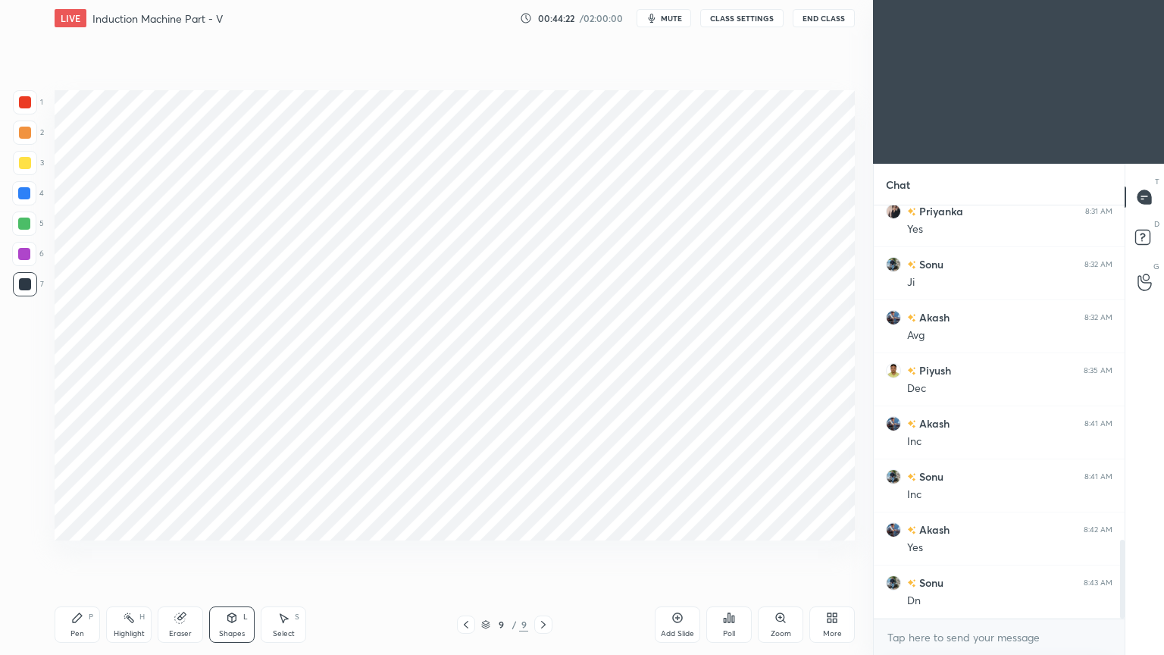
drag, startPoint x: 28, startPoint y: 251, endPoint x: 36, endPoint y: 248, distance: 8.2
click at [27, 254] on div at bounding box center [24, 254] width 12 height 12
click at [74, 552] on div "Pen P Highlight H Eraser Shapes L Select S 9 / 9 Add Slide Poll Zoom More" at bounding box center [455, 624] width 800 height 61
click at [73, 552] on div "Pen P" at bounding box center [77, 624] width 45 height 36
click at [461, 552] on div at bounding box center [466, 624] width 18 height 18
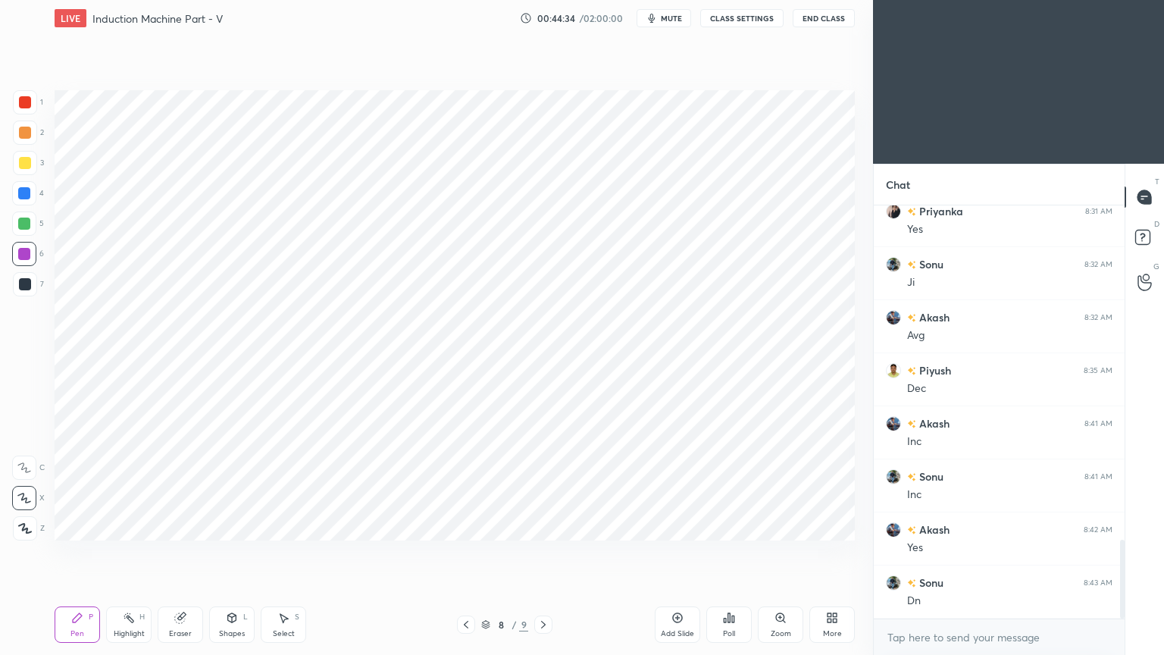
click at [546, 552] on icon at bounding box center [543, 624] width 12 height 12
click at [31, 108] on div at bounding box center [25, 102] width 24 height 24
click at [16, 263] on div at bounding box center [24, 254] width 24 height 24
click at [246, 552] on div "Shapes L" at bounding box center [231, 624] width 45 height 36
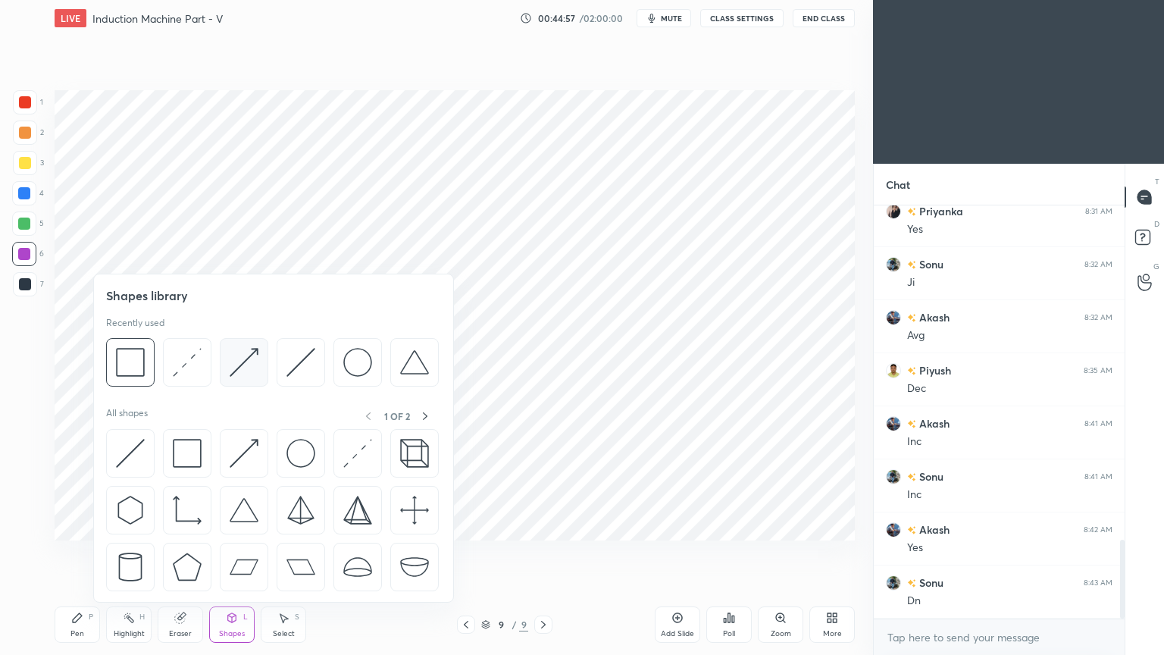
click at [249, 360] on img at bounding box center [244, 362] width 29 height 29
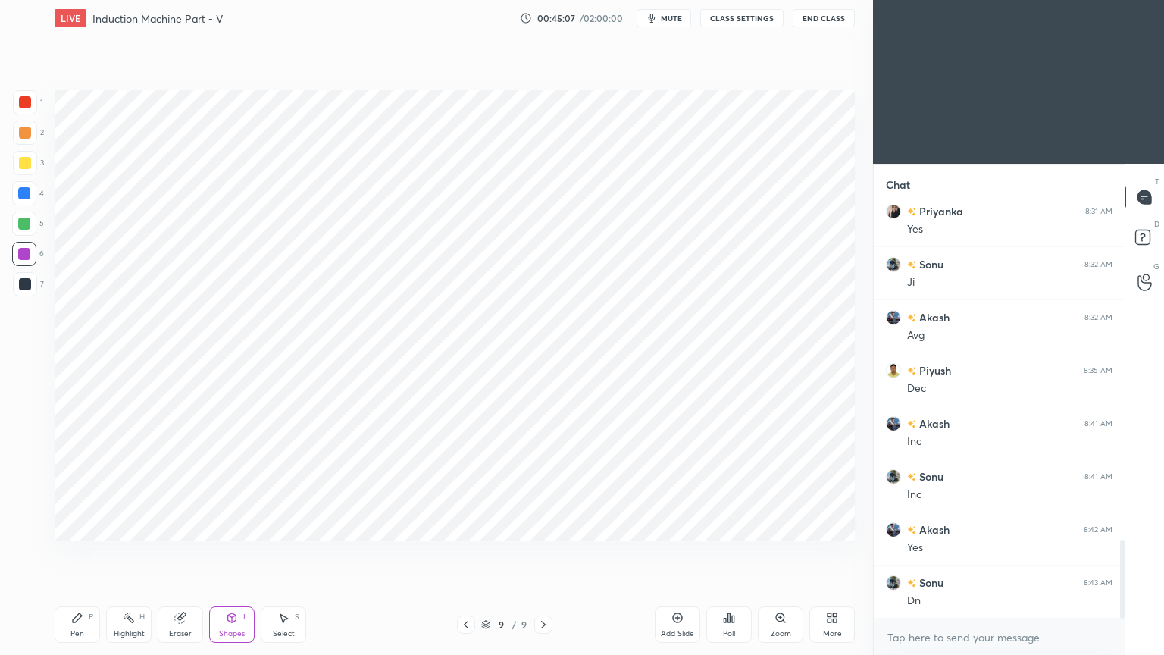
click at [22, 281] on div at bounding box center [25, 284] width 12 height 12
click at [77, 552] on div "Pen P" at bounding box center [77, 624] width 45 height 36
drag, startPoint x: 20, startPoint y: 110, endPoint x: 30, endPoint y: 103, distance: 12.6
click at [22, 109] on div at bounding box center [25, 102] width 24 height 24
click at [244, 552] on div "Shapes L" at bounding box center [231, 624] width 45 height 36
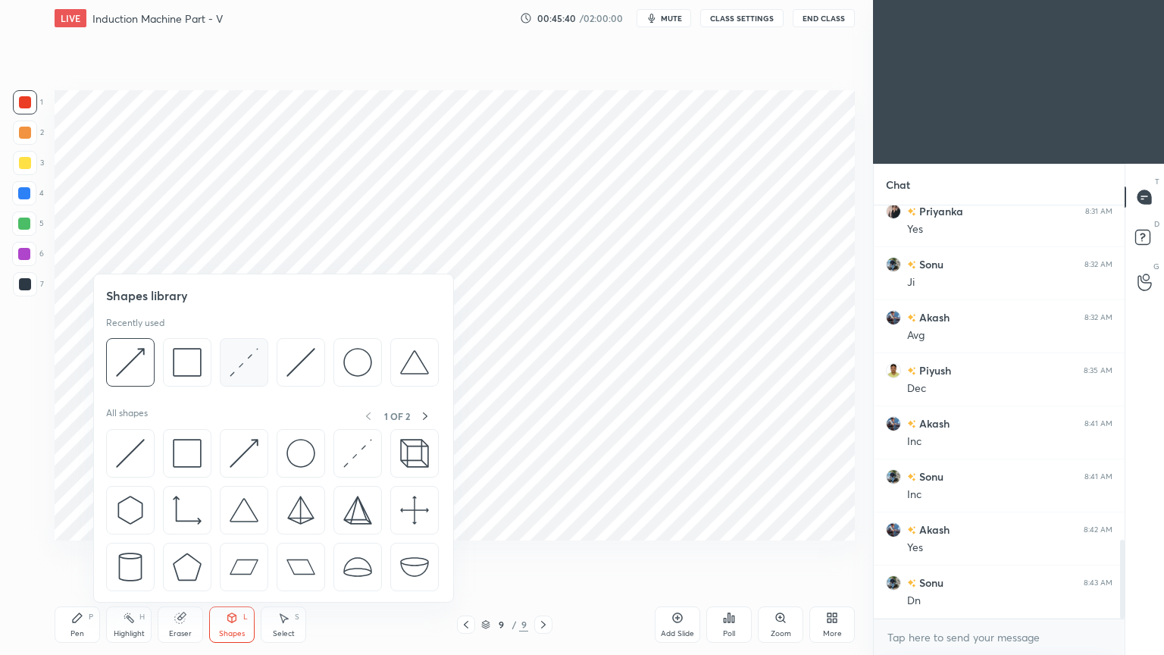
click at [246, 368] on img at bounding box center [244, 362] width 29 height 29
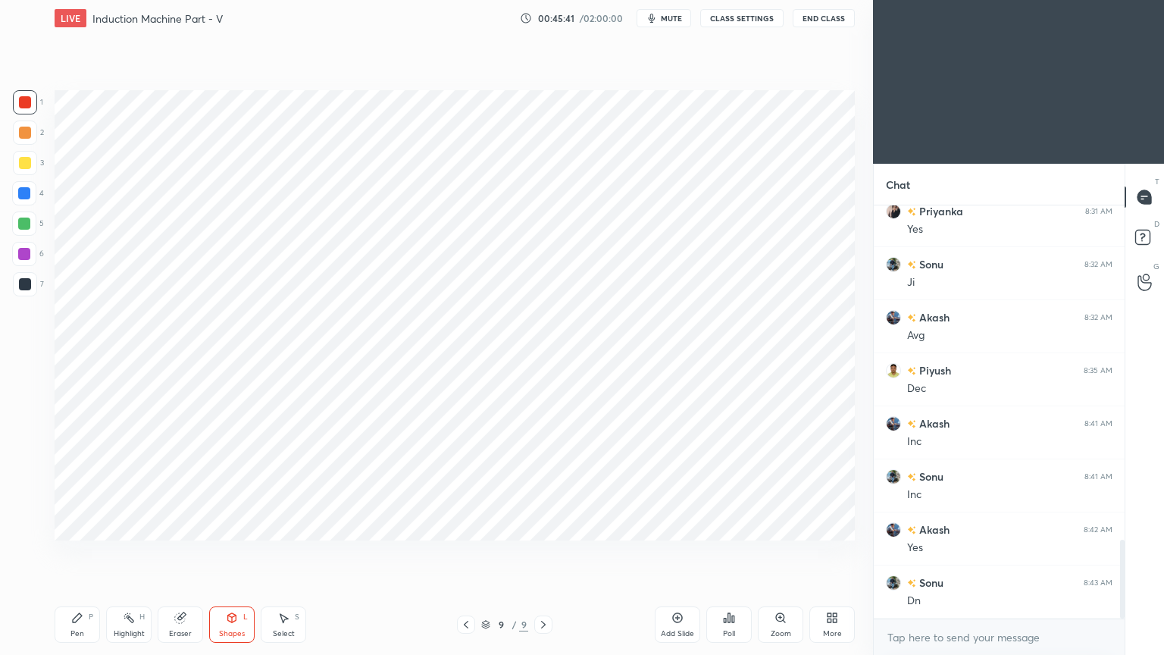
click at [13, 271] on div "6" at bounding box center [28, 257] width 32 height 30
click at [30, 278] on div at bounding box center [25, 284] width 24 height 24
click at [86, 552] on div "Pen P" at bounding box center [77, 624] width 45 height 36
click at [135, 552] on div "Highlight H" at bounding box center [128, 624] width 45 height 36
click at [464, 552] on icon at bounding box center [466, 624] width 12 height 12
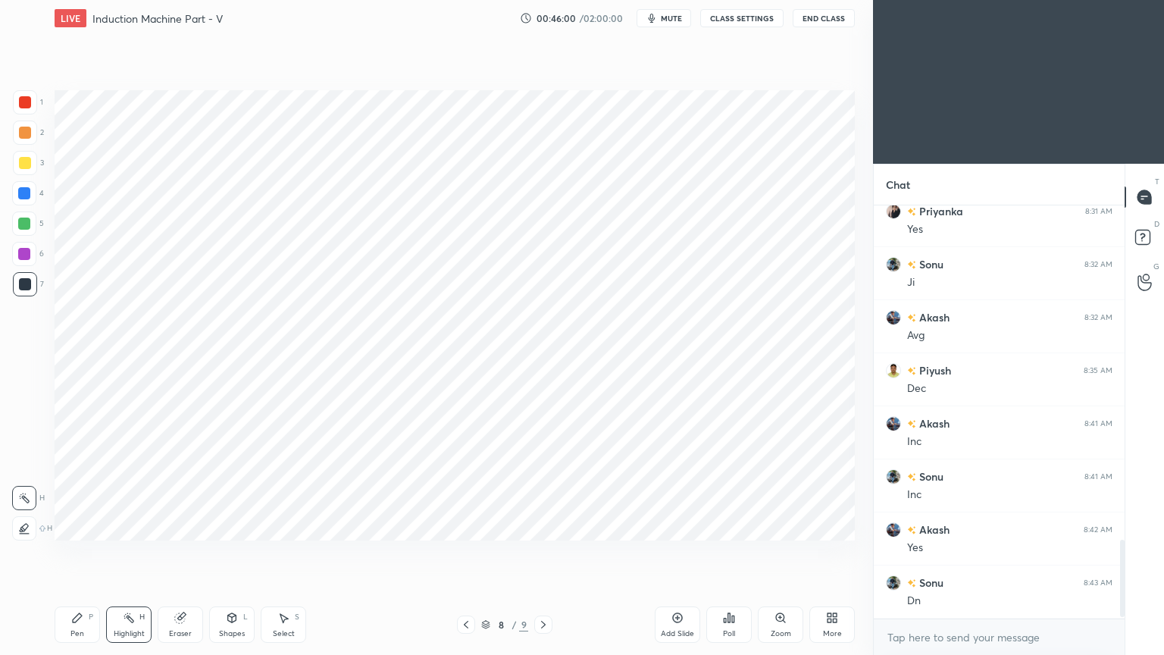
scroll to position [1813, 0]
click at [549, 552] on icon at bounding box center [543, 624] width 12 height 12
click at [61, 552] on div "Pen P" at bounding box center [77, 624] width 45 height 36
click at [27, 291] on div at bounding box center [25, 284] width 24 height 24
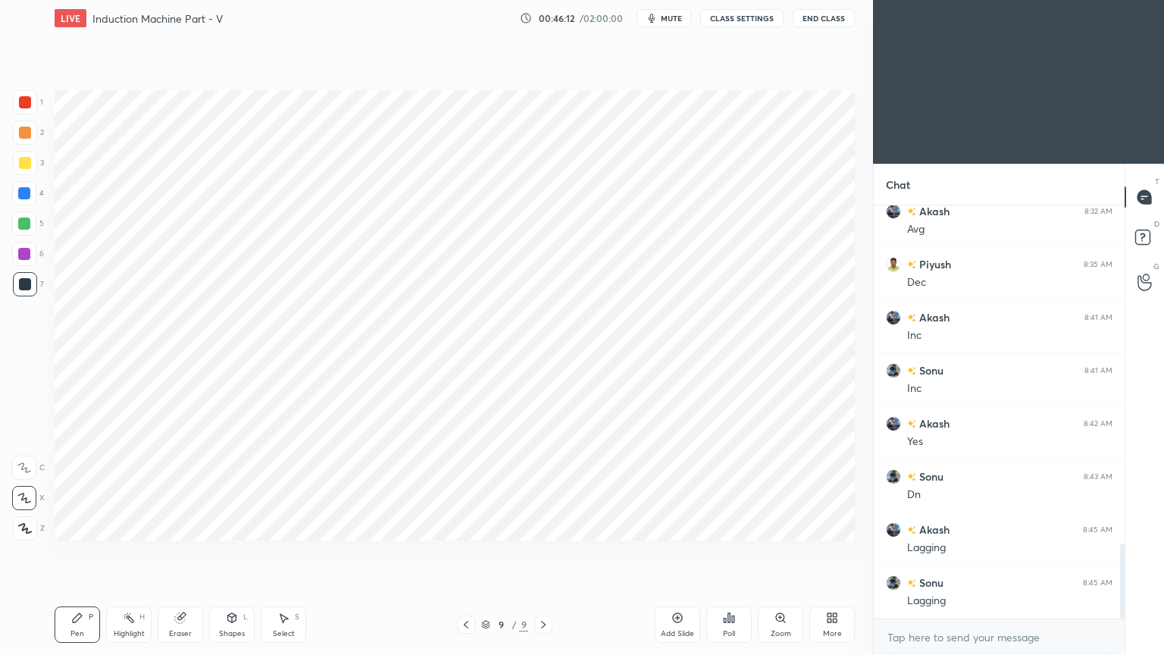
click at [24, 285] on div at bounding box center [25, 284] width 12 height 12
click at [29, 104] on div at bounding box center [25, 102] width 12 height 12
click at [679, 552] on div "Add Slide" at bounding box center [677, 634] width 33 height 8
click at [27, 289] on div at bounding box center [25, 284] width 12 height 12
click at [32, 198] on div at bounding box center [24, 193] width 24 height 24
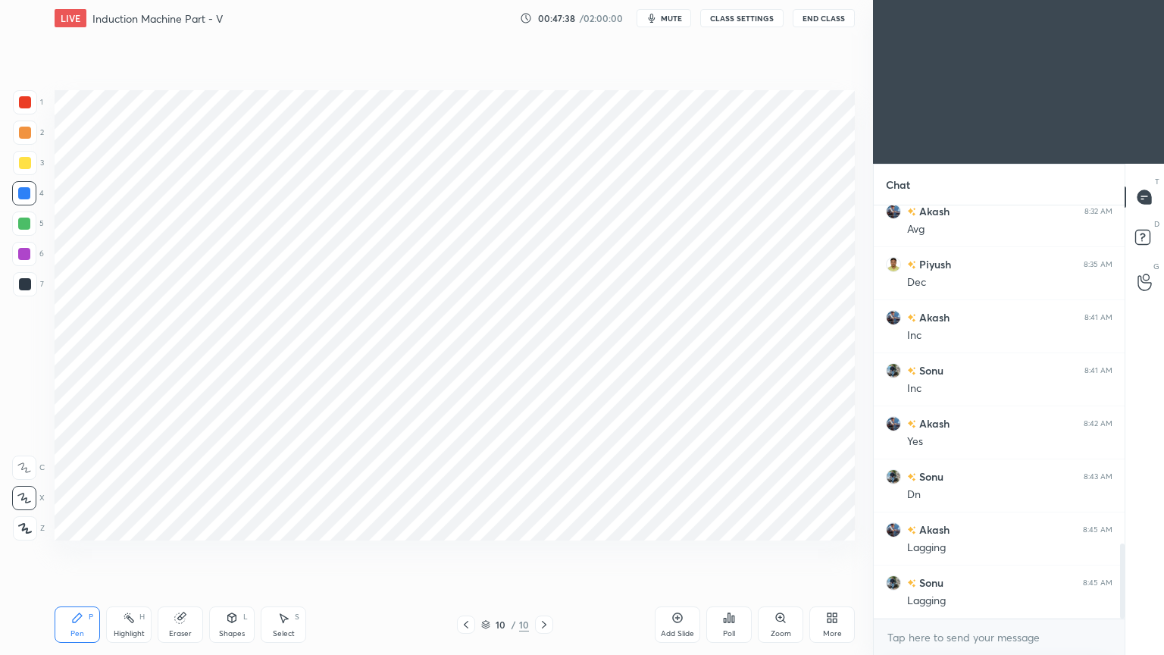
drag, startPoint x: 25, startPoint y: 252, endPoint x: 33, endPoint y: 246, distance: 9.7
click at [24, 252] on div at bounding box center [24, 254] width 12 height 12
click at [30, 286] on div at bounding box center [25, 284] width 12 height 12
drag, startPoint x: 17, startPoint y: 101, endPoint x: 34, endPoint y: 97, distance: 17.1
click at [22, 101] on div at bounding box center [25, 102] width 24 height 24
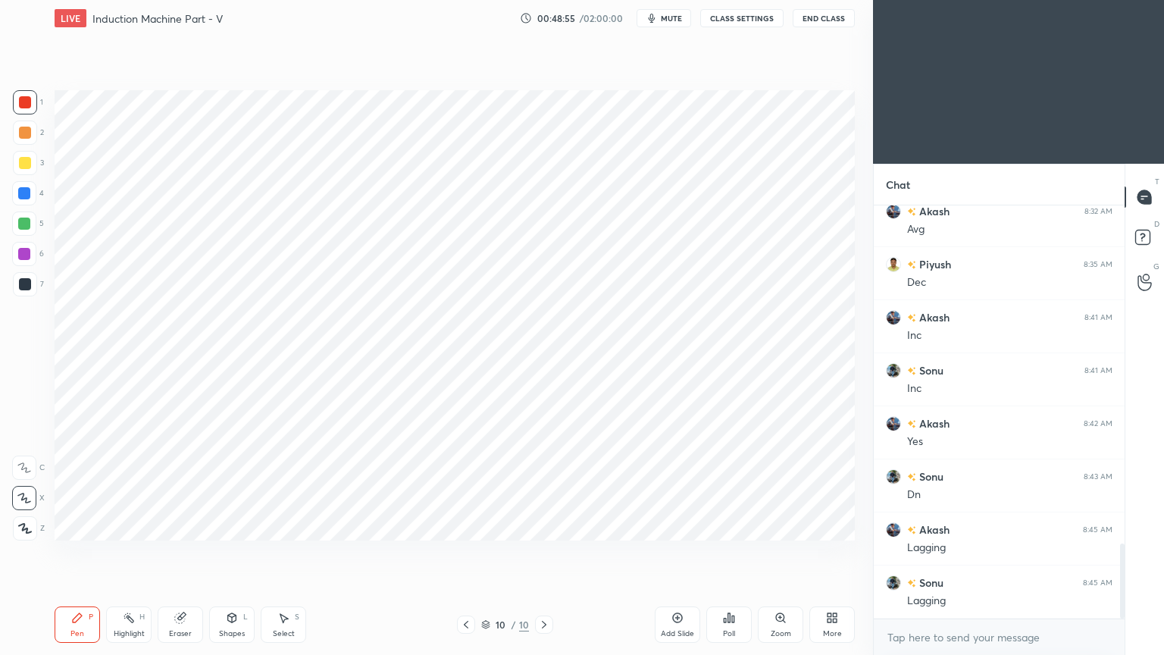
click at [24, 195] on div at bounding box center [24, 193] width 12 height 12
click at [180, 552] on div "Eraser" at bounding box center [180, 624] width 45 height 36
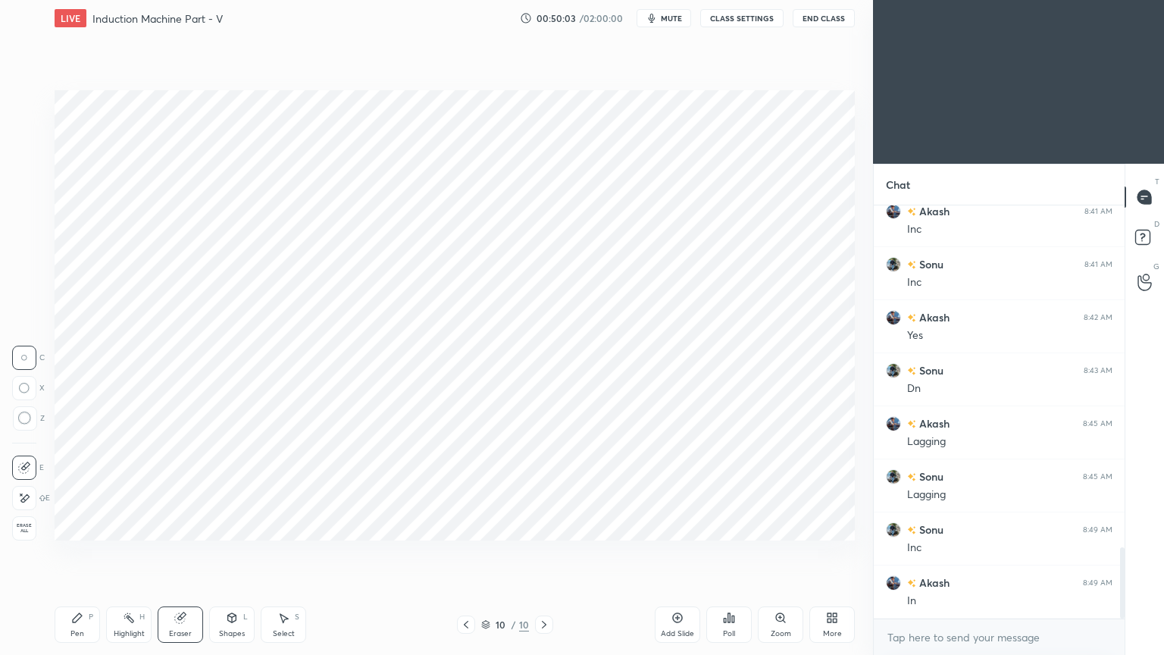
click at [39, 505] on div "E" at bounding box center [31, 498] width 38 height 24
click at [67, 552] on div "Pen P" at bounding box center [77, 624] width 45 height 36
click at [18, 99] on div at bounding box center [25, 102] width 24 height 24
click at [30, 191] on div at bounding box center [24, 193] width 12 height 12
click at [28, 140] on div at bounding box center [25, 132] width 24 height 24
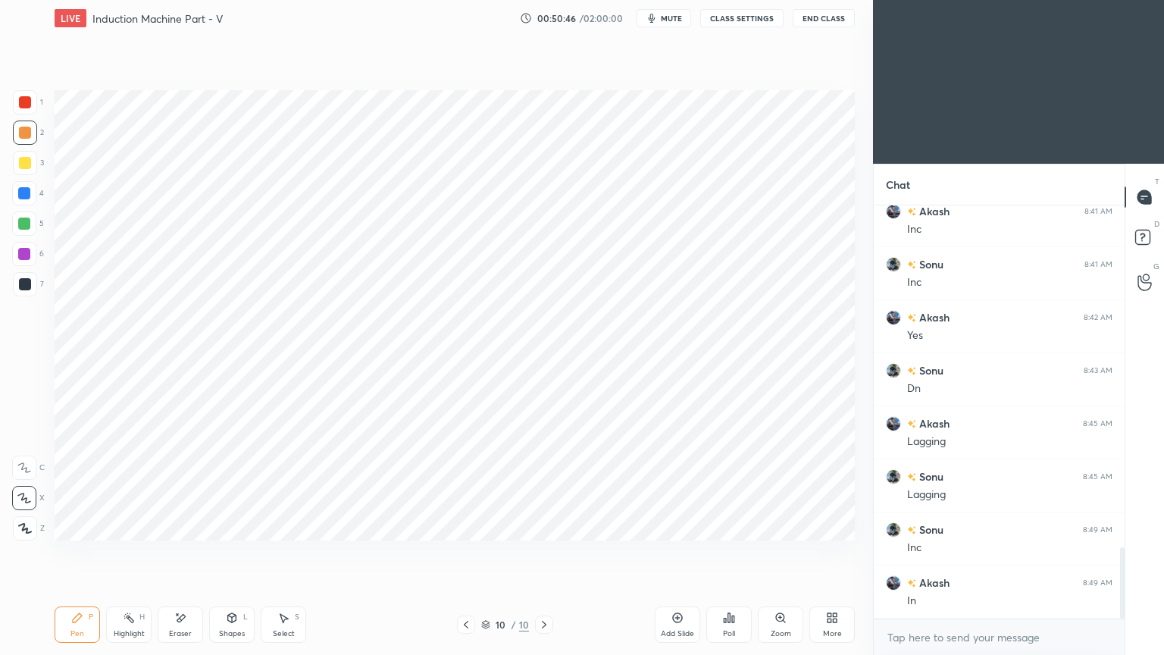
click at [28, 294] on div at bounding box center [25, 284] width 24 height 24
click at [236, 552] on div "Shapes L" at bounding box center [231, 624] width 45 height 36
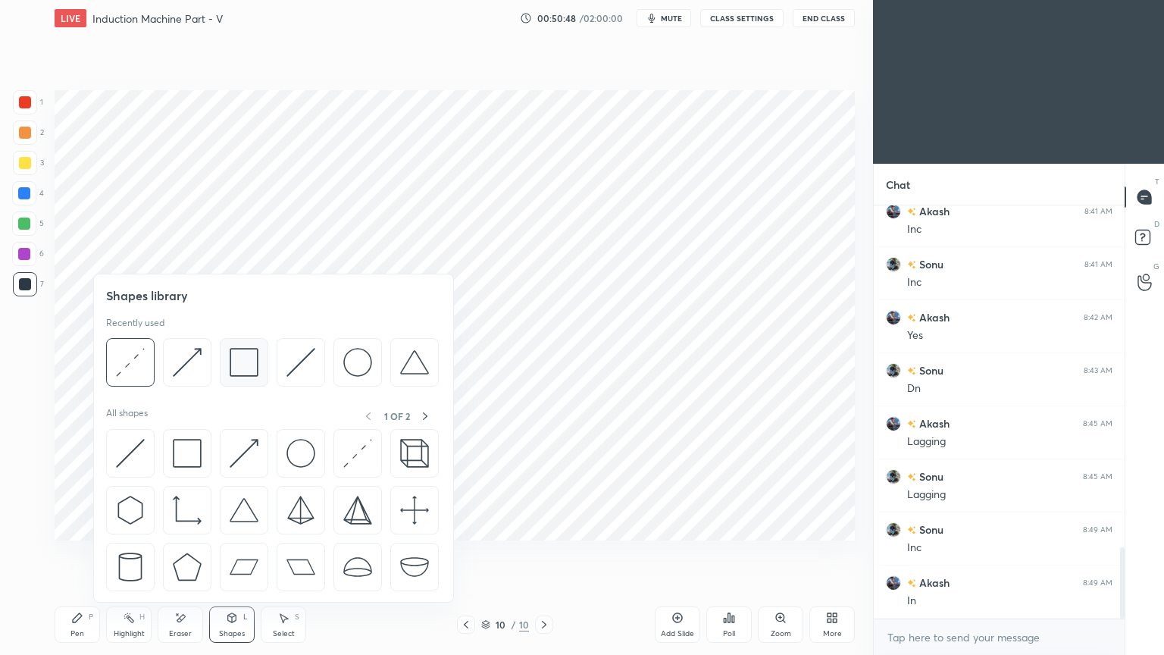
click at [237, 364] on img at bounding box center [244, 362] width 29 height 29
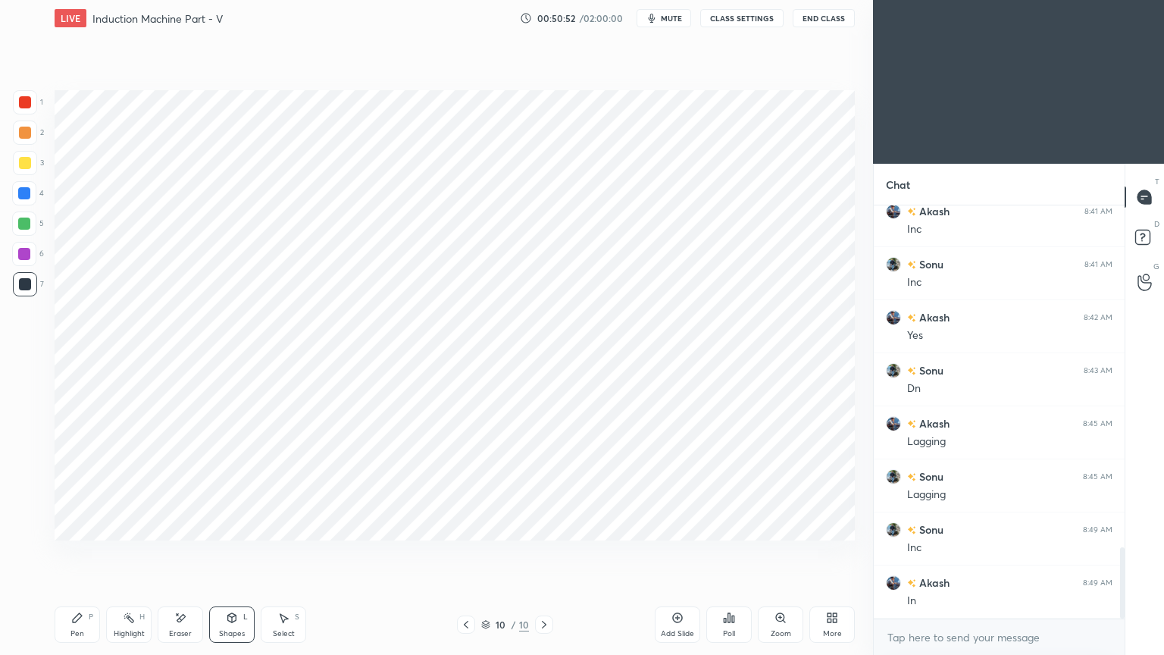
click at [17, 109] on div at bounding box center [25, 102] width 24 height 24
click at [82, 552] on icon at bounding box center [77, 617] width 9 height 9
click at [17, 189] on div at bounding box center [24, 193] width 24 height 24
click at [27, 281] on div at bounding box center [25, 284] width 12 height 12
click at [679, 552] on icon at bounding box center [677, 618] width 12 height 12
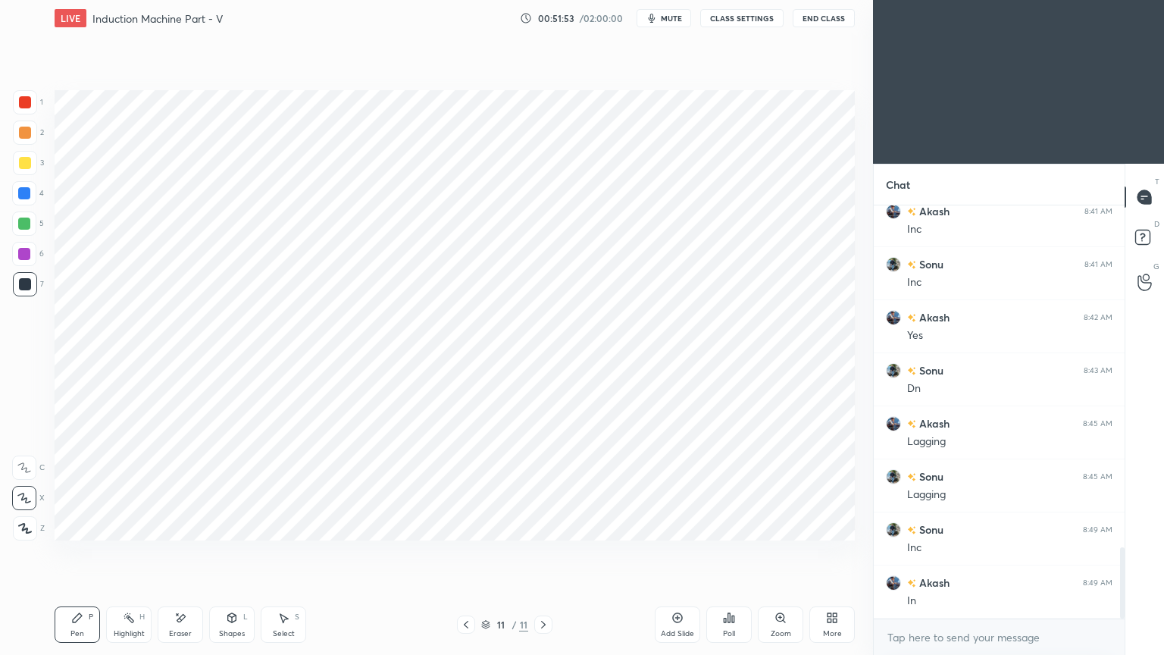
click at [33, 200] on div at bounding box center [24, 193] width 24 height 24
click at [180, 552] on icon at bounding box center [180, 618] width 12 height 13
click at [86, 552] on div "Pen P" at bounding box center [77, 624] width 45 height 36
click at [191, 552] on div "Eraser" at bounding box center [180, 624] width 45 height 36
click at [76, 552] on icon at bounding box center [77, 618] width 12 height 12
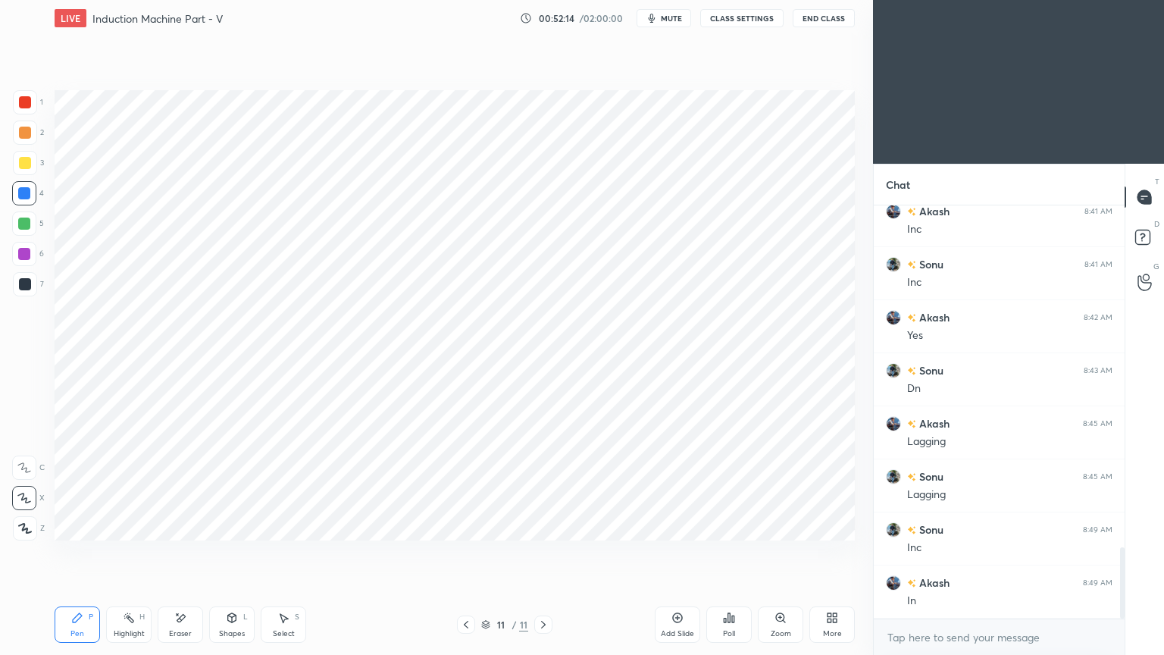
click at [26, 258] on div at bounding box center [24, 254] width 12 height 12
click at [461, 552] on icon at bounding box center [466, 624] width 12 height 12
click at [529, 552] on div "10 / 11" at bounding box center [504, 624] width 95 height 18
click at [543, 552] on icon at bounding box center [543, 624] width 12 height 12
click at [27, 107] on div at bounding box center [25, 102] width 12 height 12
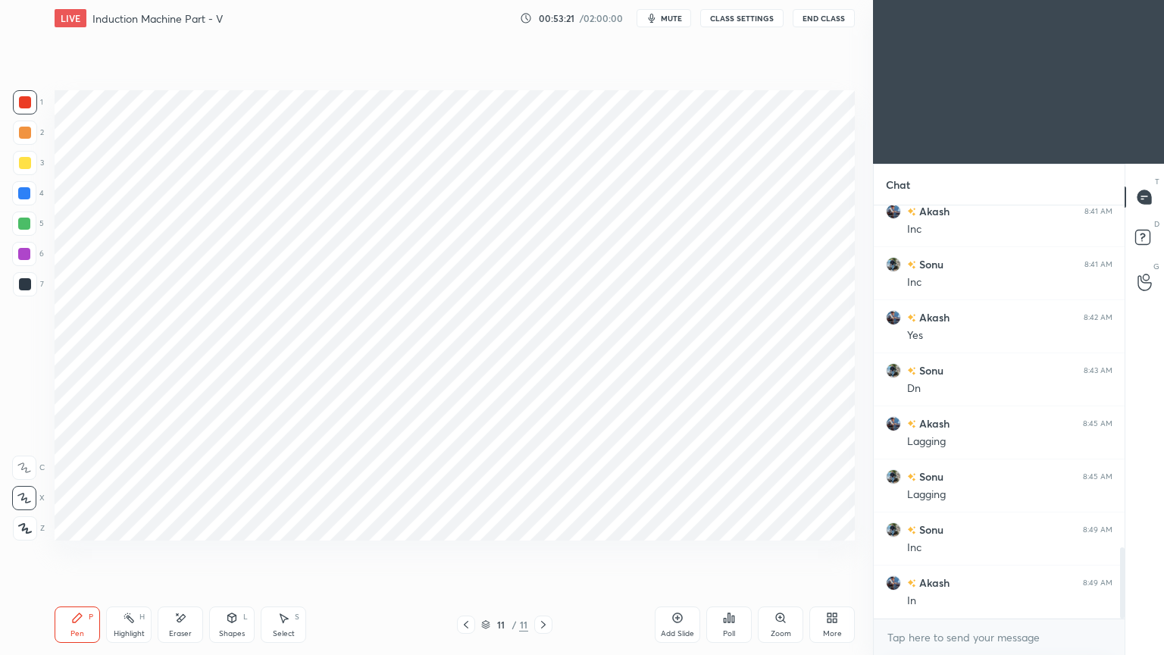
click at [171, 552] on div "Eraser" at bounding box center [180, 634] width 23 height 8
click at [82, 552] on div "Pen P" at bounding box center [77, 624] width 45 height 36
click at [25, 196] on div at bounding box center [24, 193] width 12 height 12
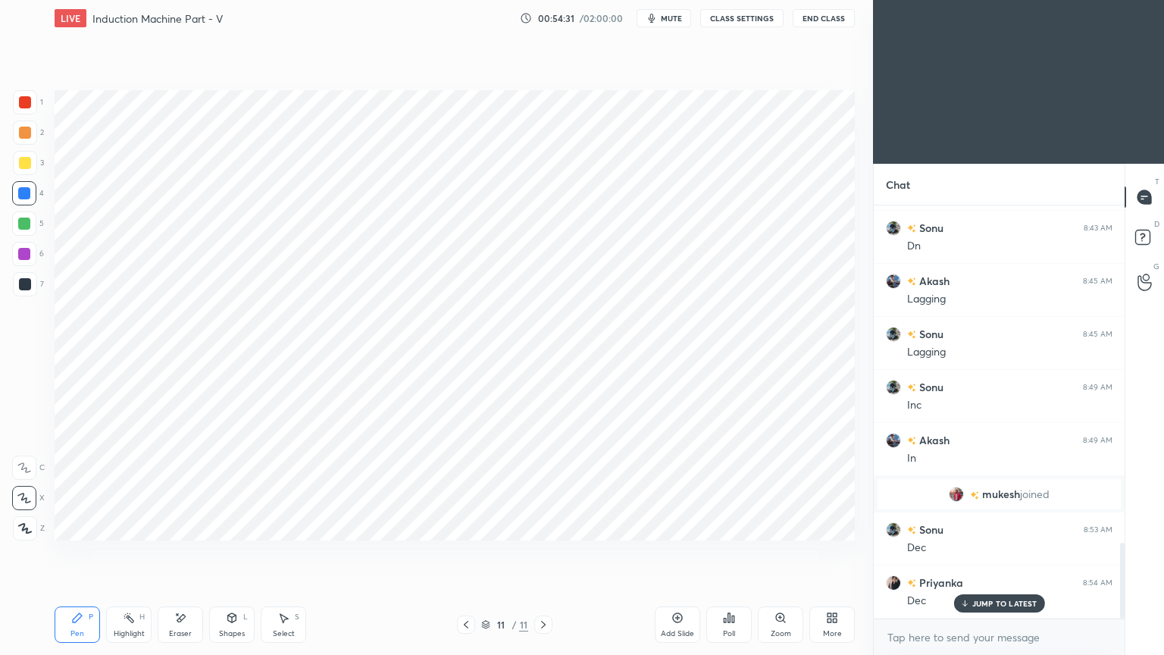
scroll to position [1828, 0]
click at [189, 552] on div "Eraser" at bounding box center [180, 624] width 45 height 36
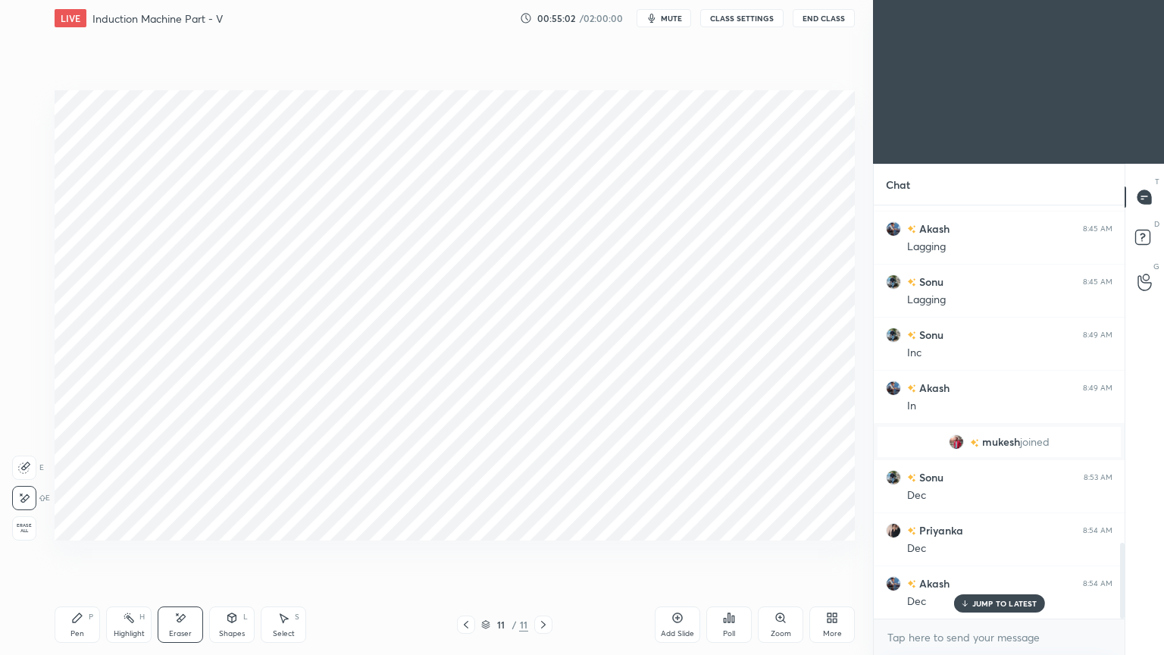
click at [74, 552] on div "Pen P" at bounding box center [77, 624] width 45 height 36
click at [25, 287] on div at bounding box center [25, 284] width 12 height 12
click at [45, 424] on div "1 2 3 4 5 6 7 C X Z E E Erase all H H LIVE Induction Machine Part - V 00:55:20 …" at bounding box center [430, 327] width 861 height 655
drag, startPoint x: 224, startPoint y: 628, endPoint x: 227, endPoint y: 613, distance: 15.5
click at [227, 552] on div "Shapes" at bounding box center [232, 634] width 26 height 8
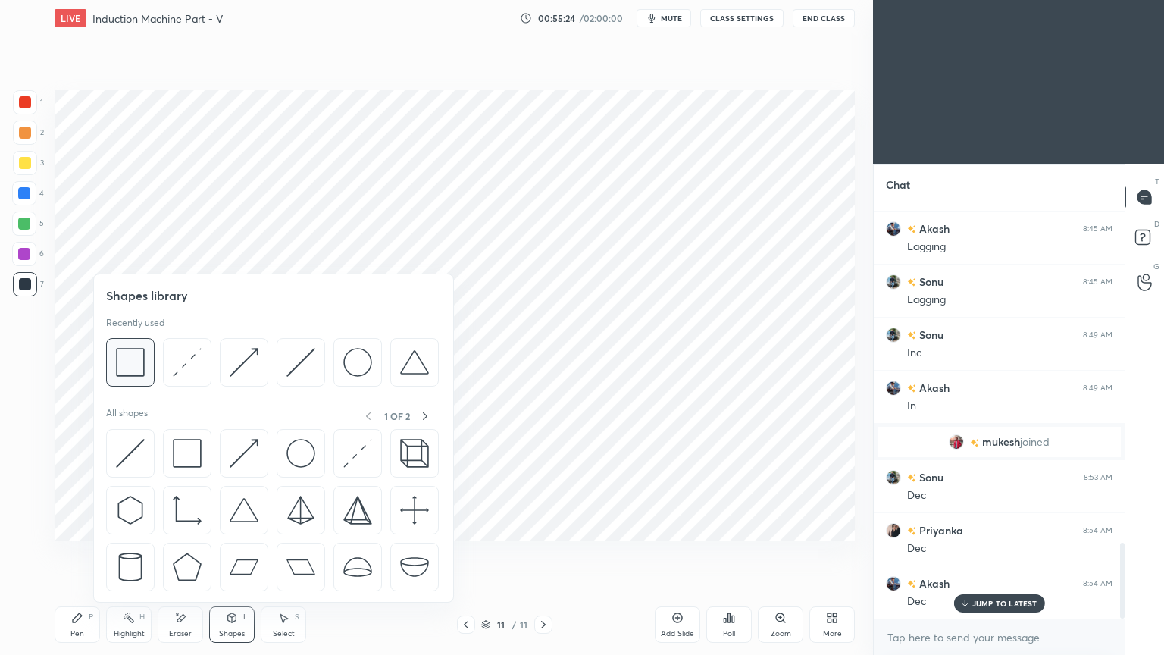
click at [133, 375] on img at bounding box center [130, 362] width 29 height 29
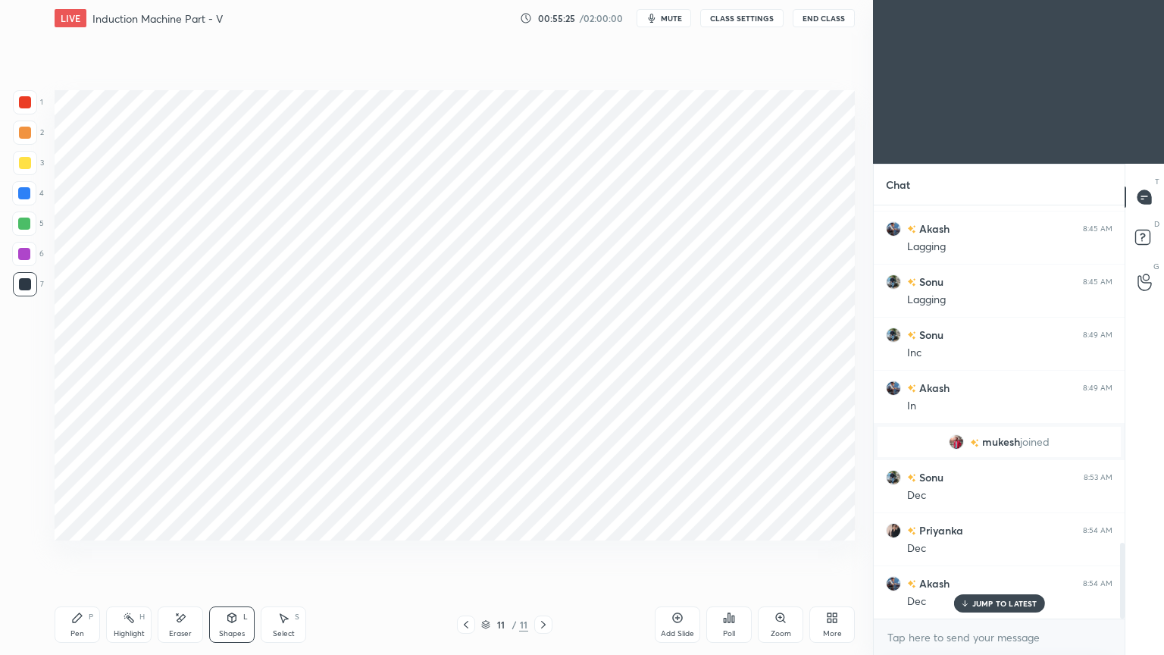
drag, startPoint x: 26, startPoint y: 286, endPoint x: 52, endPoint y: 285, distance: 26.5
click at [24, 286] on div at bounding box center [25, 284] width 12 height 12
click at [22, 92] on div at bounding box center [25, 102] width 24 height 24
click at [76, 552] on div "Pen" at bounding box center [77, 634] width 14 height 8
click at [679, 16] on span "mute" at bounding box center [671, 18] width 21 height 11
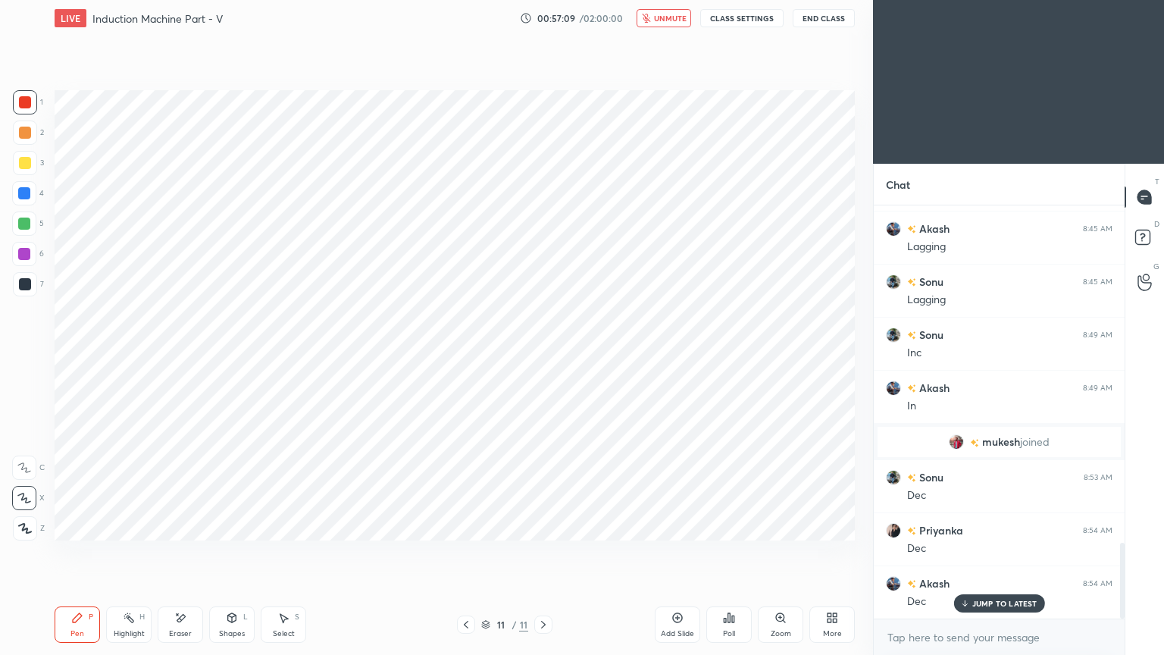
scroll to position [1882, 0]
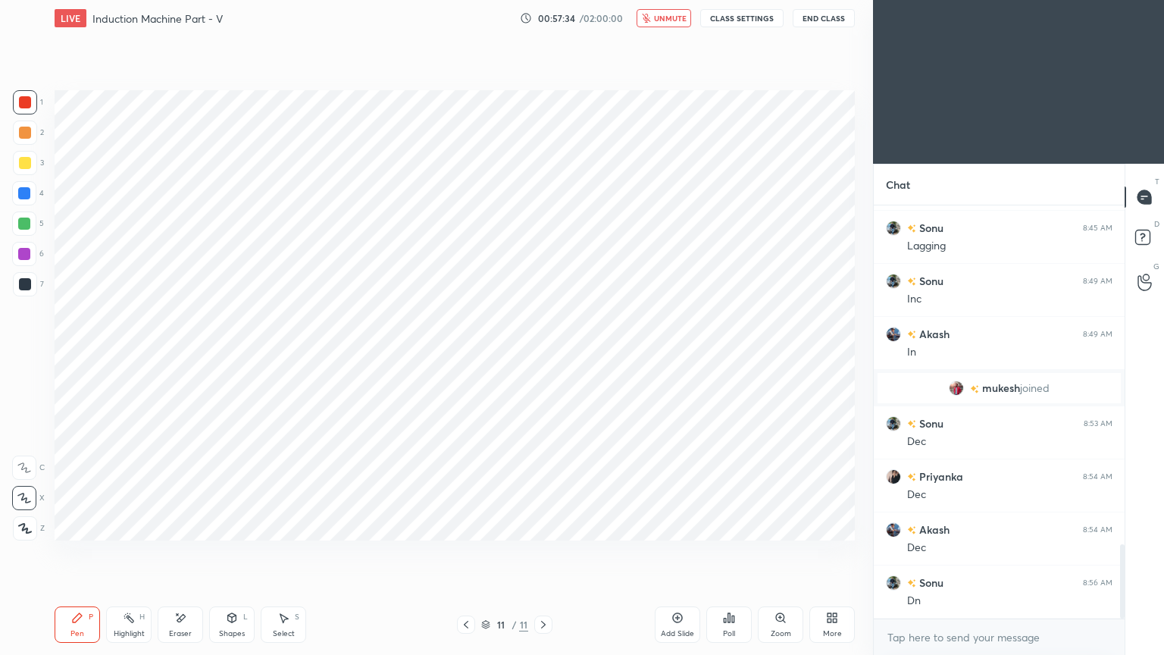
click at [685, 552] on div "Add Slide" at bounding box center [677, 634] width 33 height 8
click at [21, 292] on div at bounding box center [25, 284] width 24 height 24
click at [242, 552] on div "Shapes L" at bounding box center [231, 624] width 45 height 36
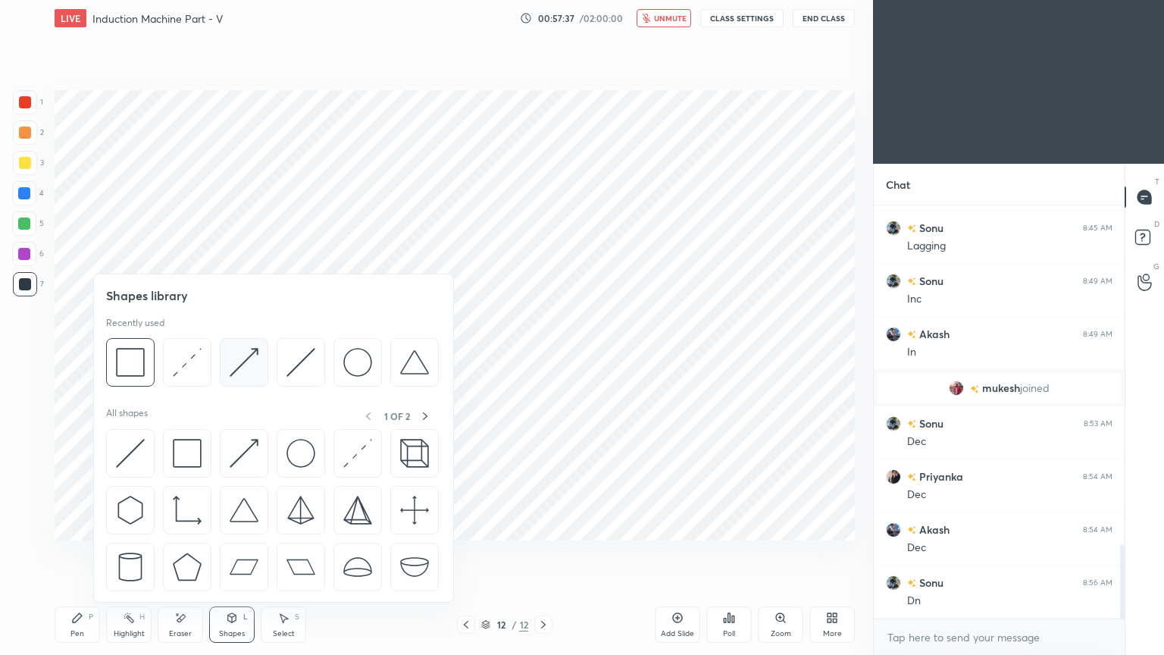
click at [243, 367] on img at bounding box center [244, 362] width 29 height 29
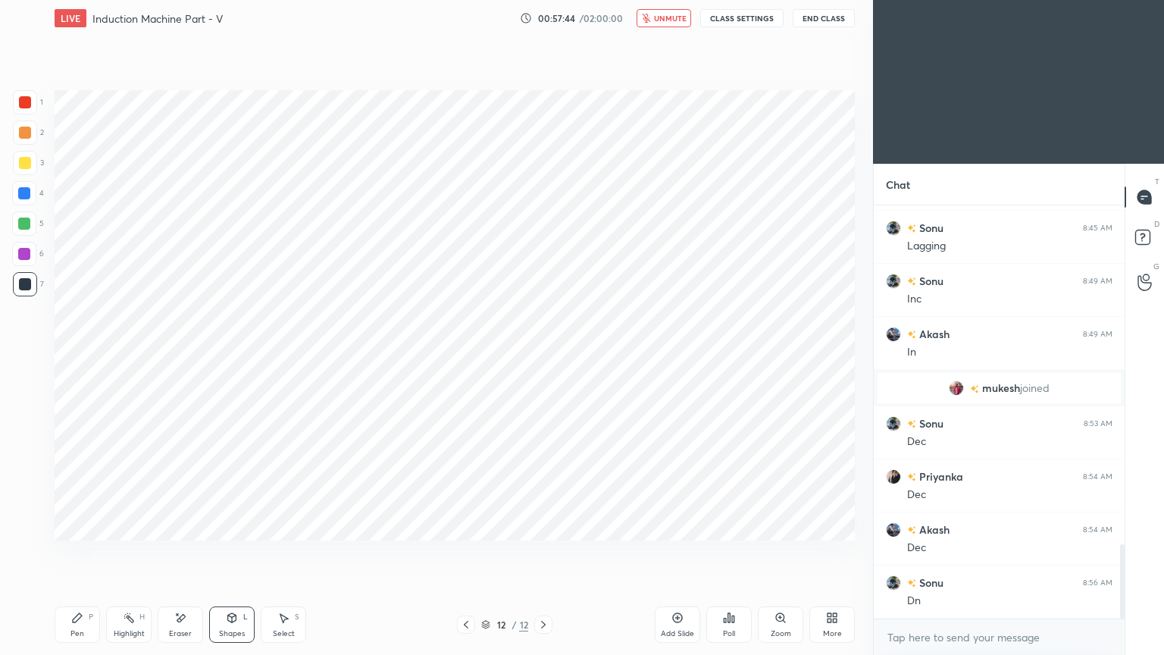
click at [42, 101] on div "1" at bounding box center [28, 102] width 30 height 24
click at [89, 552] on div "P" at bounding box center [91, 617] width 5 height 8
click at [684, 19] on span "unmute" at bounding box center [670, 18] width 33 height 11
click at [52, 225] on div "Setting up your live class Poll for secs No correct answer Start poll" at bounding box center [454, 315] width 812 height 558
click at [27, 216] on div at bounding box center [24, 223] width 24 height 24
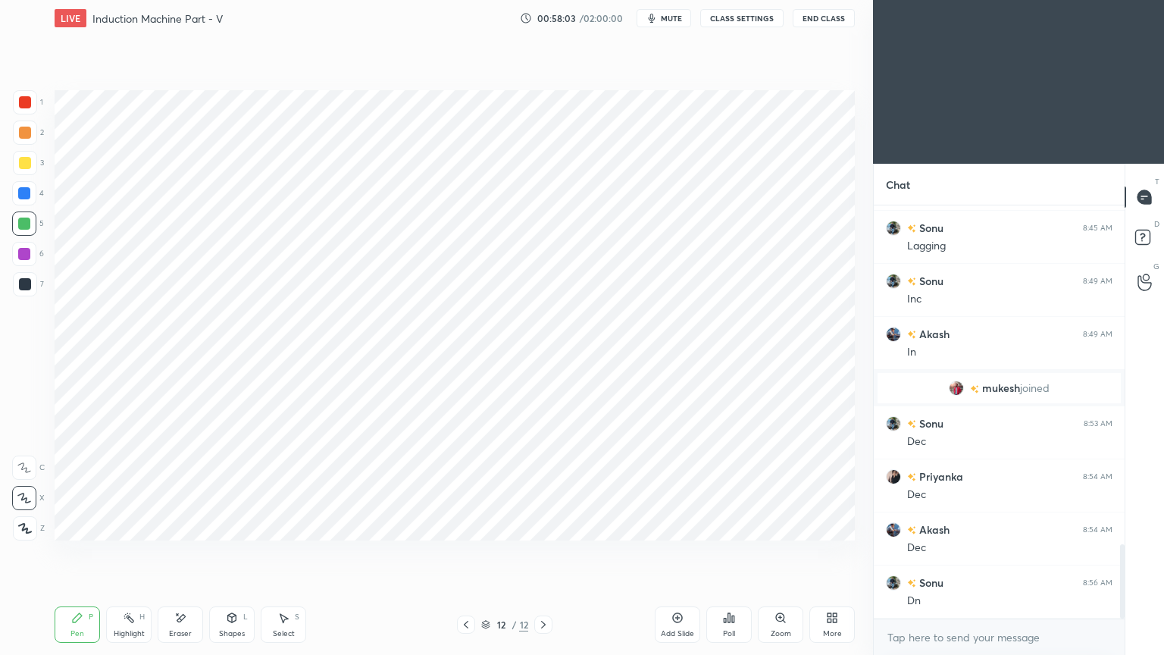
click at [234, 552] on icon at bounding box center [232, 617] width 8 height 9
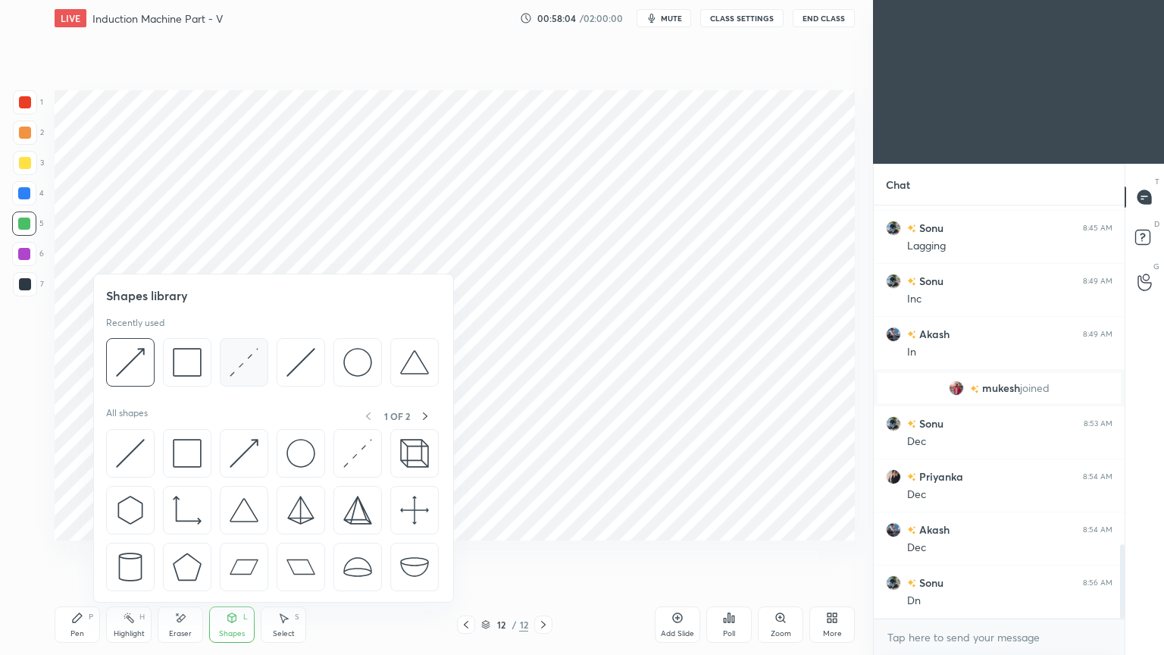
click at [242, 364] on img at bounding box center [244, 362] width 29 height 29
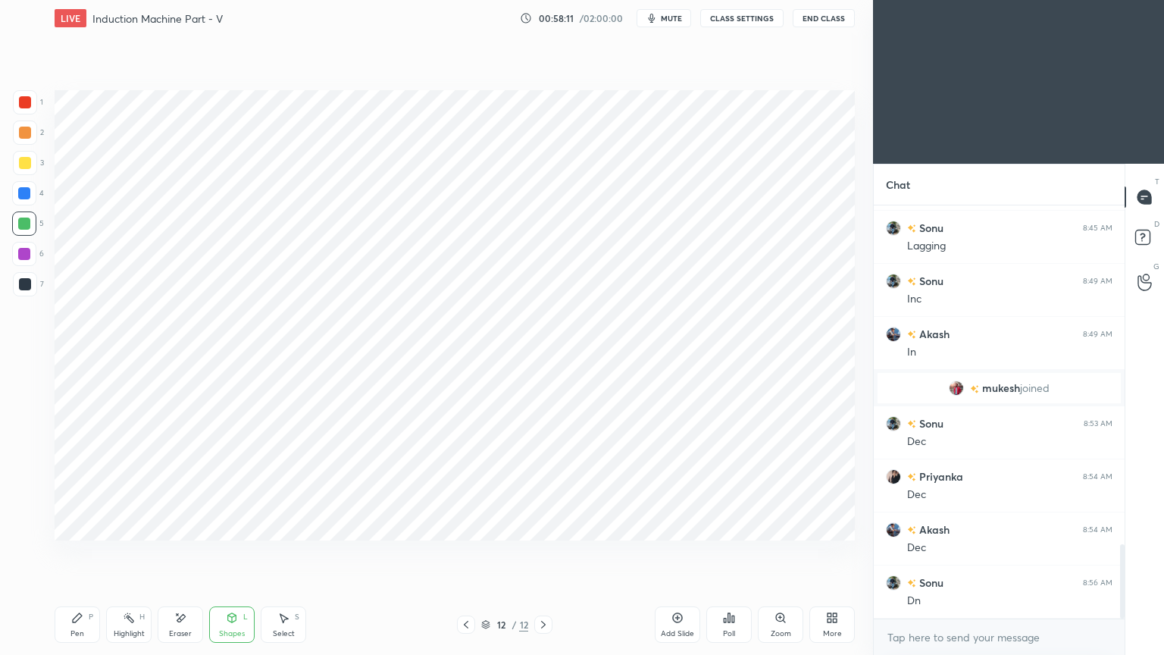
click at [47, 289] on div "1 2 3 4 5 6 7 C X Z E E Erase all H H" at bounding box center [24, 315] width 48 height 450
click at [29, 112] on div at bounding box center [25, 102] width 24 height 24
click at [23, 194] on div at bounding box center [24, 193] width 12 height 12
click at [139, 552] on div "Highlight" at bounding box center [129, 634] width 31 height 8
click at [467, 552] on icon at bounding box center [466, 624] width 12 height 12
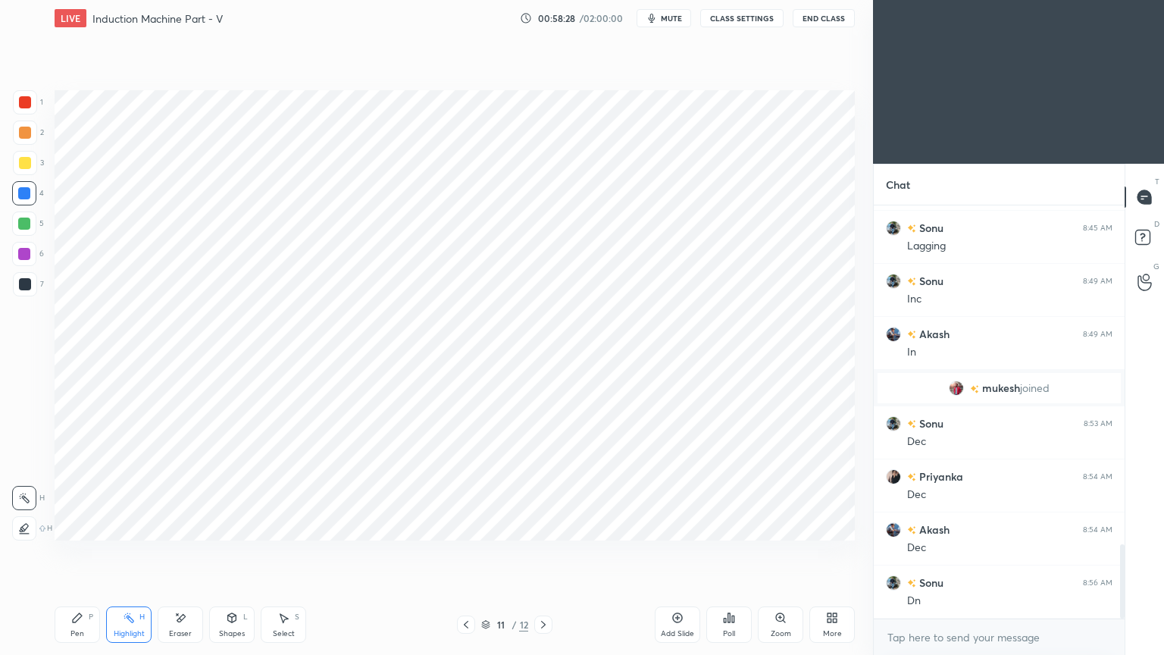
click at [541, 552] on icon at bounding box center [543, 624] width 12 height 12
click at [80, 552] on icon at bounding box center [77, 617] width 9 height 9
click at [123, 552] on icon at bounding box center [129, 618] width 12 height 12
click at [74, 552] on div "Pen" at bounding box center [77, 634] width 14 height 8
click at [462, 552] on icon at bounding box center [466, 624] width 12 height 12
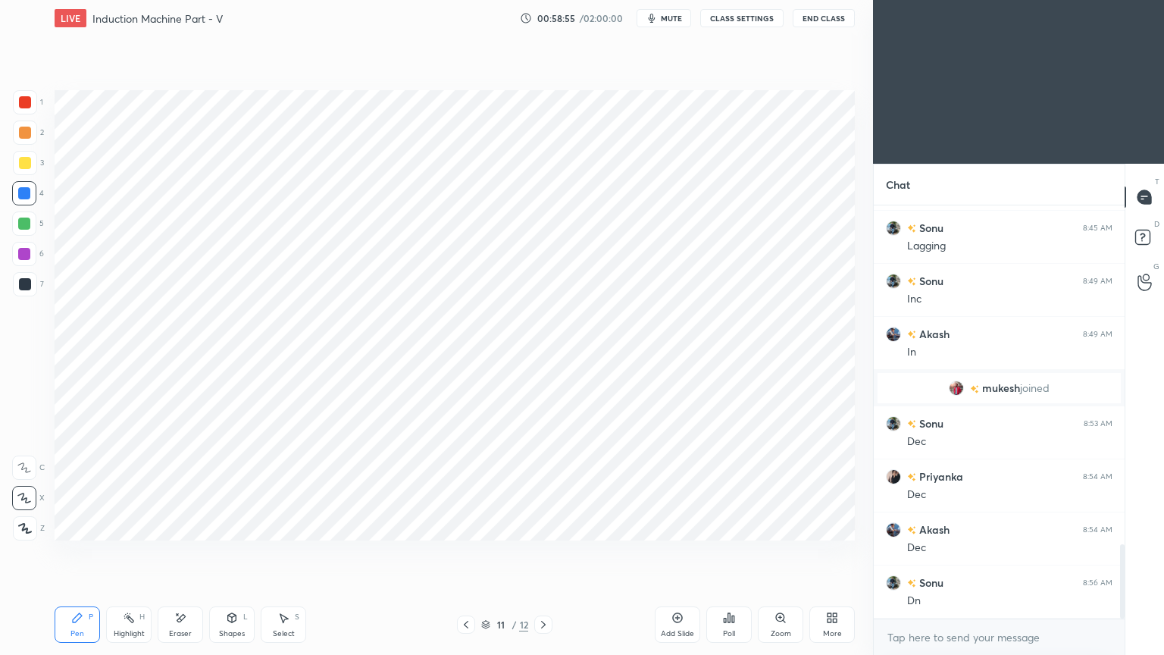
click at [470, 552] on icon at bounding box center [466, 624] width 12 height 12
click at [180, 552] on div "Eraser" at bounding box center [180, 624] width 45 height 36
click at [226, 552] on icon at bounding box center [232, 618] width 12 height 12
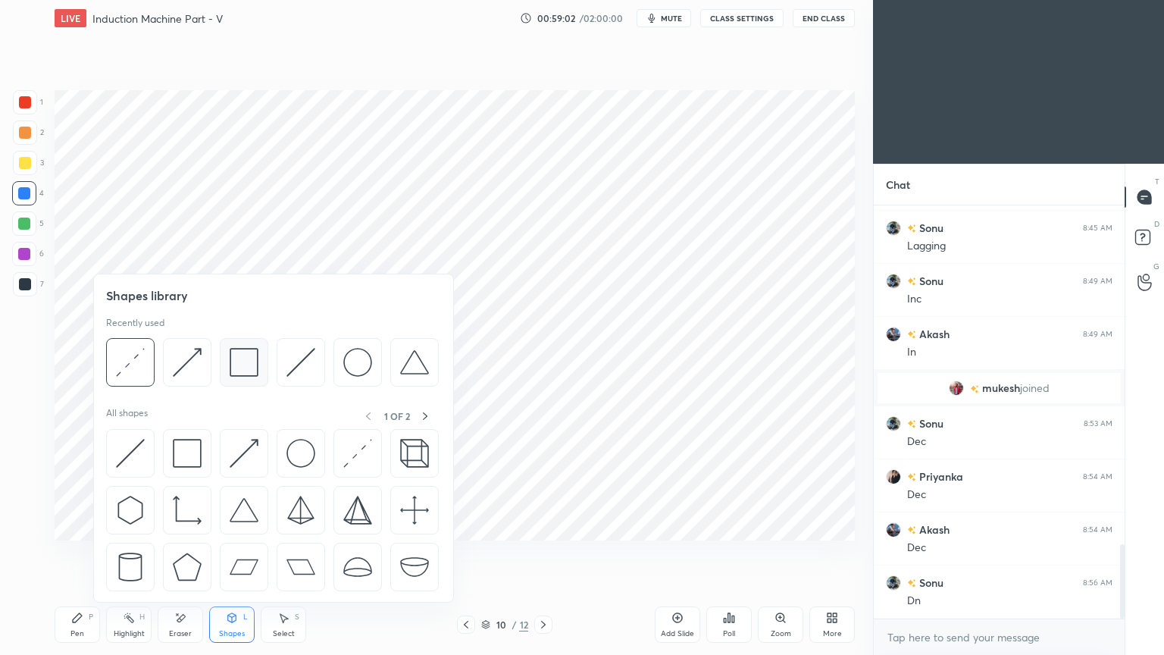
click at [241, 354] on img at bounding box center [244, 362] width 29 height 29
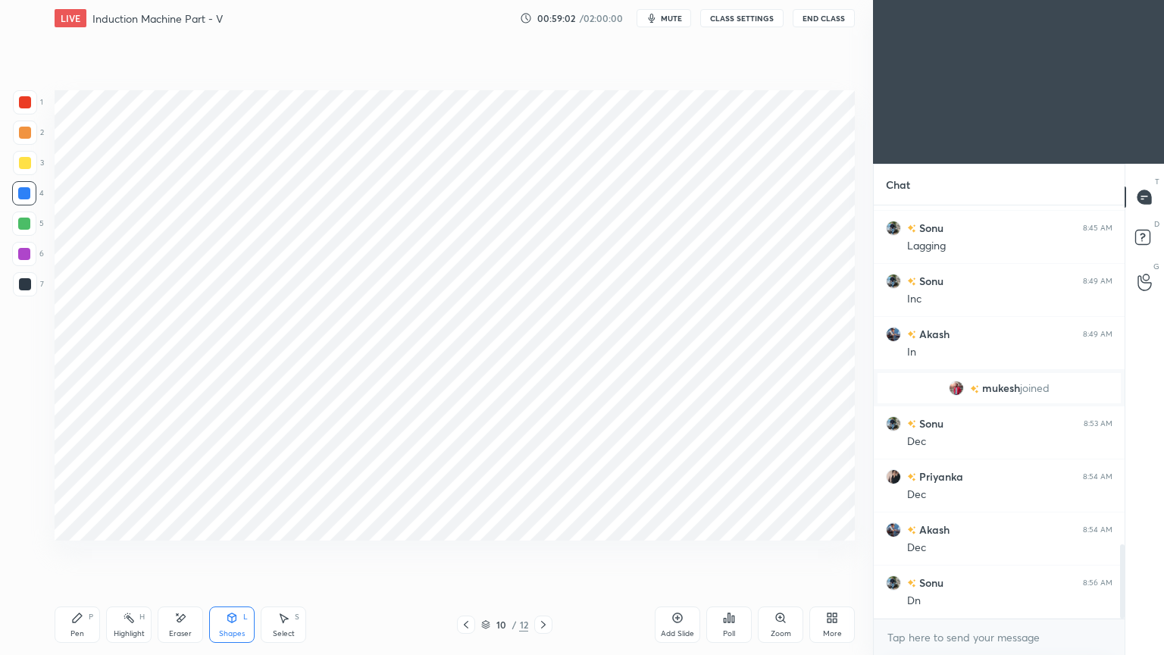
click at [25, 287] on div at bounding box center [25, 284] width 12 height 12
click at [73, 552] on icon at bounding box center [77, 617] width 9 height 9
click at [546, 552] on icon at bounding box center [543, 624] width 12 height 12
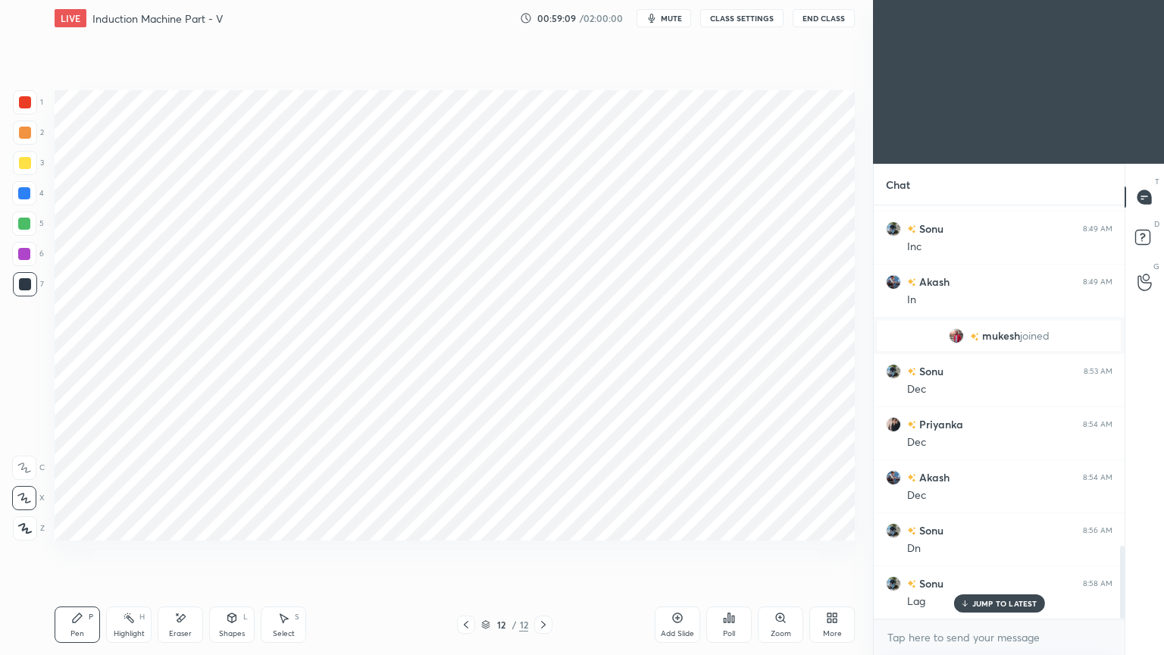
click at [23, 197] on div at bounding box center [24, 193] width 12 height 12
click at [21, 254] on div at bounding box center [24, 254] width 12 height 12
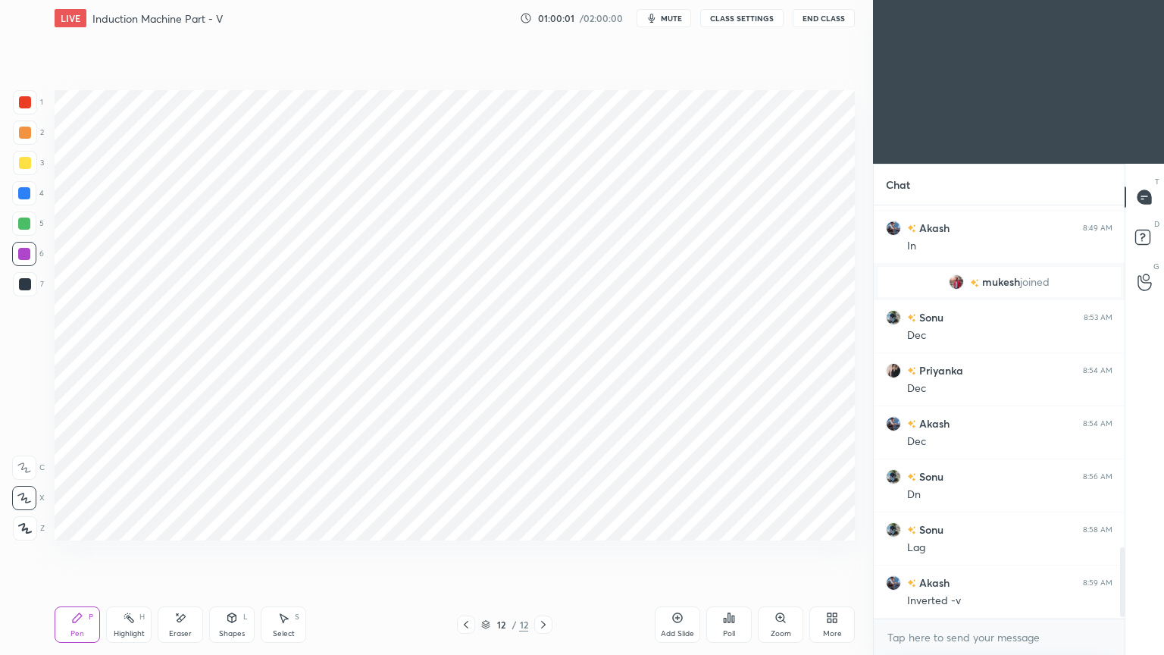
scroll to position [2040, 0]
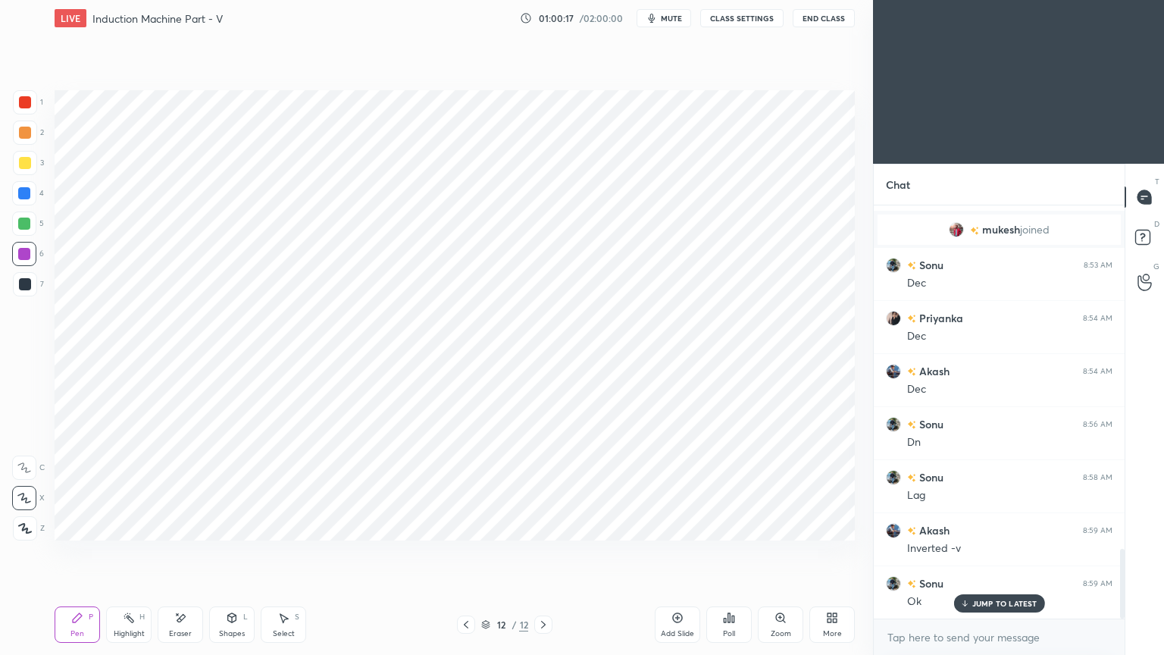
click at [658, 15] on icon "button" at bounding box center [652, 18] width 12 height 12
click at [731, 11] on button "CLASS SETTINGS" at bounding box center [741, 18] width 83 height 18
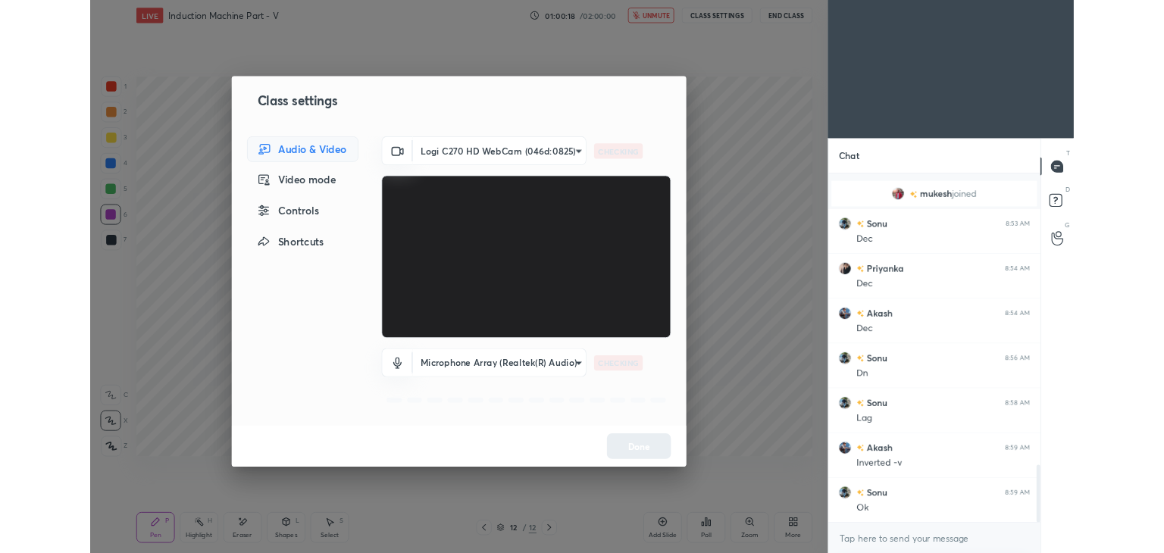
scroll to position [2094, 0]
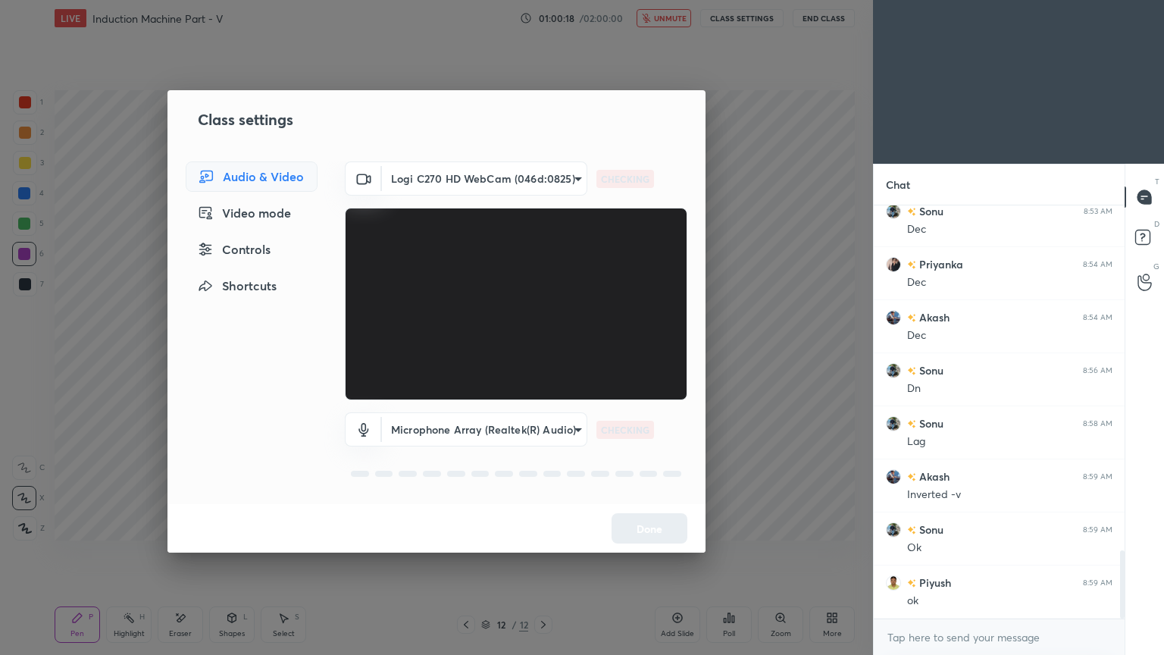
click at [452, 175] on body "1 2 3 4 5 6 7 C X Z E E Erase all H H LIVE Induction Machine Part - V 01:00:18 …" at bounding box center [582, 327] width 1164 height 655
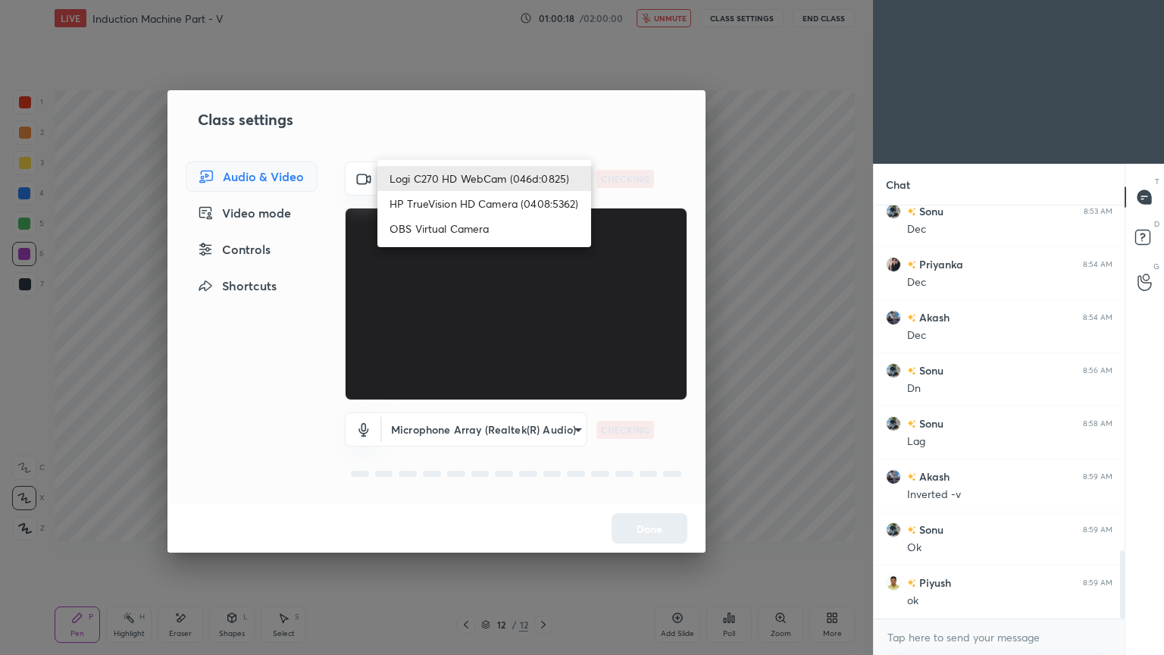
click at [444, 205] on li "HP TrueVision HD Camera (0408:5362)" at bounding box center [484, 203] width 214 height 25
type input "6e129c3dbbea9c9f038ced86e3329b4af5251c06b4e783936748cd200869bc07"
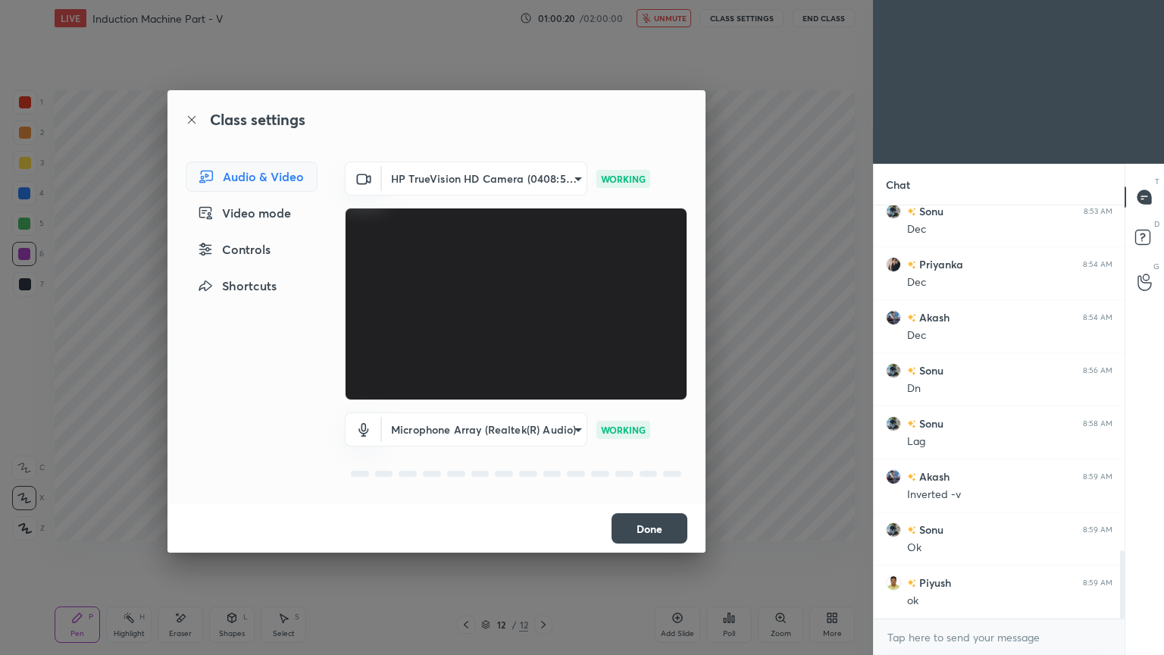
click at [644, 515] on button "Done" at bounding box center [650, 528] width 76 height 30
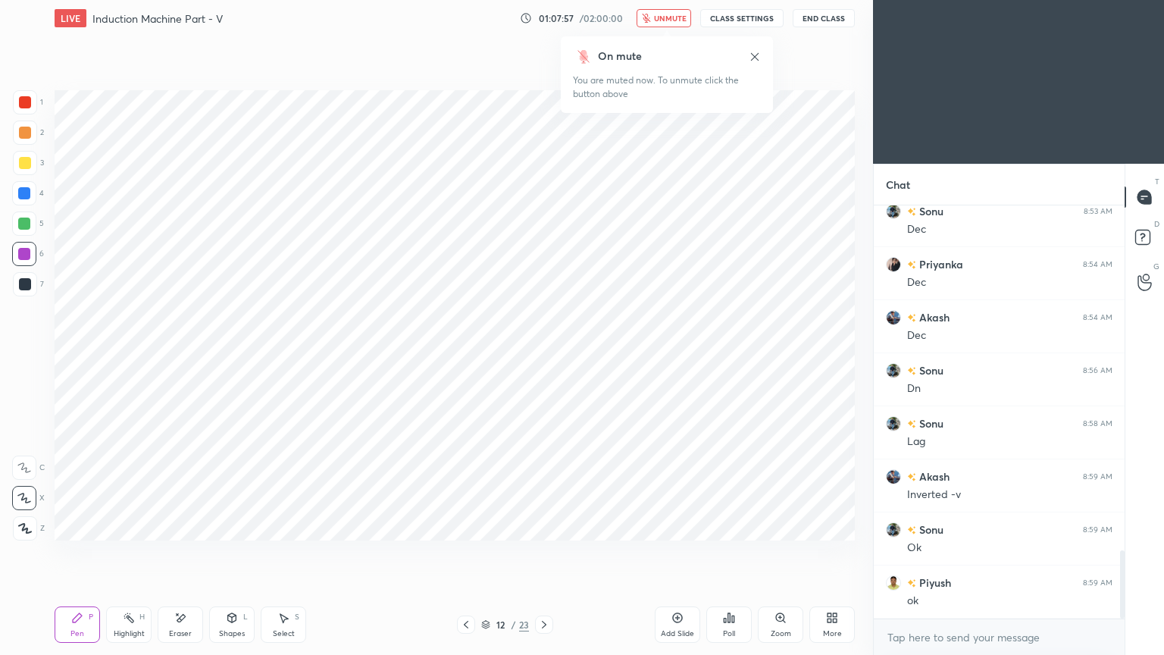
click at [672, 20] on button "unmute" at bounding box center [664, 18] width 55 height 18
click at [739, 18] on button "CLASS SETTINGS" at bounding box center [741, 18] width 83 height 18
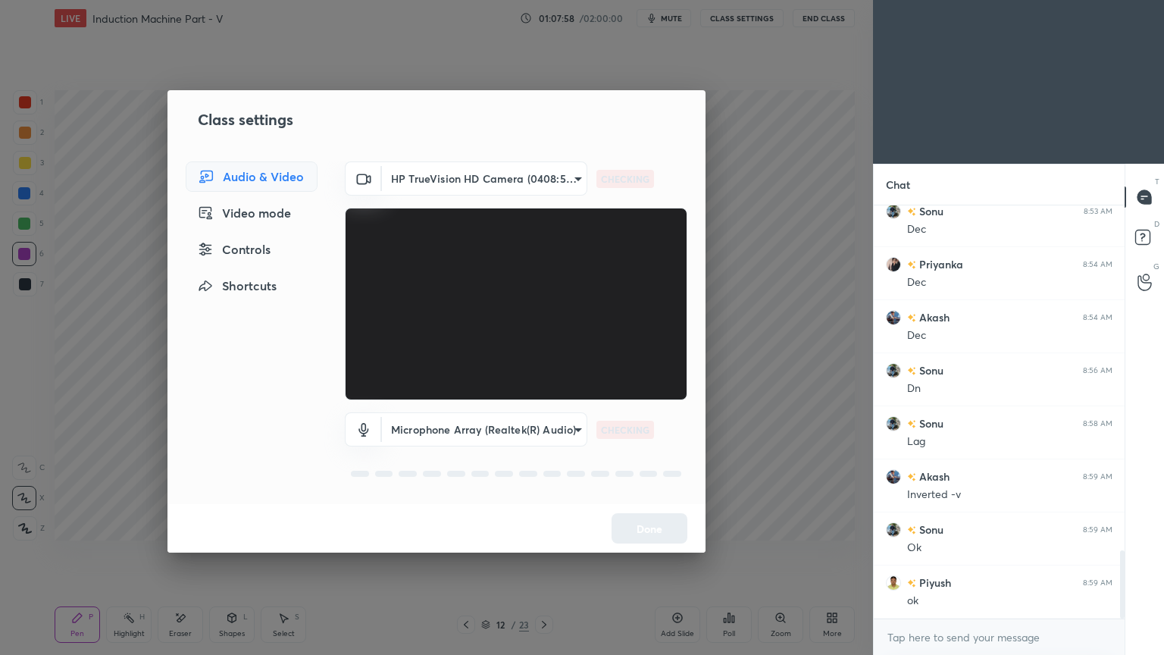
click at [395, 185] on body "1 2 3 4 5 6 7 C X Z E E Erase all H H LIVE Induction Machine Part - V 01:07:58 …" at bounding box center [582, 327] width 1164 height 655
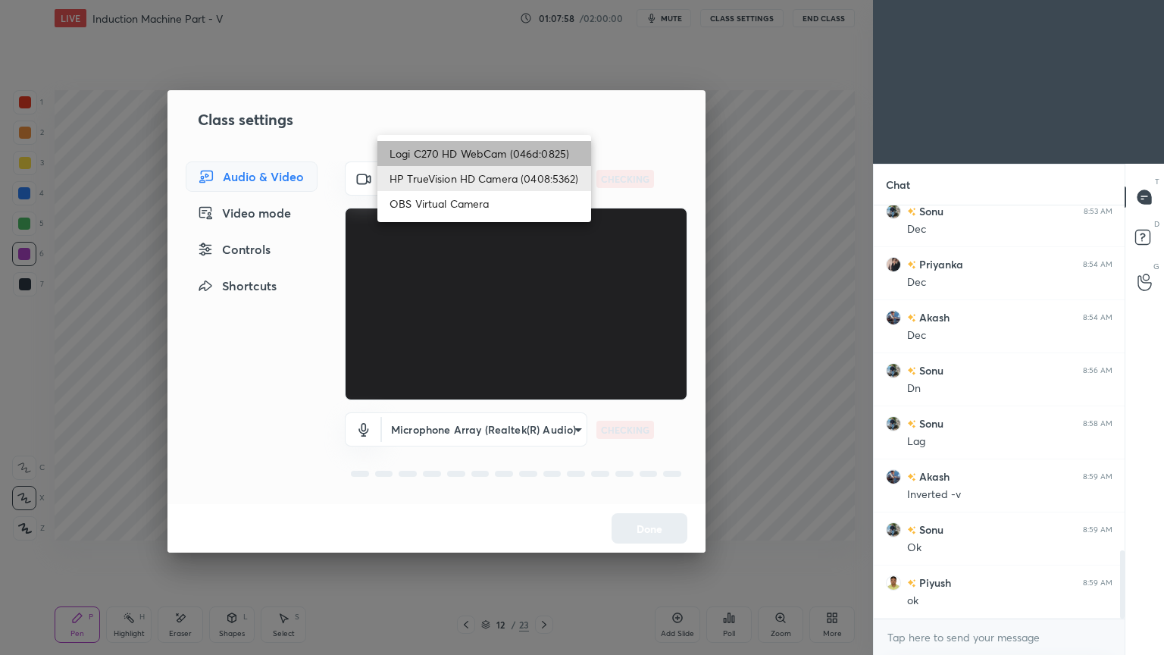
click at [418, 160] on li "Logi C270 HD WebCam (046d:0825)" at bounding box center [484, 153] width 214 height 25
type input "f7d1afb7c9de9e4a754af8163ae90a07716e8f4ac3369fe1a9090404ef363049"
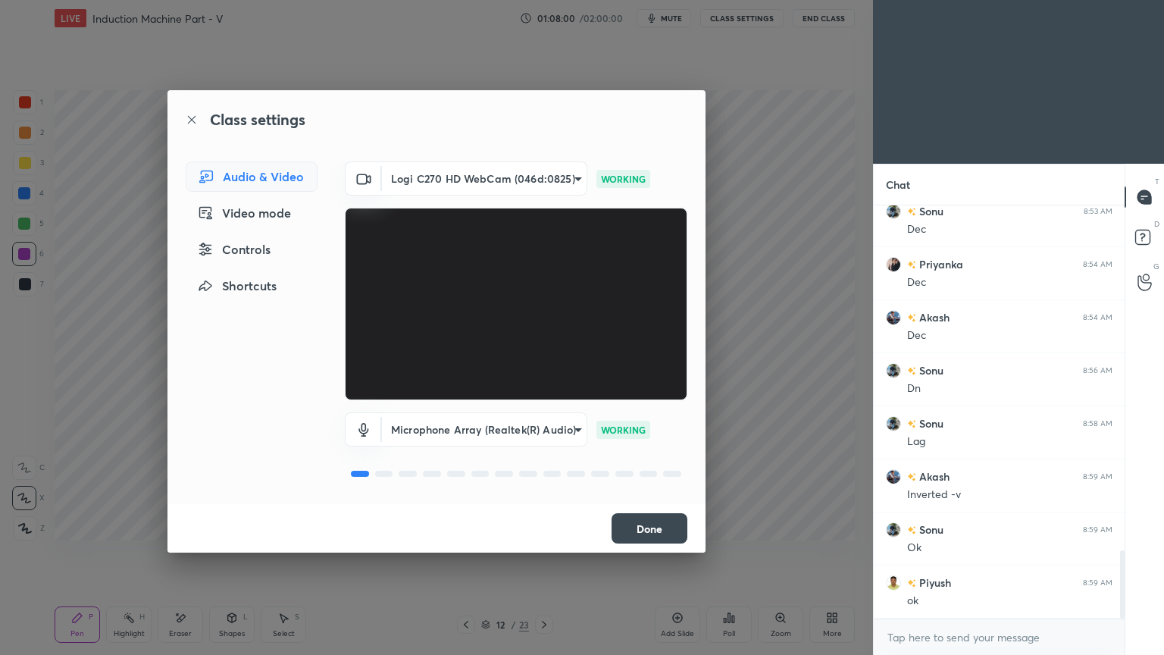
click at [651, 530] on button "Done" at bounding box center [650, 528] width 76 height 30
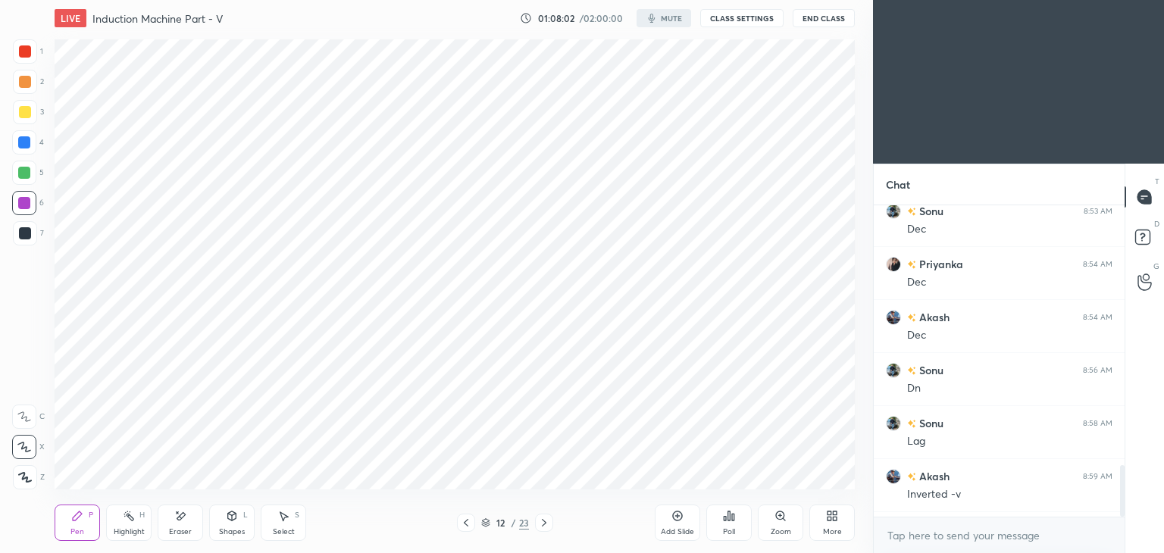
scroll to position [75321, 74966]
type textarea "x"
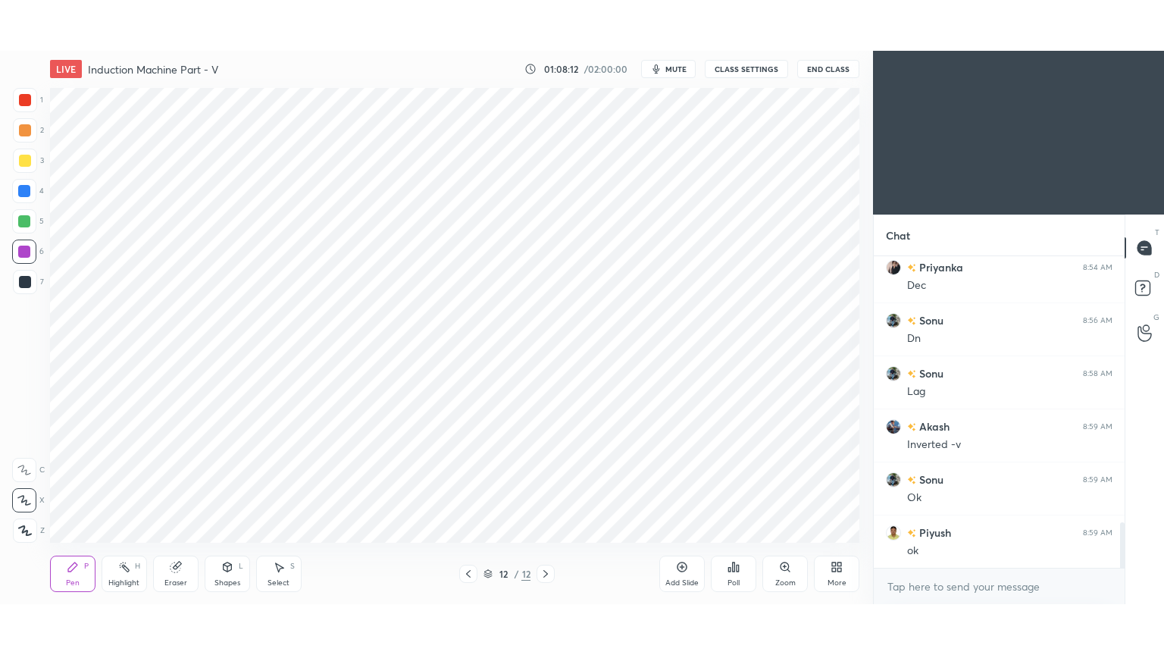
scroll to position [75321, 74966]
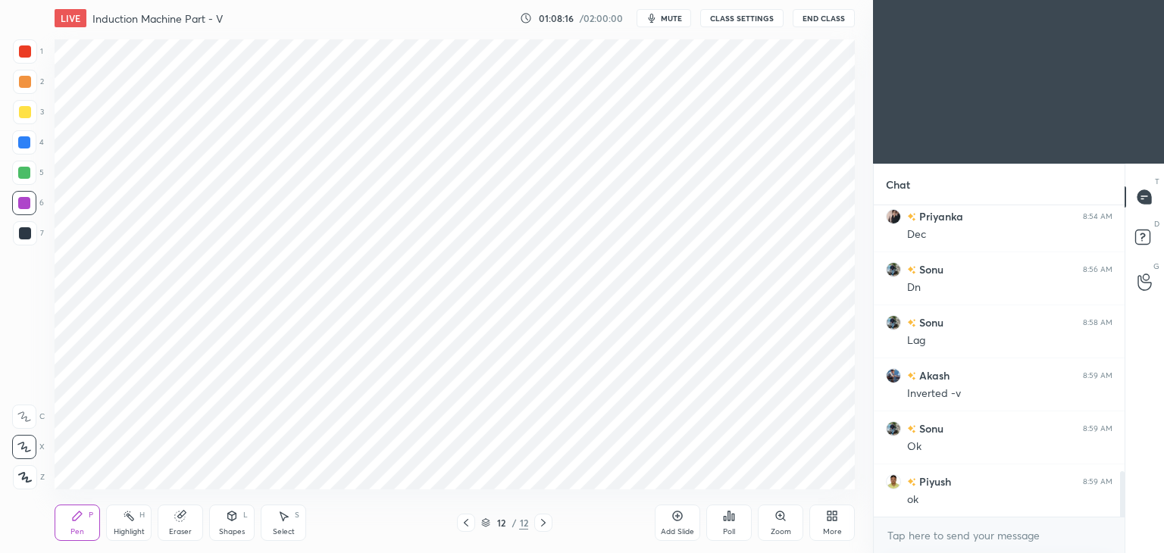
click at [17, 60] on div at bounding box center [25, 51] width 24 height 24
click at [83, 510] on icon at bounding box center [77, 516] width 12 height 12
click at [834, 528] on div "More" at bounding box center [832, 532] width 19 height 8
click at [815, 417] on div "Full screen" at bounding box center [813, 416] width 38 height 8
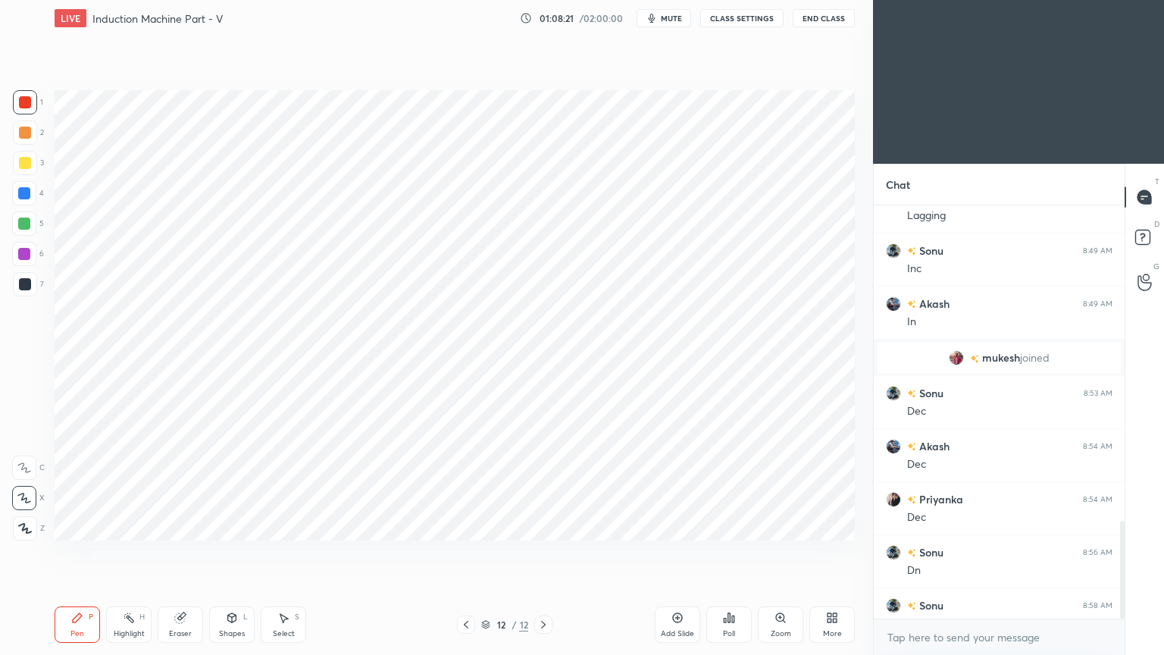
scroll to position [1895, 0]
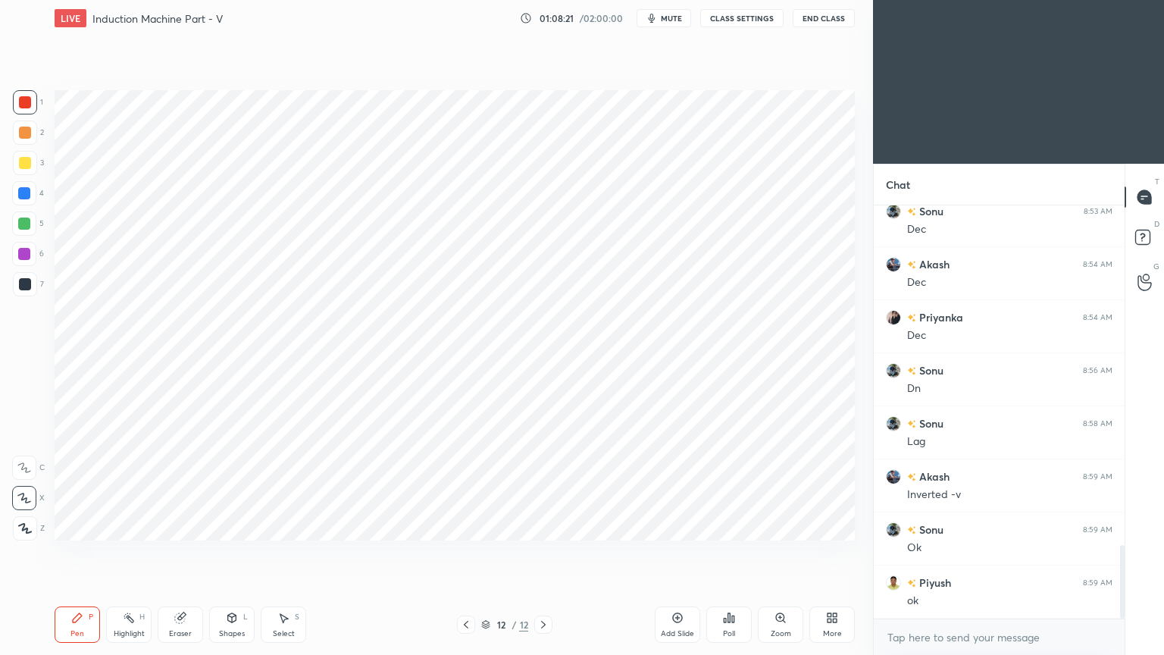
drag, startPoint x: 1122, startPoint y: 555, endPoint x: 1128, endPoint y: 587, distance: 32.4
click at [1125, 552] on div "Chat mukesh joined Sonu 8:53 AM Dec Akash 8:54 AM Dec Priyanka 8:54 AM Dec Sonu…" at bounding box center [1018, 409] width 291 height 491
click at [673, 552] on div "Add Slide" at bounding box center [677, 624] width 45 height 36
click at [22, 104] on div at bounding box center [25, 102] width 12 height 12
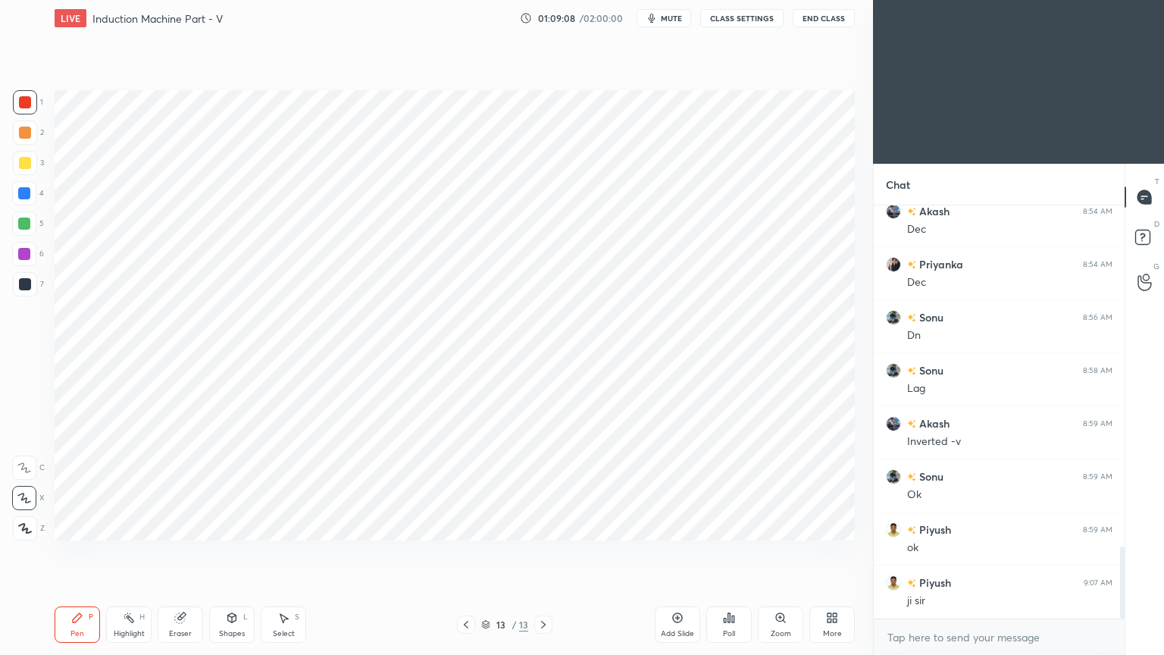
click at [82, 552] on div "Pen" at bounding box center [77, 634] width 14 height 8
click at [27, 214] on div at bounding box center [24, 223] width 24 height 24
click at [233, 552] on icon at bounding box center [232, 617] width 8 height 9
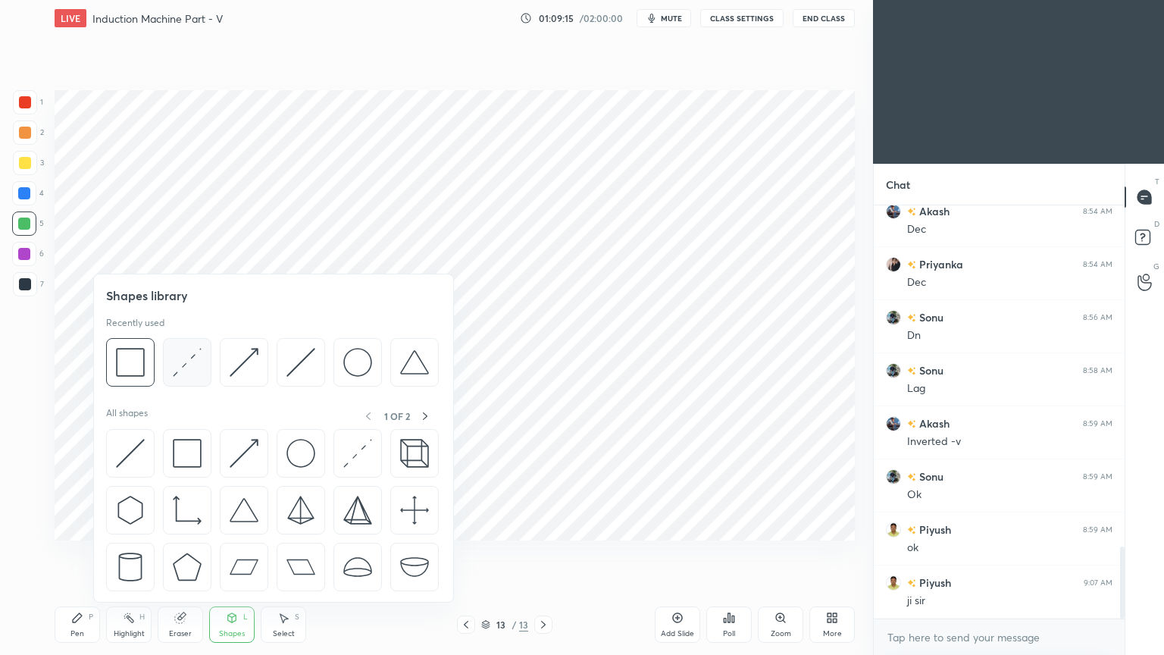
click at [182, 351] on img at bounding box center [187, 362] width 29 height 29
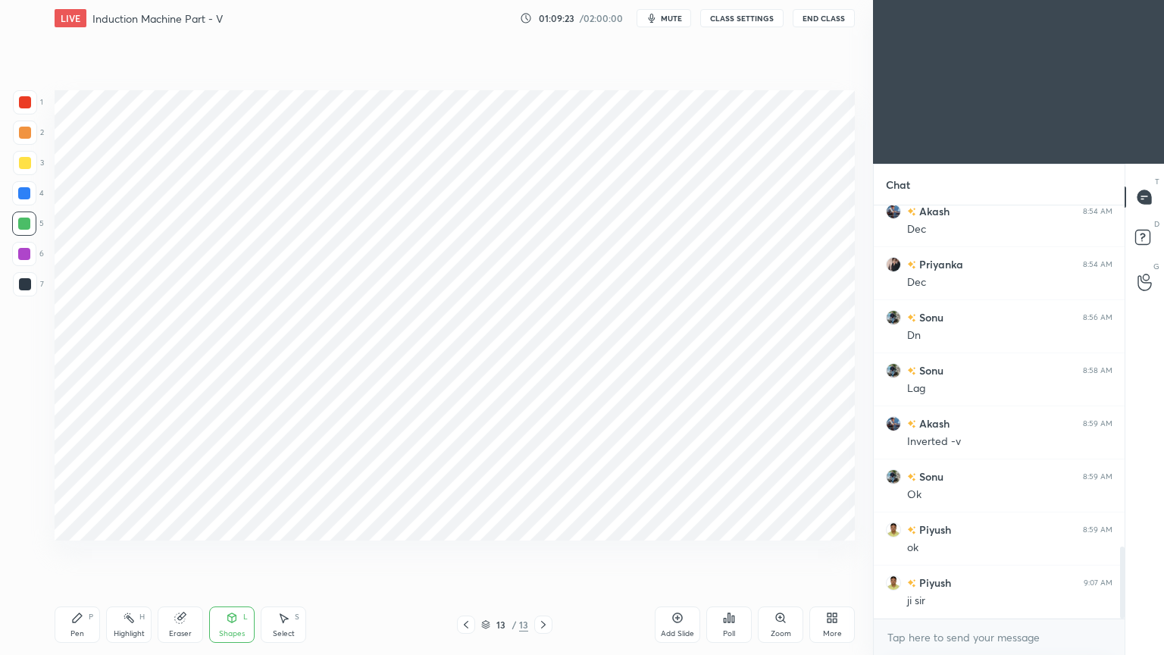
click at [33, 191] on div at bounding box center [24, 193] width 24 height 24
click at [76, 552] on icon at bounding box center [77, 617] width 9 height 9
click at [24, 287] on div at bounding box center [25, 284] width 12 height 12
click at [12, 221] on div "1 2 3 4 5 6 7 C X Z C X Z E E Erase all H H" at bounding box center [24, 315] width 48 height 450
click at [29, 230] on div at bounding box center [24, 223] width 24 height 24
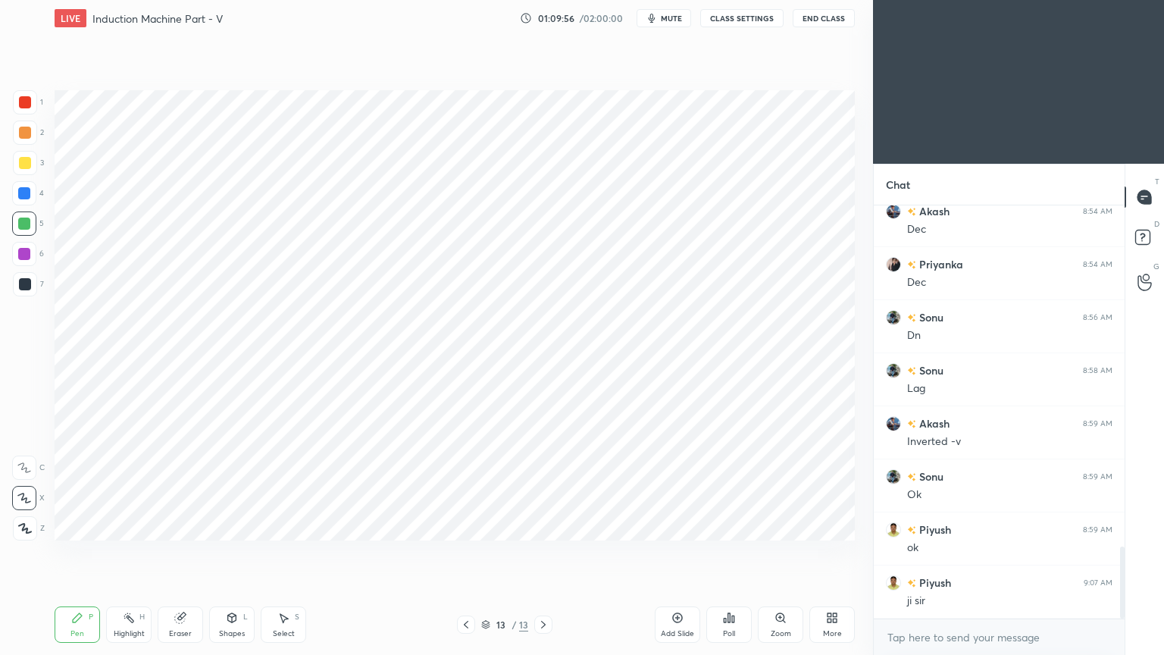
click at [229, 552] on icon at bounding box center [232, 618] width 12 height 12
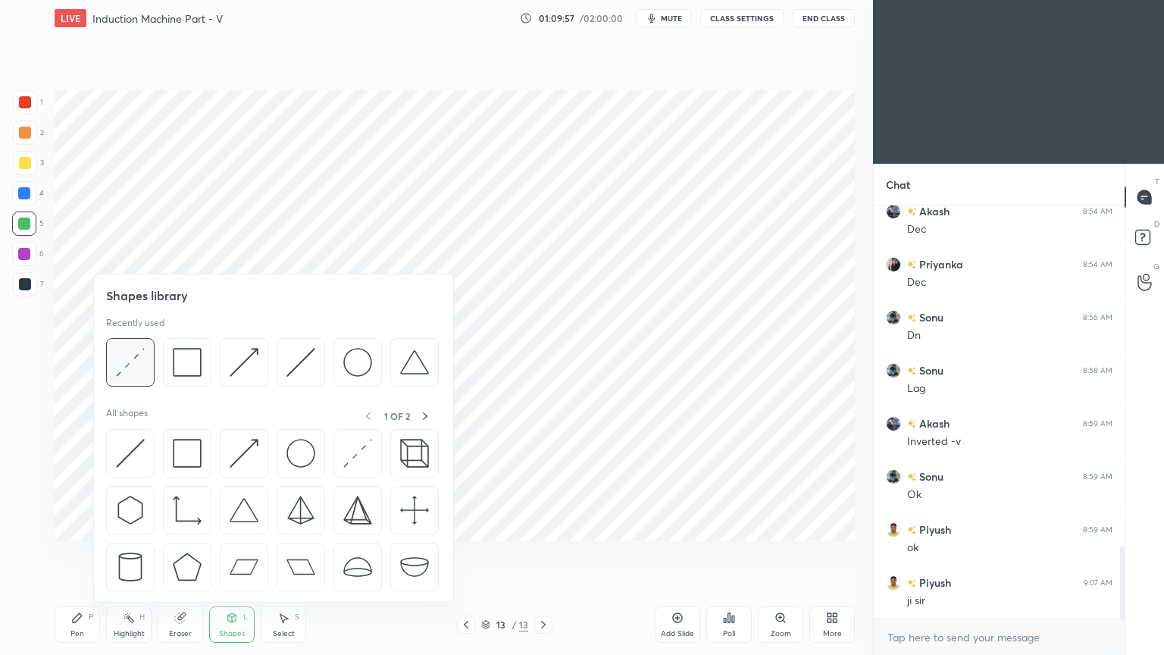
click at [144, 360] on img at bounding box center [130, 362] width 29 height 29
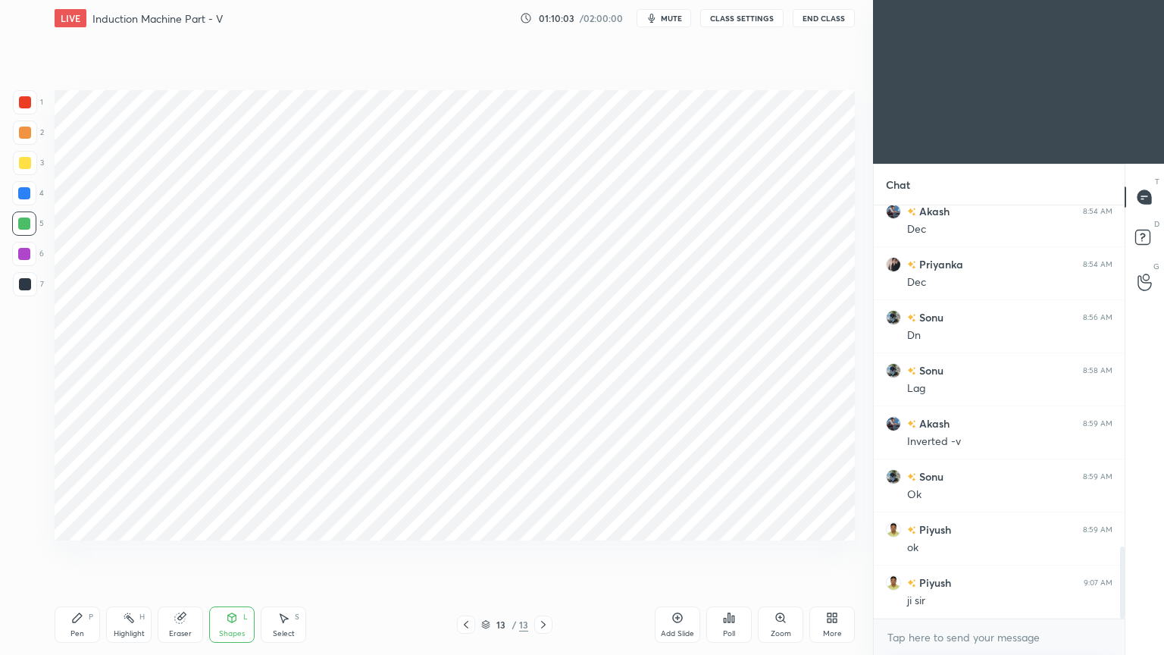
click at [24, 193] on div at bounding box center [24, 193] width 12 height 12
click at [74, 552] on icon at bounding box center [77, 617] width 9 height 9
click at [25, 280] on div at bounding box center [25, 284] width 12 height 12
click at [24, 92] on div at bounding box center [25, 102] width 24 height 24
click at [26, 196] on div at bounding box center [24, 193] width 12 height 12
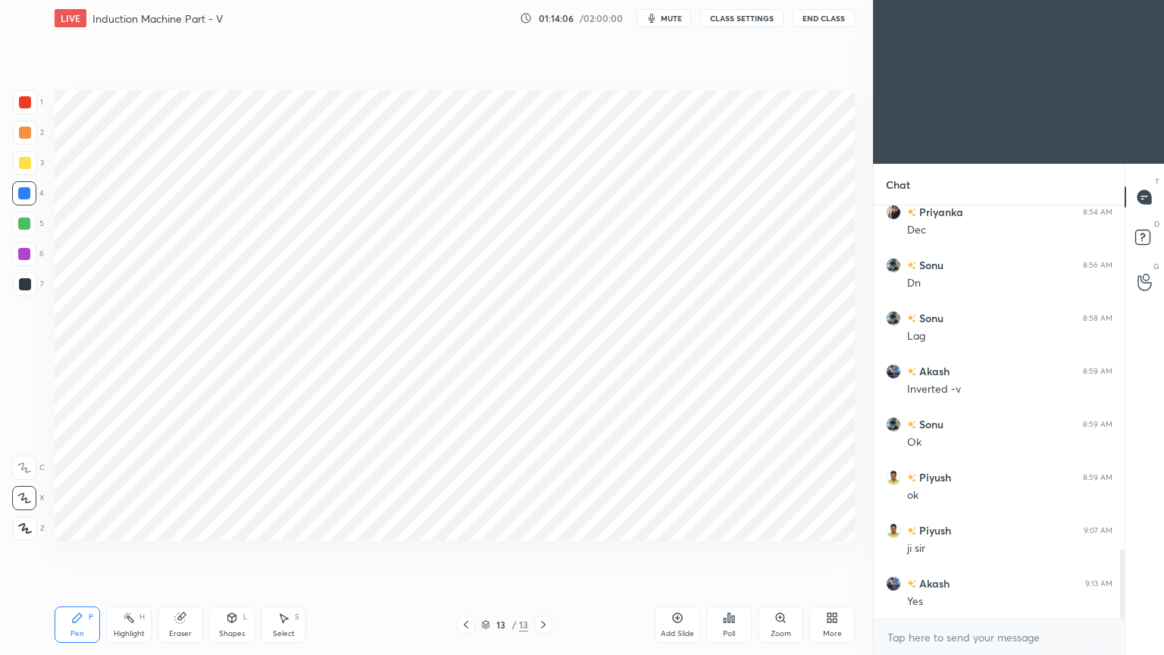
scroll to position [2054, 0]
click at [684, 552] on div "Add Slide" at bounding box center [677, 624] width 45 height 36
click at [36, 288] on div at bounding box center [25, 284] width 24 height 24
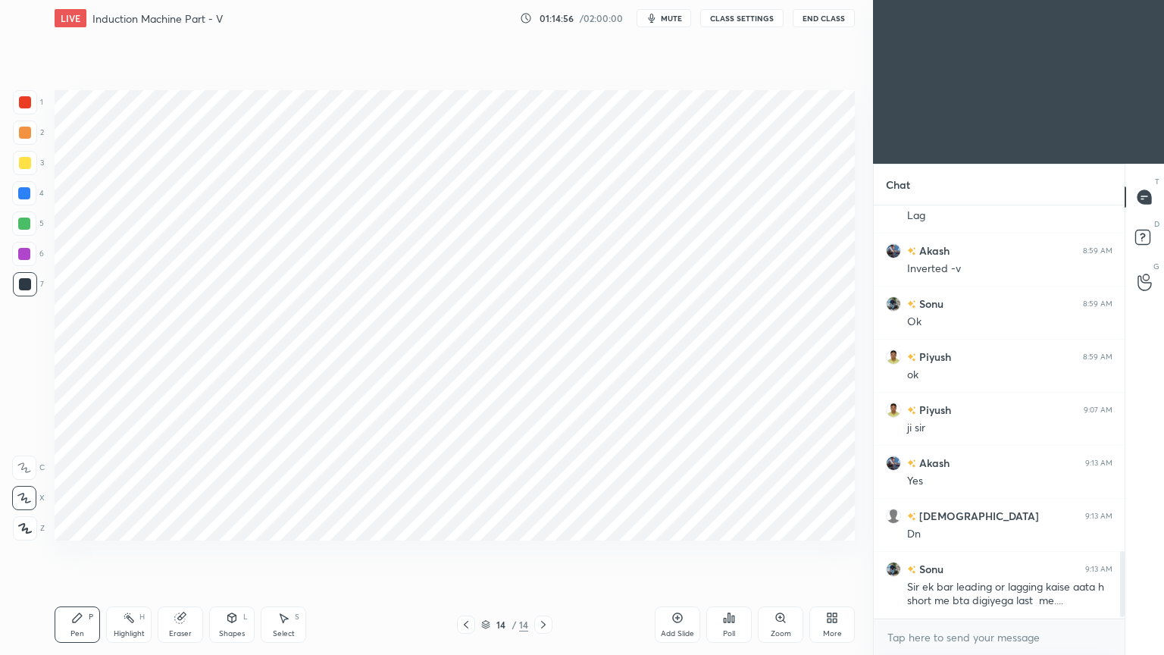
scroll to position [2173, 0]
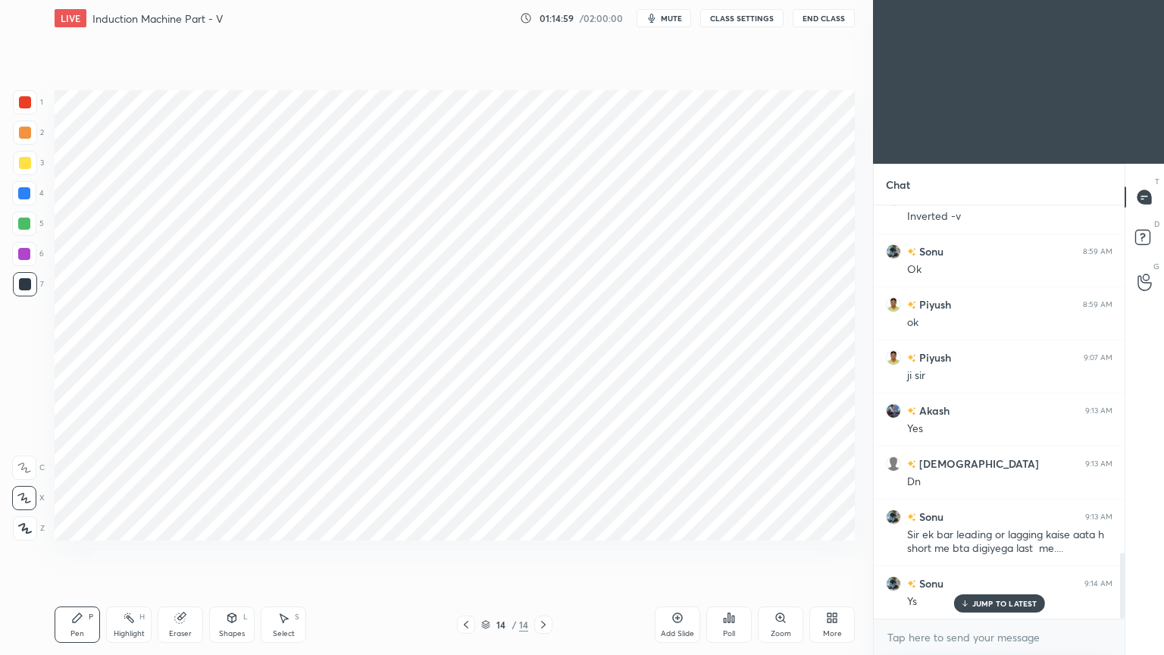
click at [186, 552] on div "Eraser" at bounding box center [180, 624] width 45 height 36
click at [27, 499] on icon at bounding box center [24, 498] width 12 height 13
click at [73, 552] on div "Pen" at bounding box center [77, 634] width 14 height 8
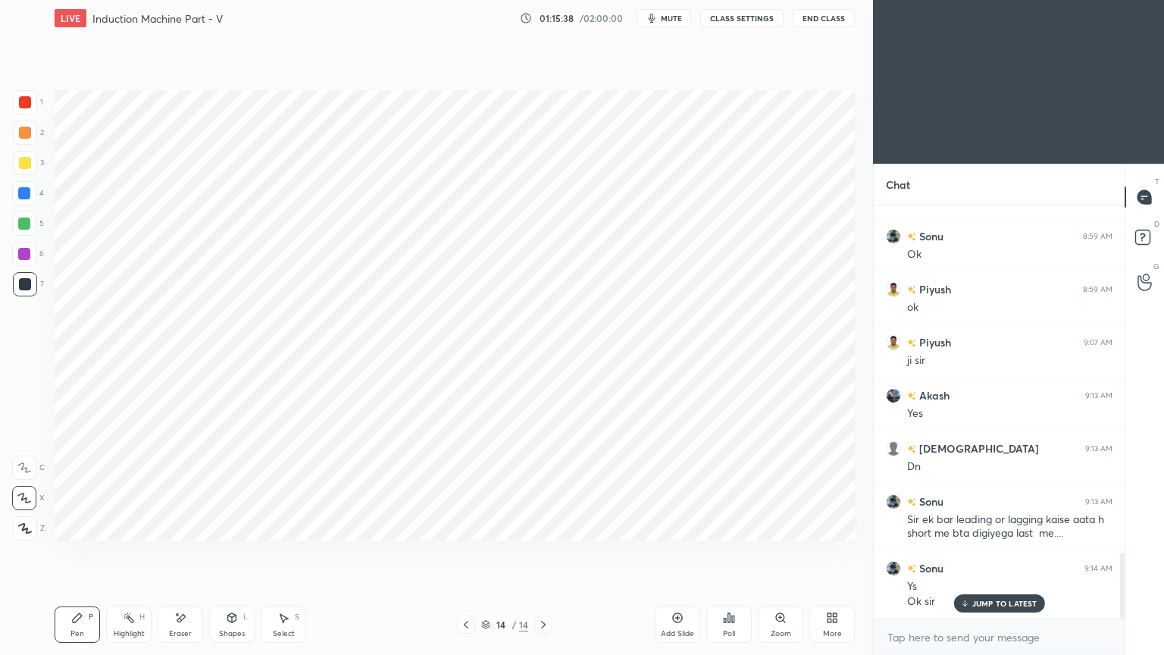
scroll to position [2242, 0]
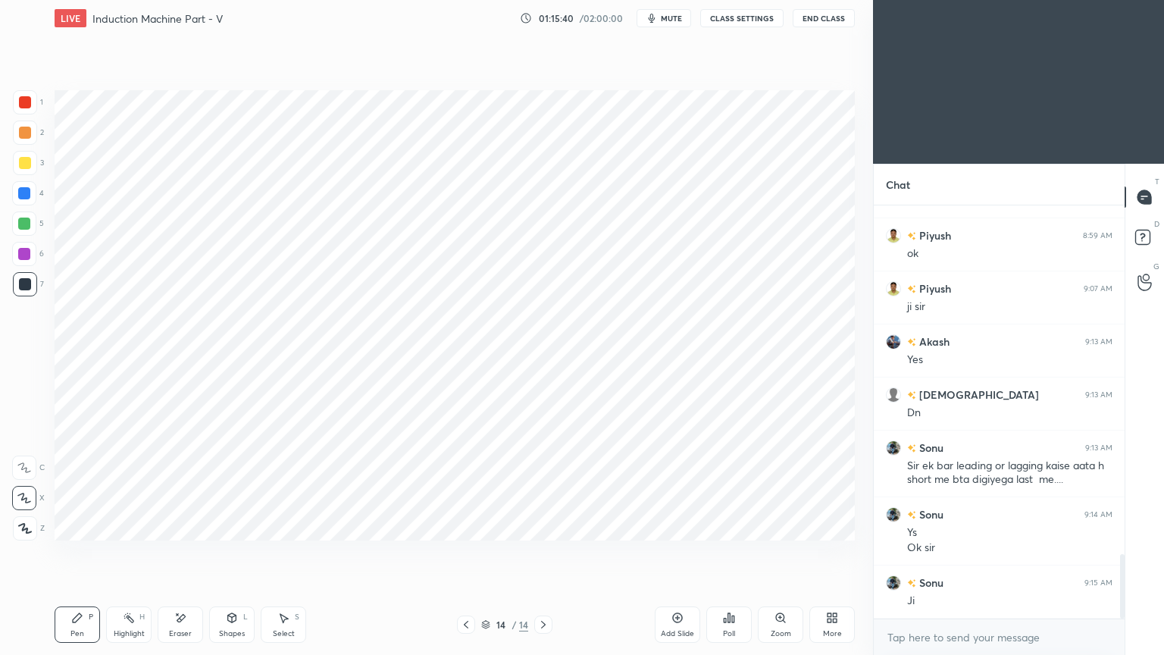
click at [24, 233] on div at bounding box center [24, 223] width 24 height 24
click at [233, 552] on div "Shapes L" at bounding box center [231, 624] width 45 height 36
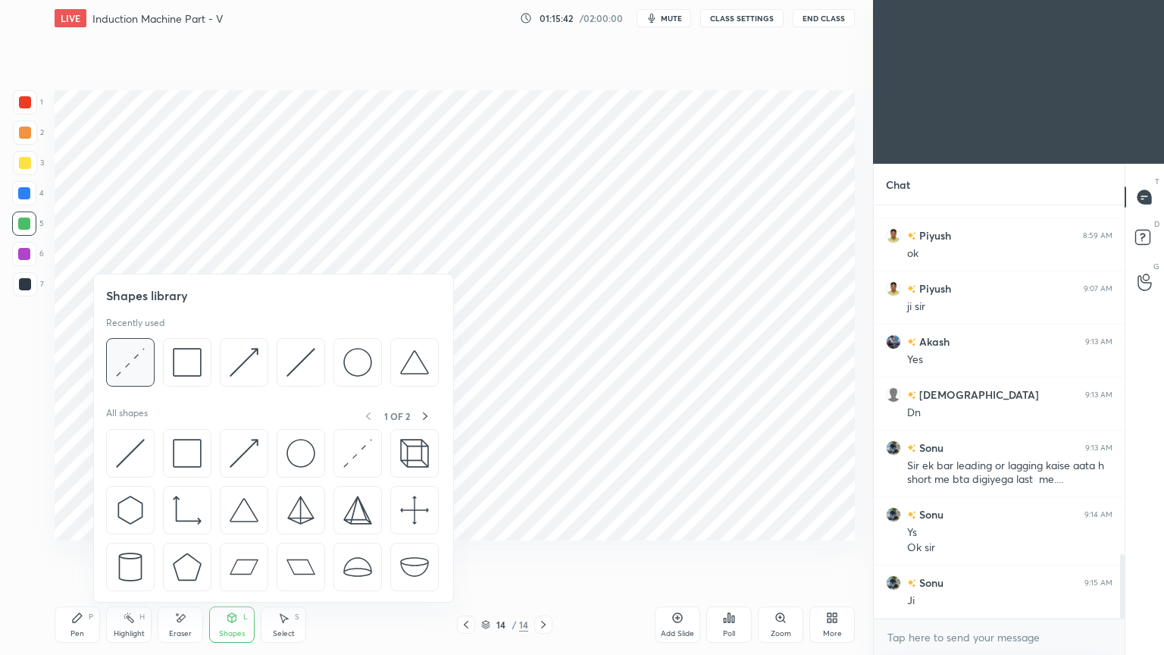
click at [129, 363] on img at bounding box center [130, 362] width 29 height 29
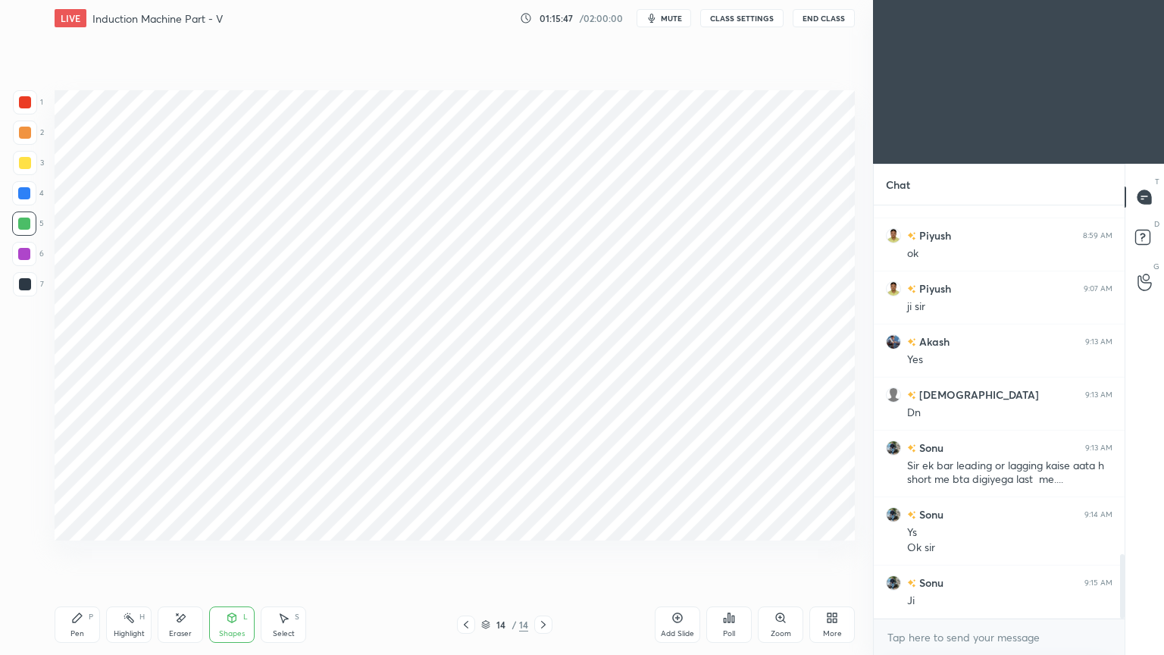
click at [17, 187] on div at bounding box center [24, 193] width 24 height 24
click at [71, 552] on icon at bounding box center [77, 618] width 12 height 12
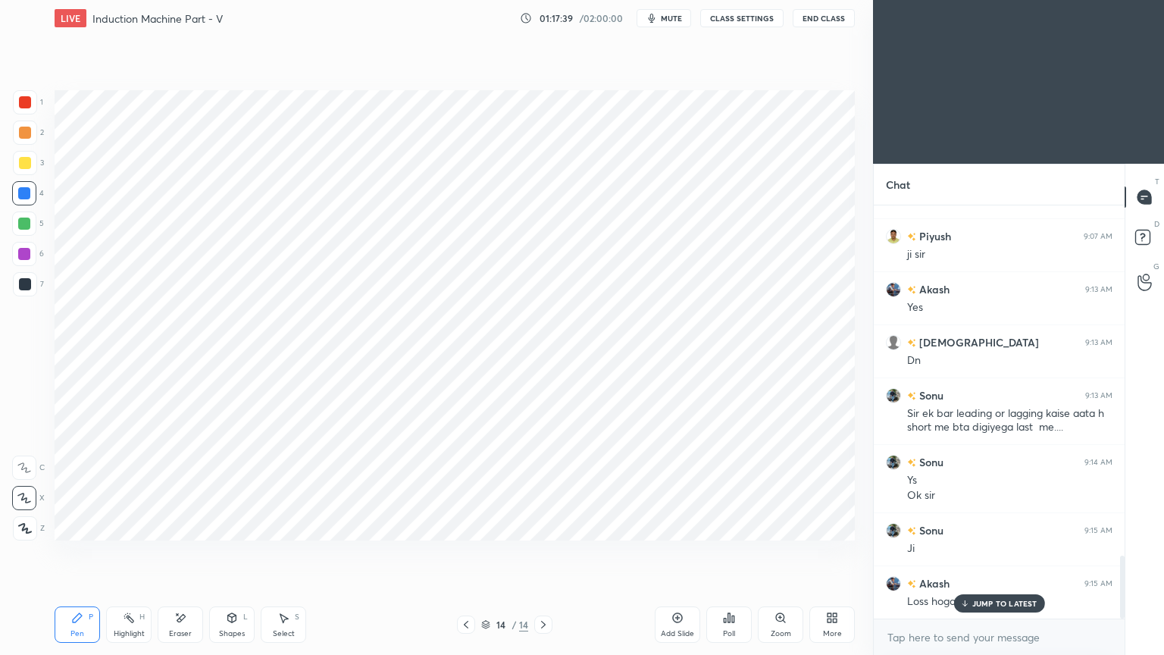
click at [23, 284] on div at bounding box center [25, 284] width 12 height 12
click at [180, 552] on icon at bounding box center [180, 618] width 12 height 13
click at [83, 552] on div "Pen P" at bounding box center [77, 624] width 45 height 36
click at [30, 192] on div at bounding box center [24, 193] width 12 height 12
click at [33, 286] on div at bounding box center [25, 284] width 24 height 24
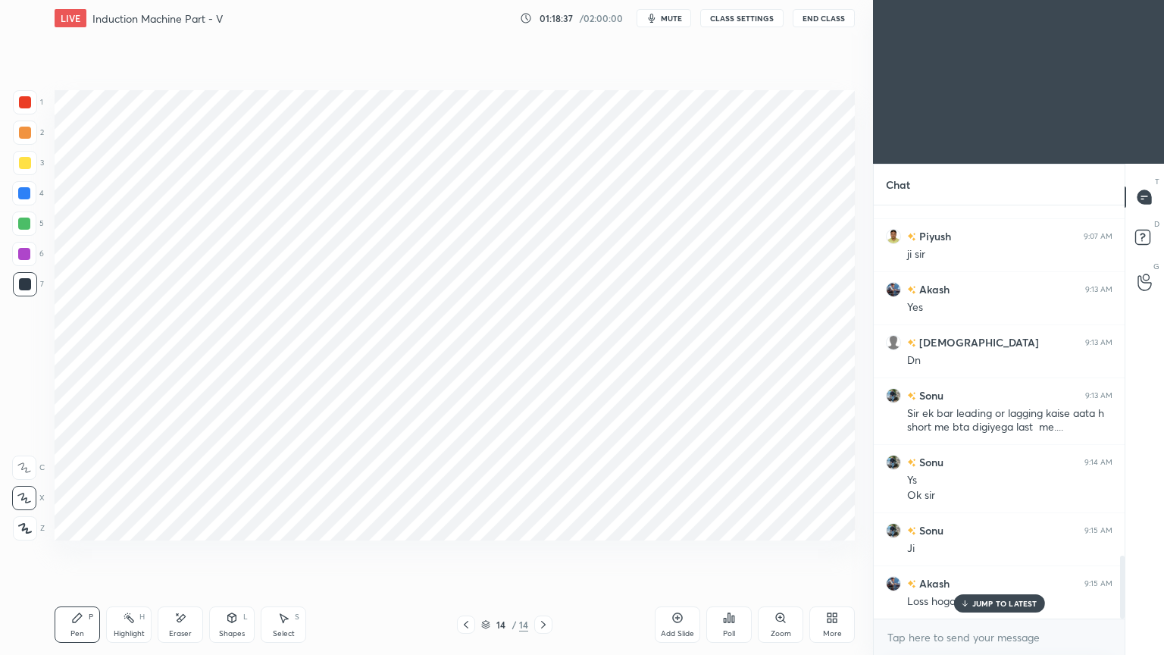
click at [28, 186] on div at bounding box center [24, 193] width 24 height 24
click at [674, 552] on icon at bounding box center [677, 618] width 12 height 12
click at [23, 282] on div at bounding box center [25, 284] width 12 height 12
click at [23, 224] on div at bounding box center [24, 223] width 12 height 12
click at [232, 552] on div "Shapes L" at bounding box center [231, 624] width 45 height 36
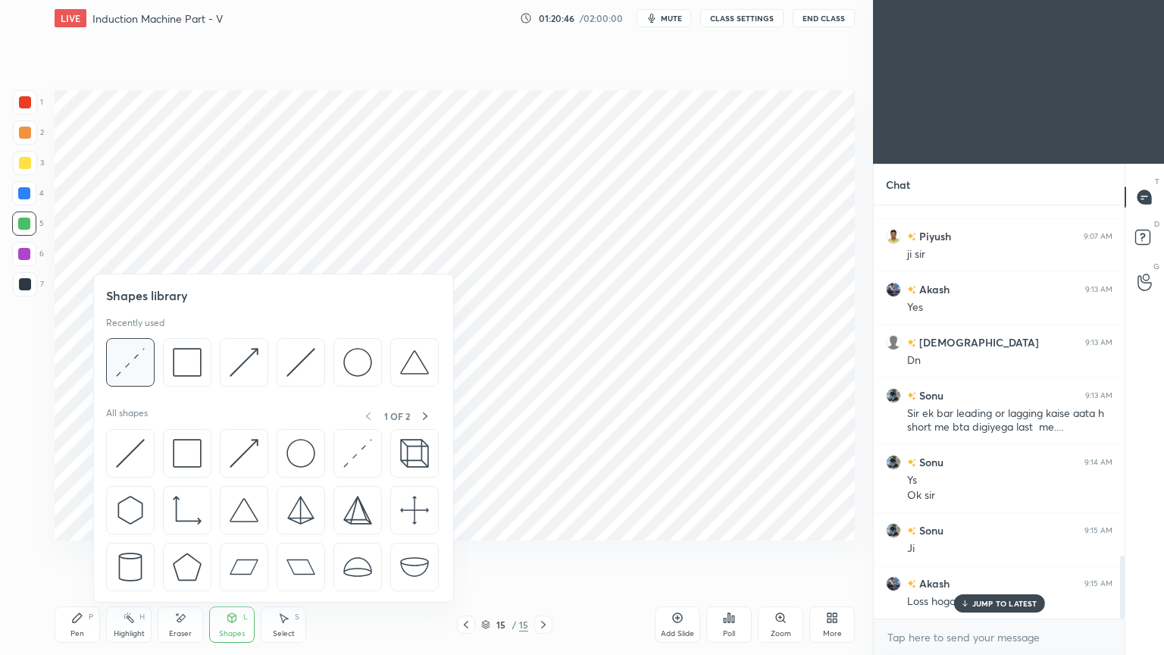
click at [138, 364] on img at bounding box center [130, 362] width 29 height 29
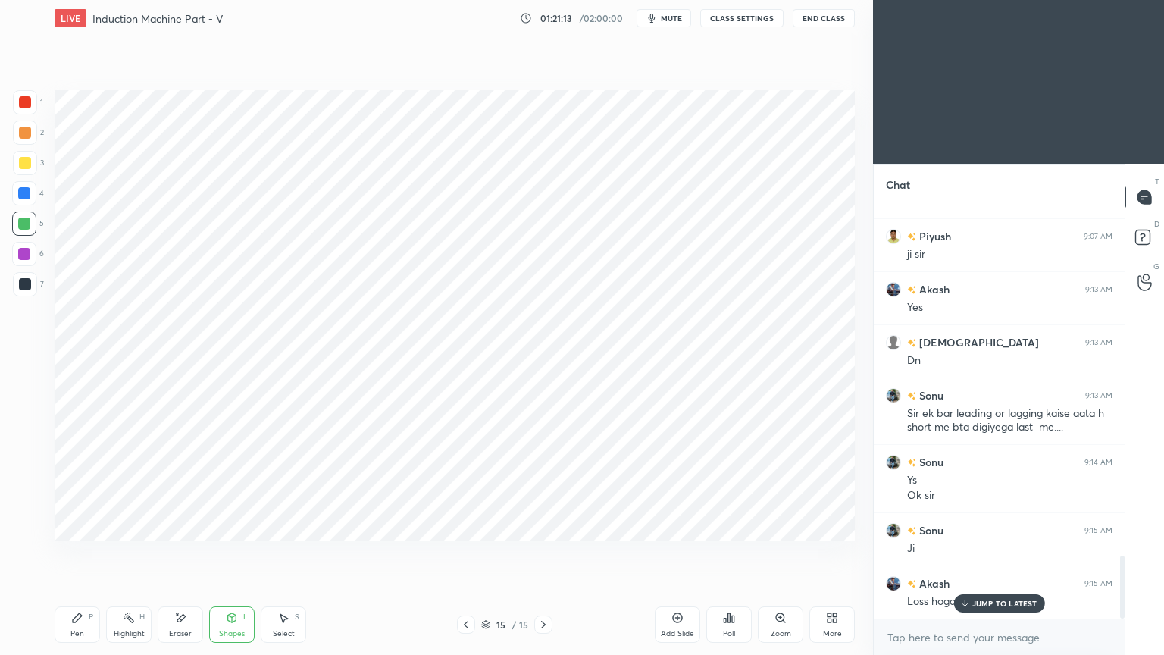
click at [19, 251] on div at bounding box center [24, 254] width 12 height 12
click at [183, 552] on icon at bounding box center [180, 618] width 12 height 13
click at [67, 552] on div "Pen P" at bounding box center [77, 624] width 45 height 36
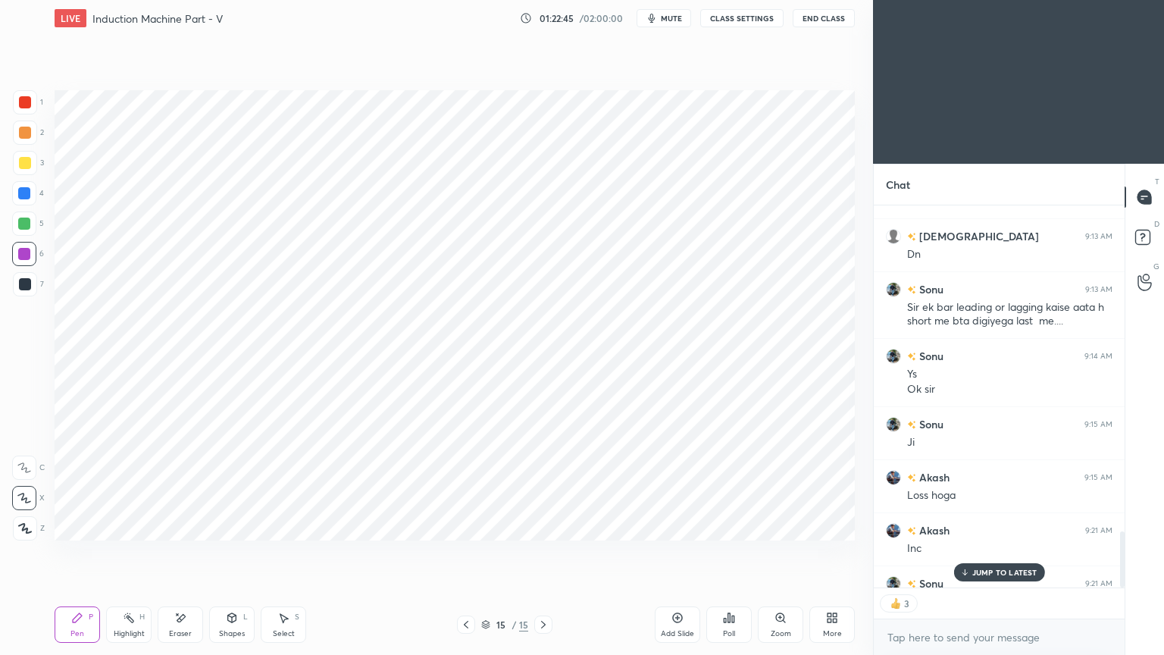
scroll to position [2401, 0]
click at [19, 284] on div at bounding box center [25, 284] width 12 height 12
click at [25, 102] on div at bounding box center [25, 102] width 12 height 12
click at [25, 204] on div at bounding box center [24, 193] width 24 height 24
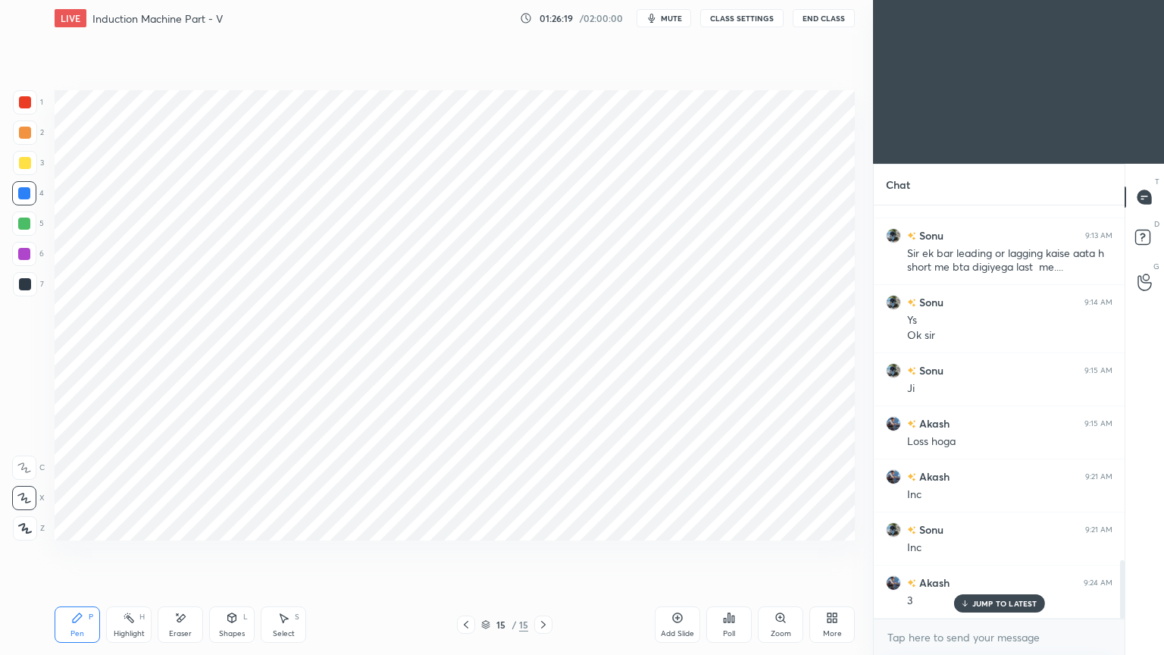
scroll to position [2507, 0]
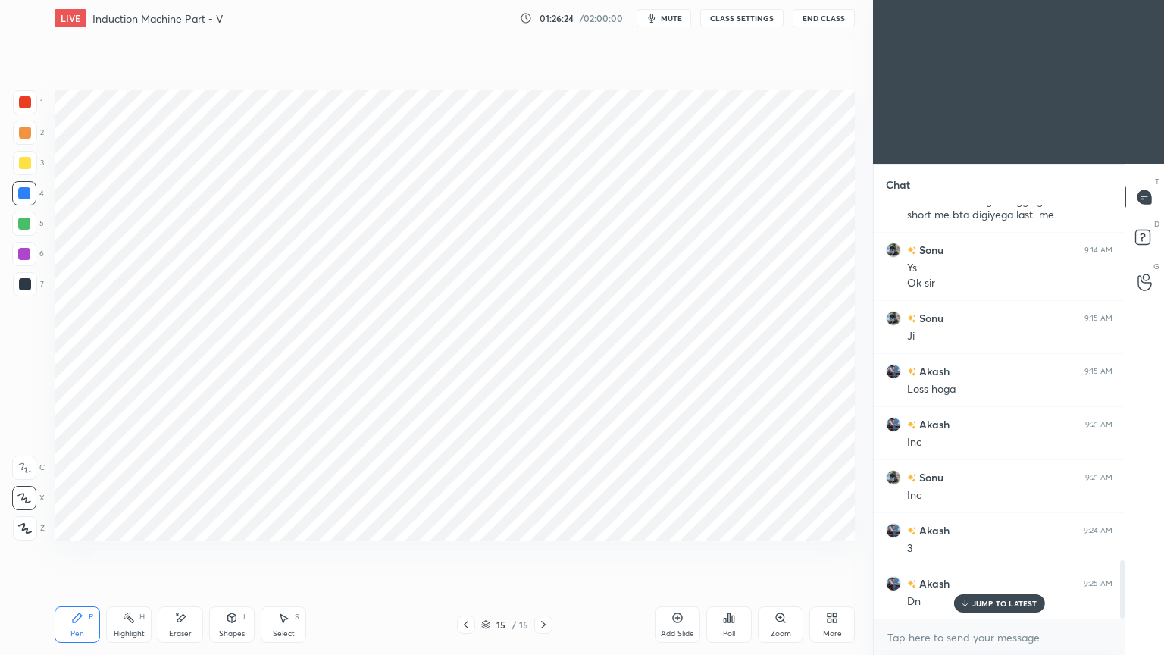
click at [468, 552] on icon at bounding box center [466, 624] width 12 height 12
click at [471, 552] on icon at bounding box center [466, 624] width 12 height 12
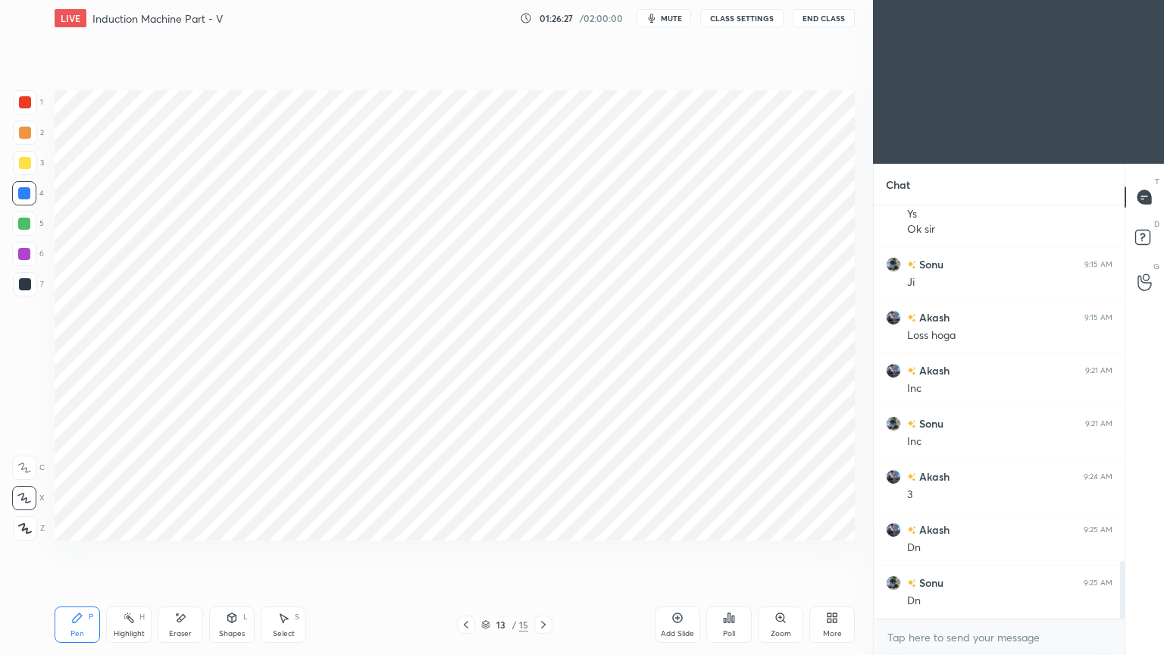
click at [546, 552] on icon at bounding box center [543, 624] width 12 height 12
click at [492, 552] on div "15 / 15" at bounding box center [504, 625] width 47 height 14
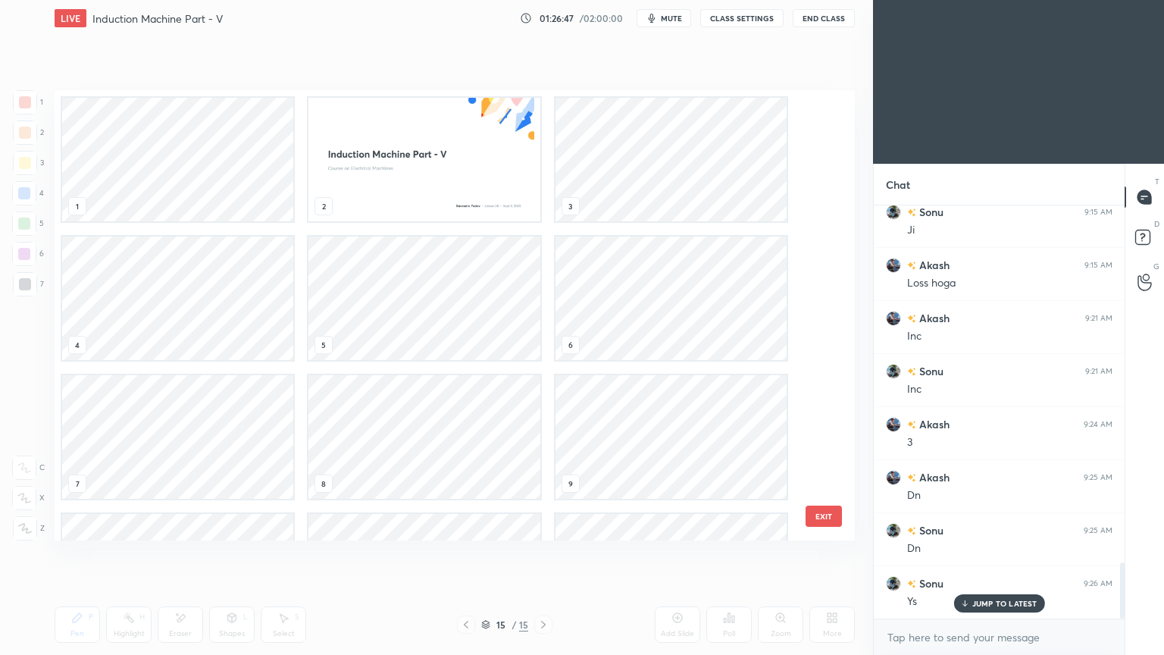
scroll to position [446, 793]
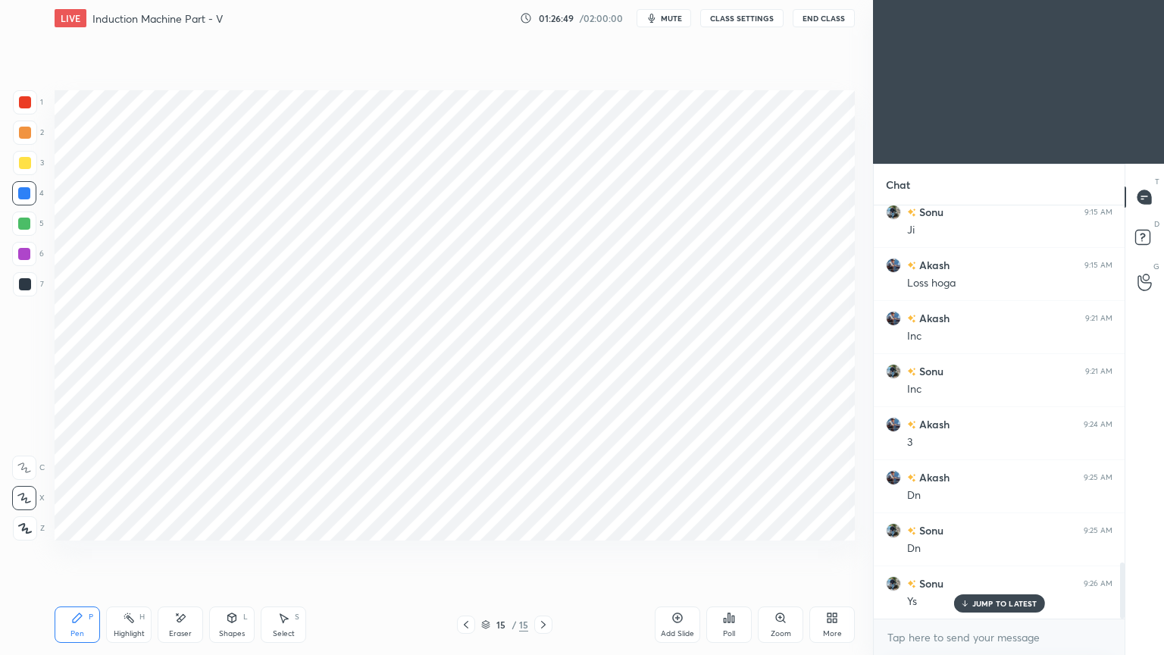
click at [487, 552] on icon at bounding box center [485, 624] width 9 height 9
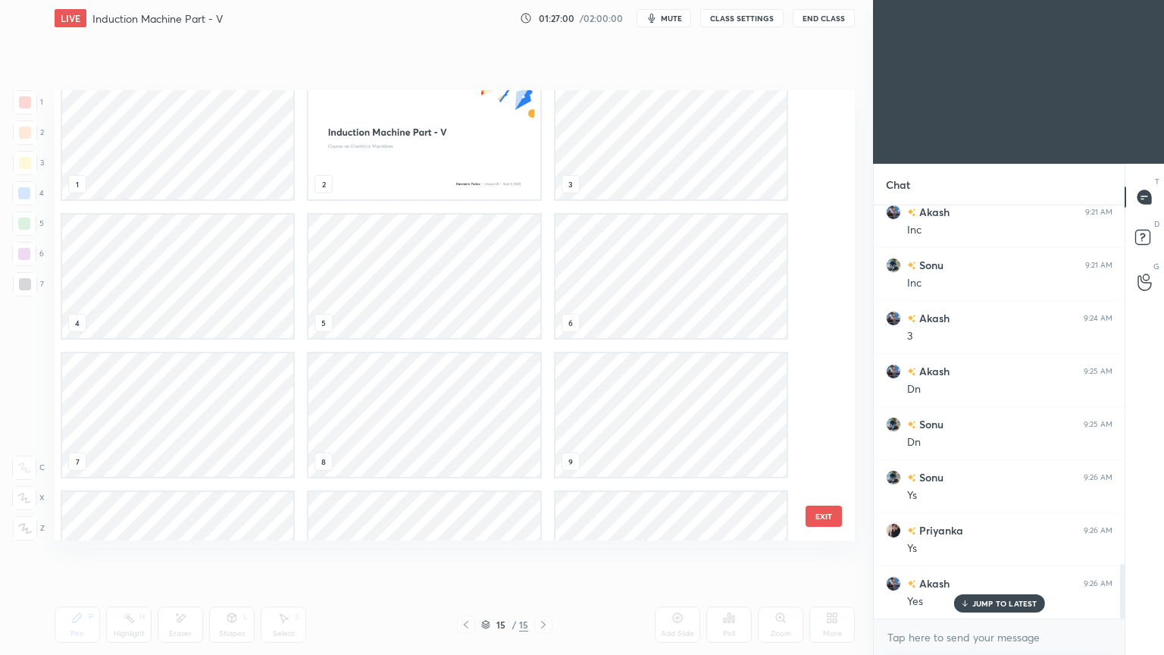
scroll to position [0, 0]
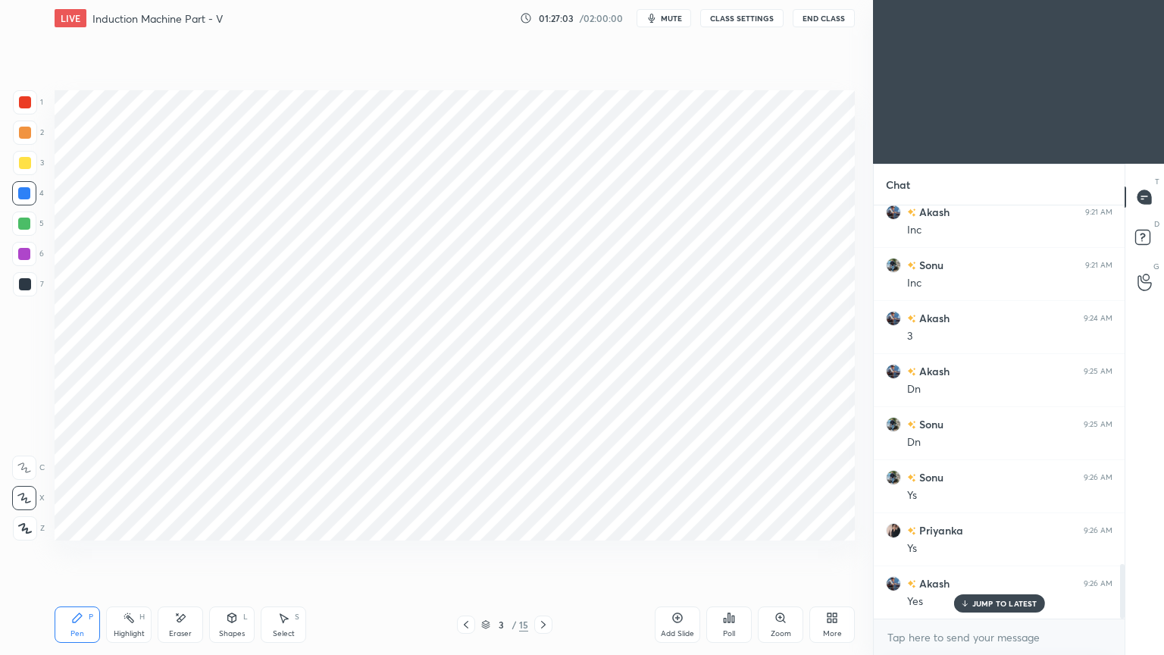
click at [542, 552] on icon at bounding box center [543, 624] width 12 height 12
click at [546, 552] on icon at bounding box center [543, 624] width 12 height 12
click at [549, 552] on icon at bounding box center [543, 624] width 12 height 12
click at [549, 552] on div at bounding box center [543, 624] width 18 height 18
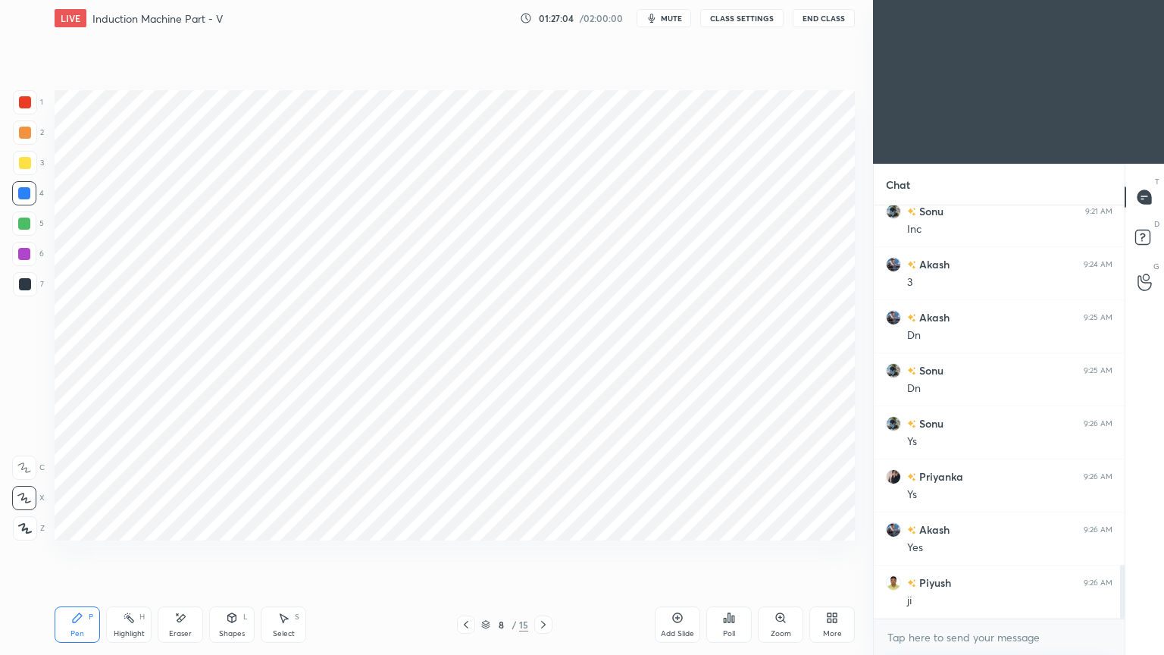
scroll to position [2825, 0]
click at [549, 552] on div at bounding box center [543, 624] width 18 height 18
click at [552, 552] on div "Pen P Highlight H Eraser Shapes L Select S 10 / 15 Add Slide Poll Zoom More" at bounding box center [455, 624] width 800 height 61
click at [549, 552] on div "Pen P Highlight H Eraser Shapes L Select S 10 / 15 Add Slide Poll Zoom More" at bounding box center [455, 624] width 800 height 61
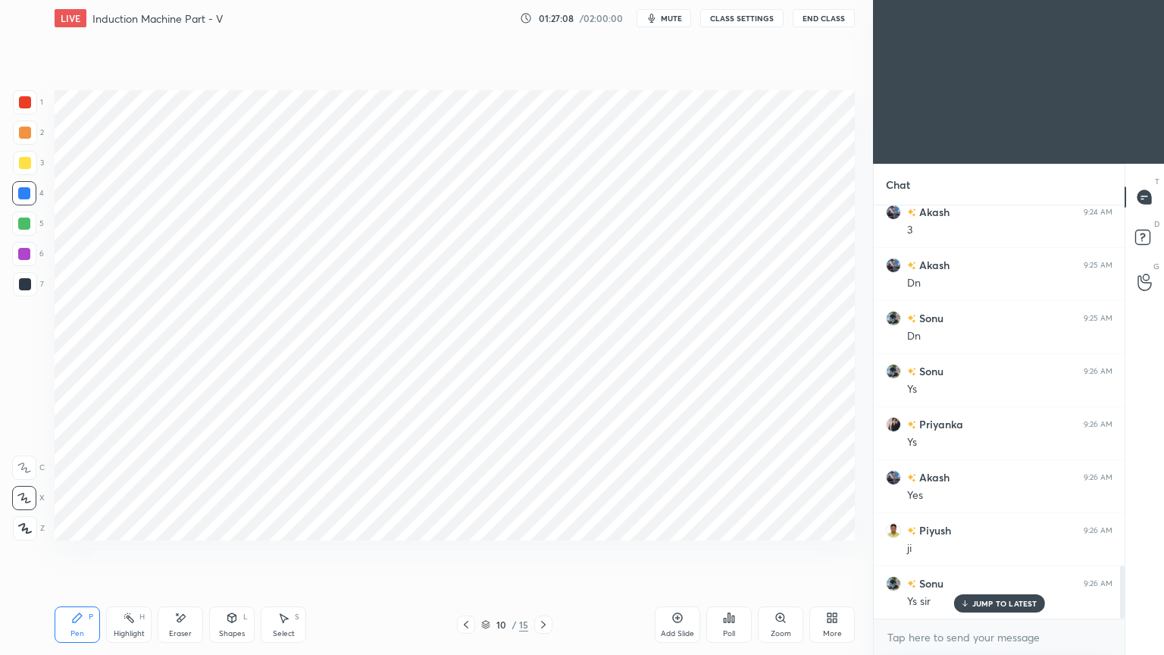
click at [537, 552] on icon at bounding box center [543, 624] width 12 height 12
click at [540, 552] on icon at bounding box center [543, 624] width 12 height 12
click at [546, 552] on icon at bounding box center [543, 624] width 12 height 12
click at [543, 552] on icon at bounding box center [543, 624] width 12 height 12
click at [546, 552] on icon at bounding box center [543, 624] width 12 height 12
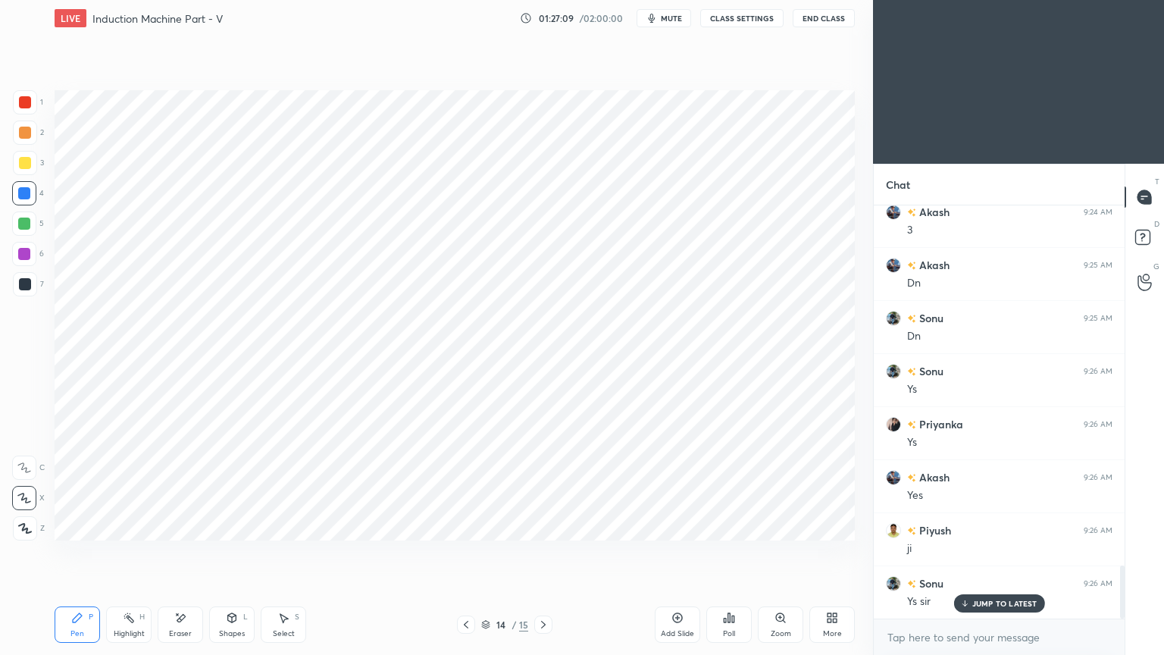
click at [549, 552] on icon at bounding box center [543, 624] width 12 height 12
click at [549, 552] on div at bounding box center [543, 624] width 18 height 18
click at [671, 552] on div "Add Slide" at bounding box center [677, 624] width 45 height 36
click at [25, 100] on div at bounding box center [25, 102] width 12 height 12
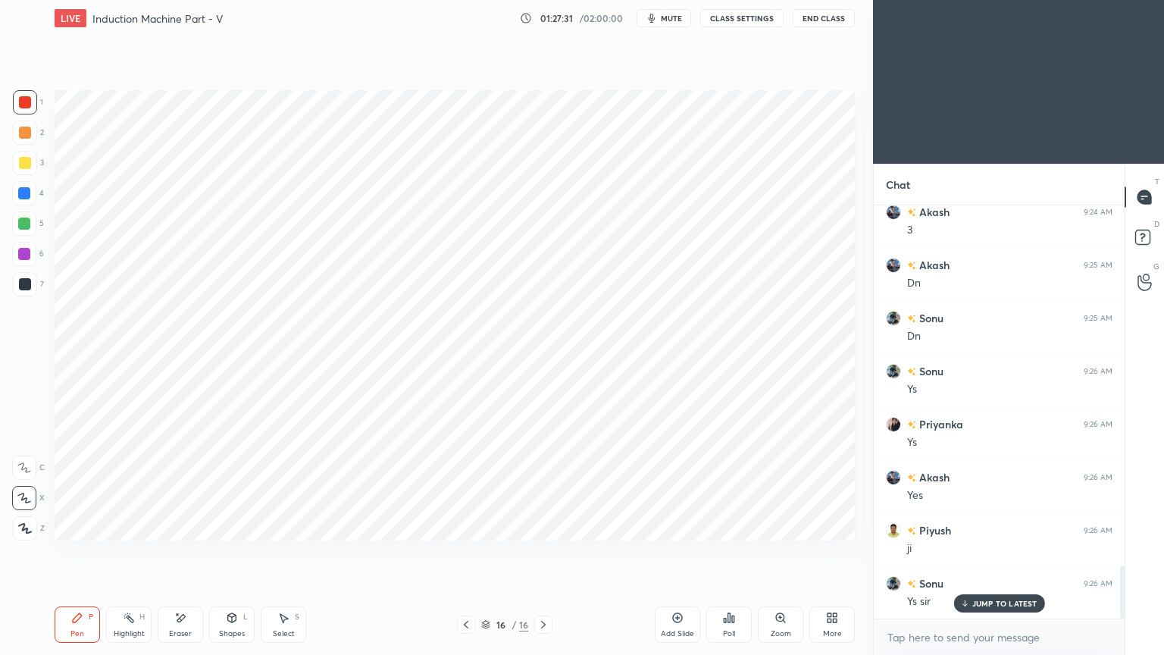
click at [23, 190] on div at bounding box center [24, 193] width 12 height 12
click at [31, 257] on div at bounding box center [24, 254] width 24 height 24
click at [25, 284] on div at bounding box center [25, 284] width 12 height 12
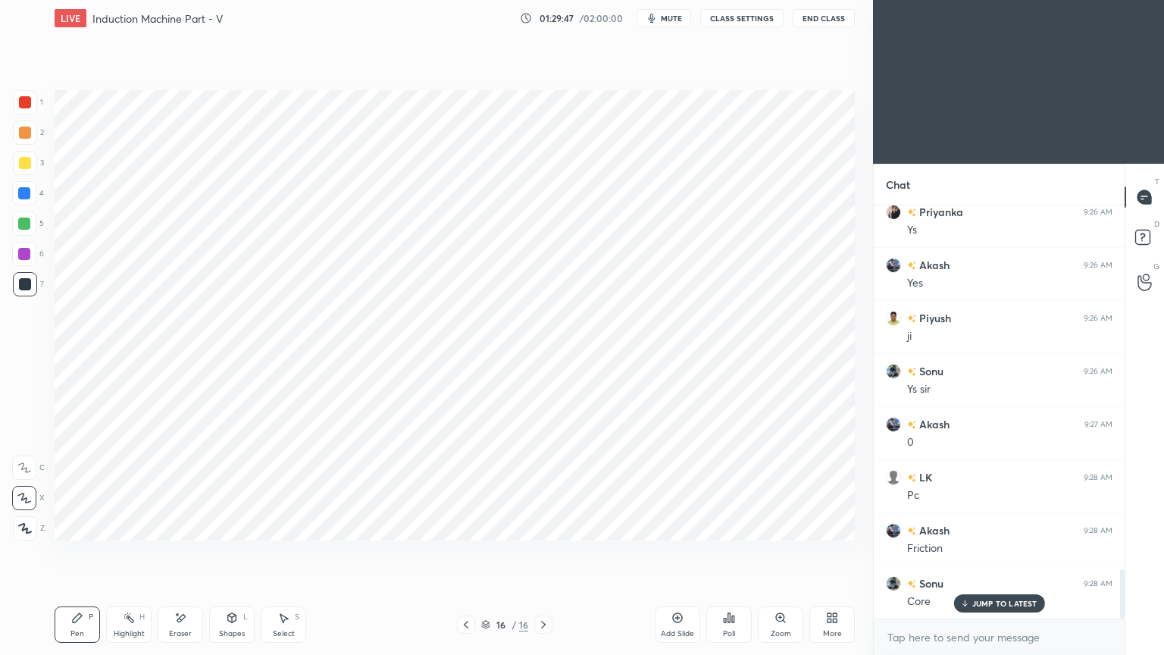
click at [30, 102] on div at bounding box center [25, 102] width 12 height 12
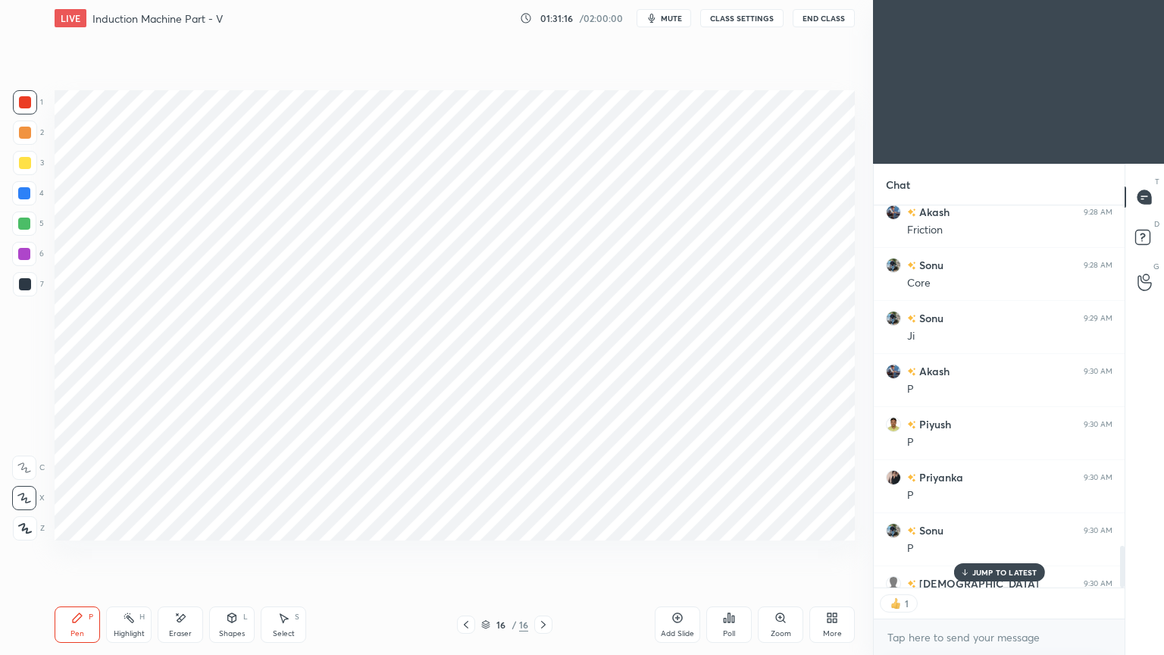
scroll to position [5, 5]
click at [23, 104] on div at bounding box center [25, 102] width 12 height 12
click at [18, 500] on icon at bounding box center [24, 498] width 14 height 11
click at [815, 17] on button "End Class" at bounding box center [824, 18] width 62 height 18
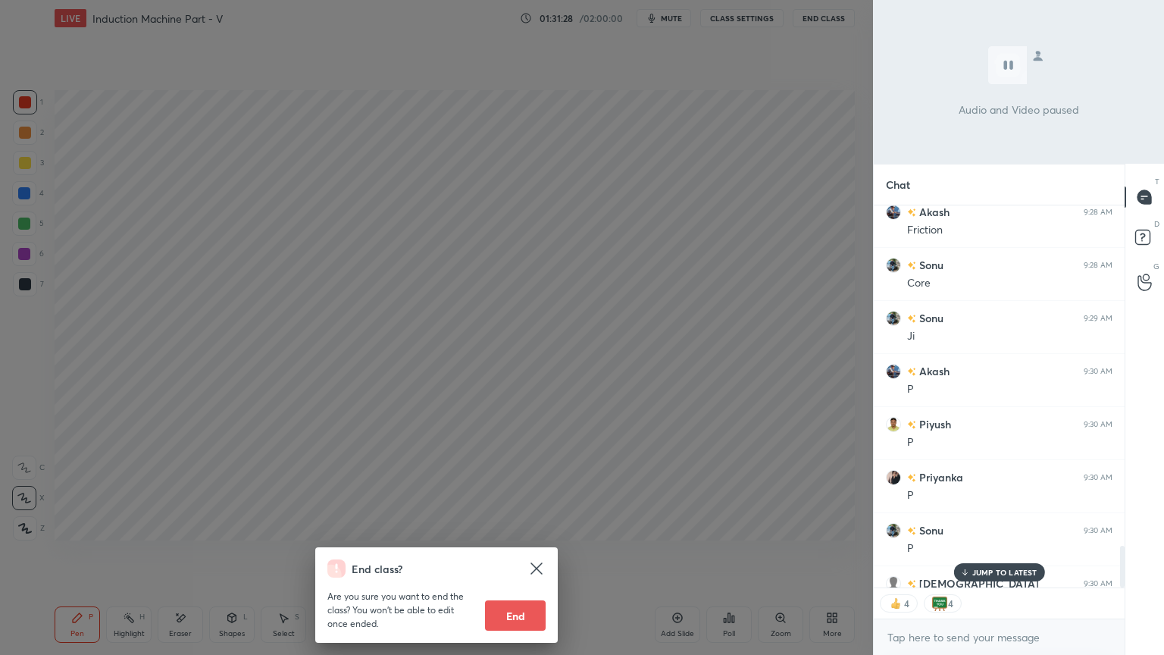
click at [522, 552] on button "End" at bounding box center [515, 615] width 61 height 30
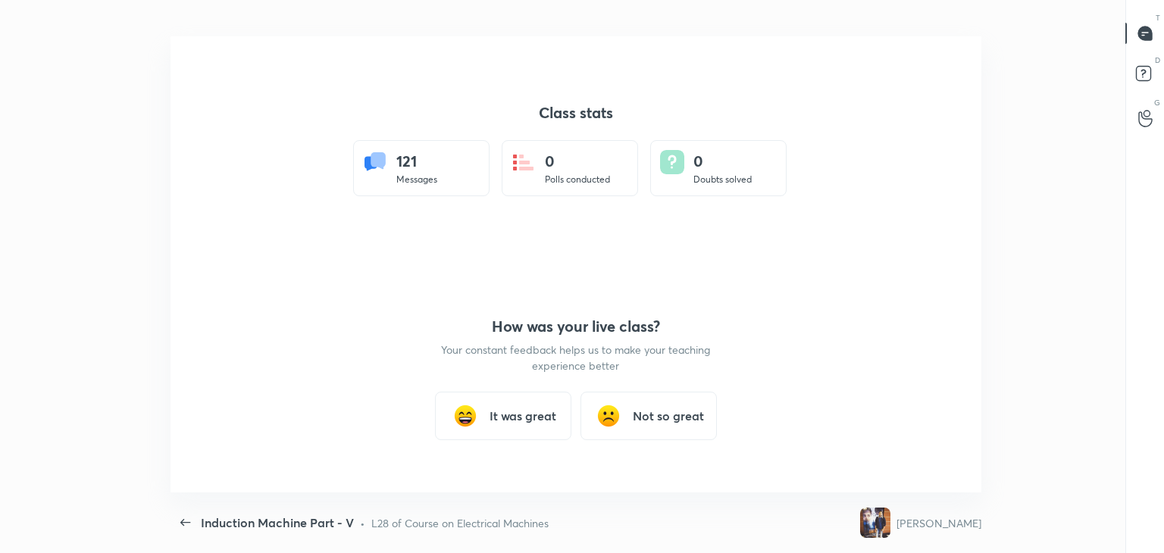
scroll to position [75321, 74626]
click at [498, 417] on h3 "It was great" at bounding box center [523, 416] width 67 height 18
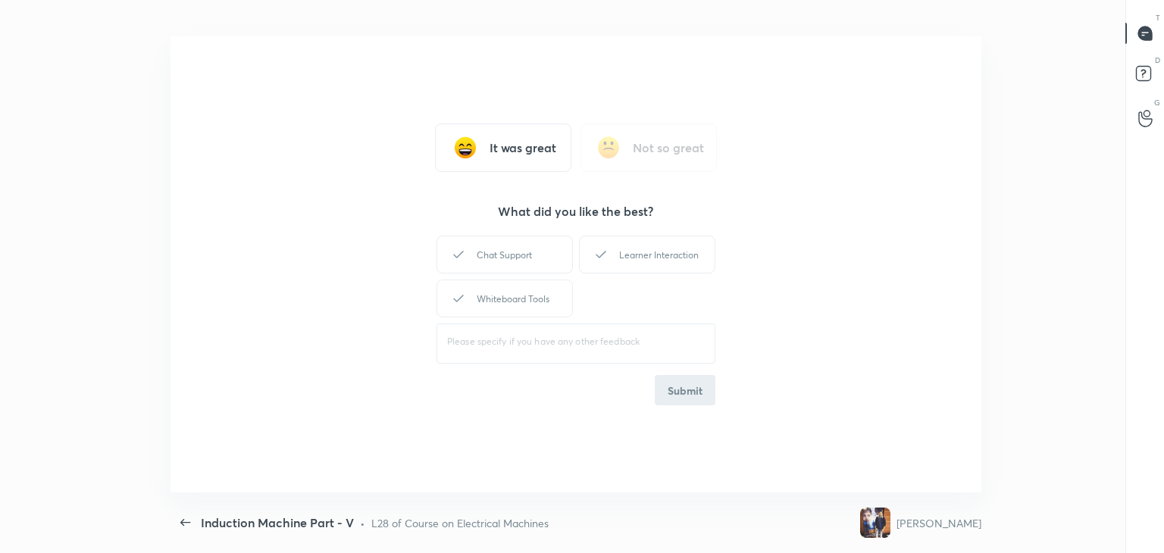
type textarea "x"
click at [521, 302] on div "Whiteboard Tools" at bounding box center [504, 299] width 136 height 38
click at [652, 256] on div "Learner Interaction" at bounding box center [647, 255] width 136 height 38
click at [684, 394] on button "Submit" at bounding box center [685, 390] width 61 height 30
